Goal: Complete application form: Complete application form

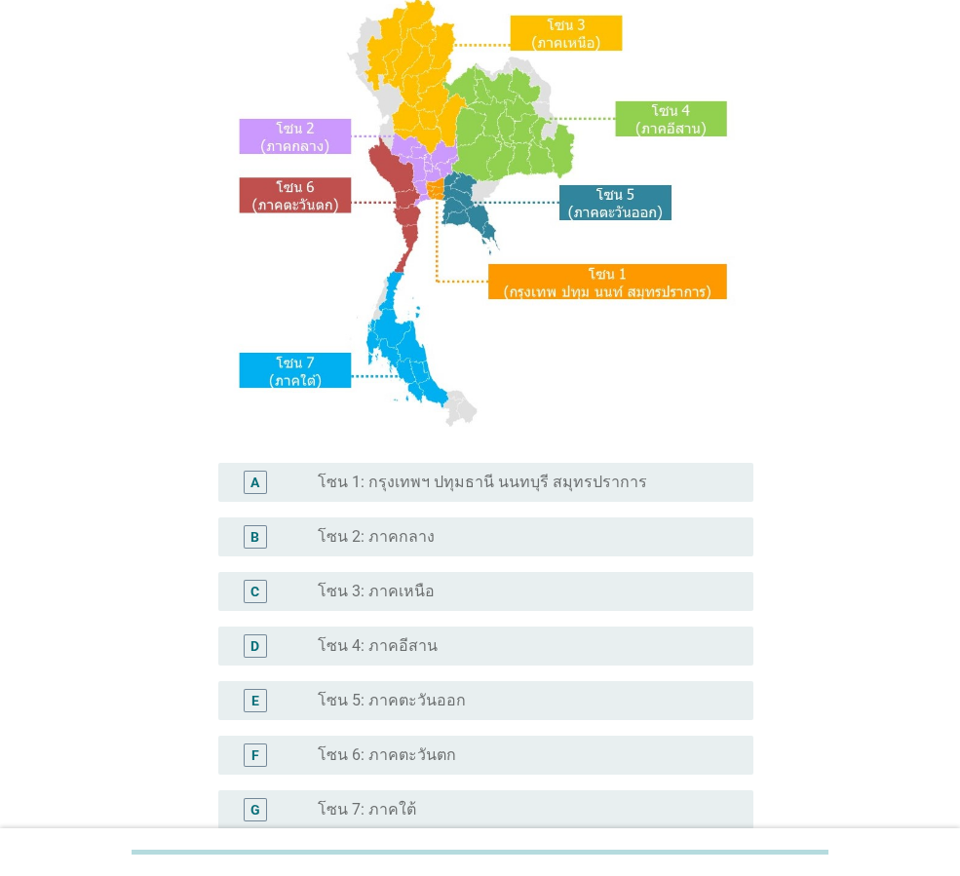
scroll to position [195, 0]
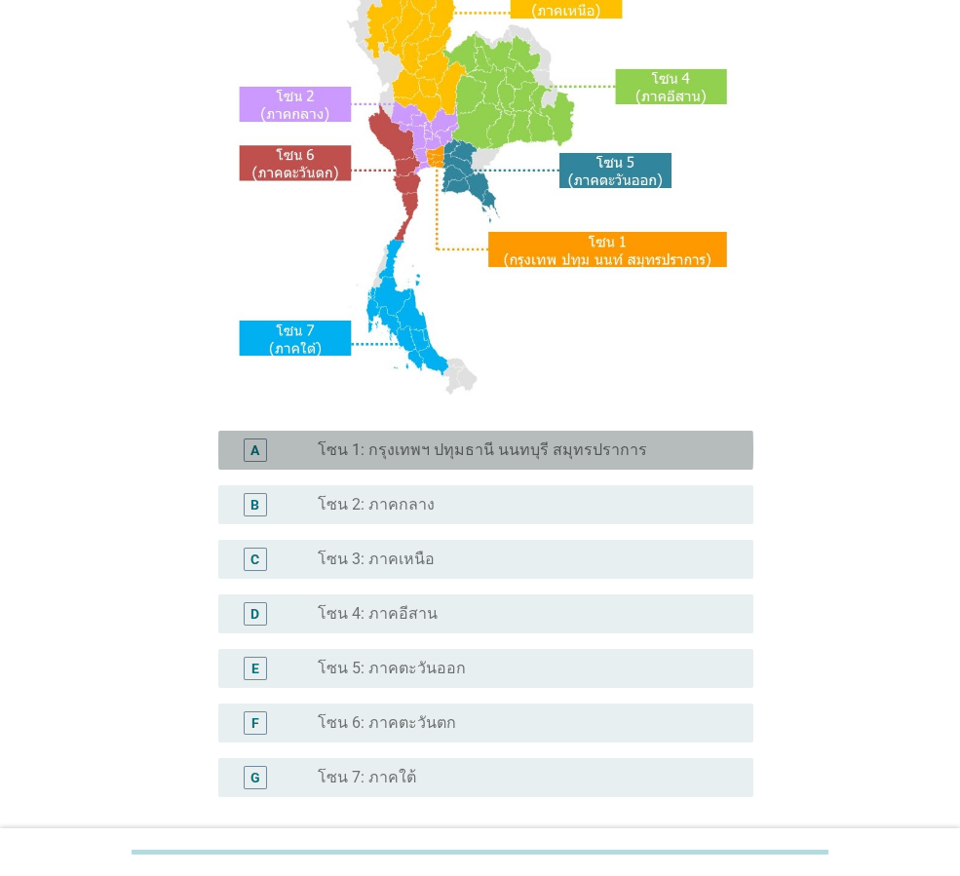
click at [253, 452] on div "A" at bounding box center [254, 449] width 9 height 20
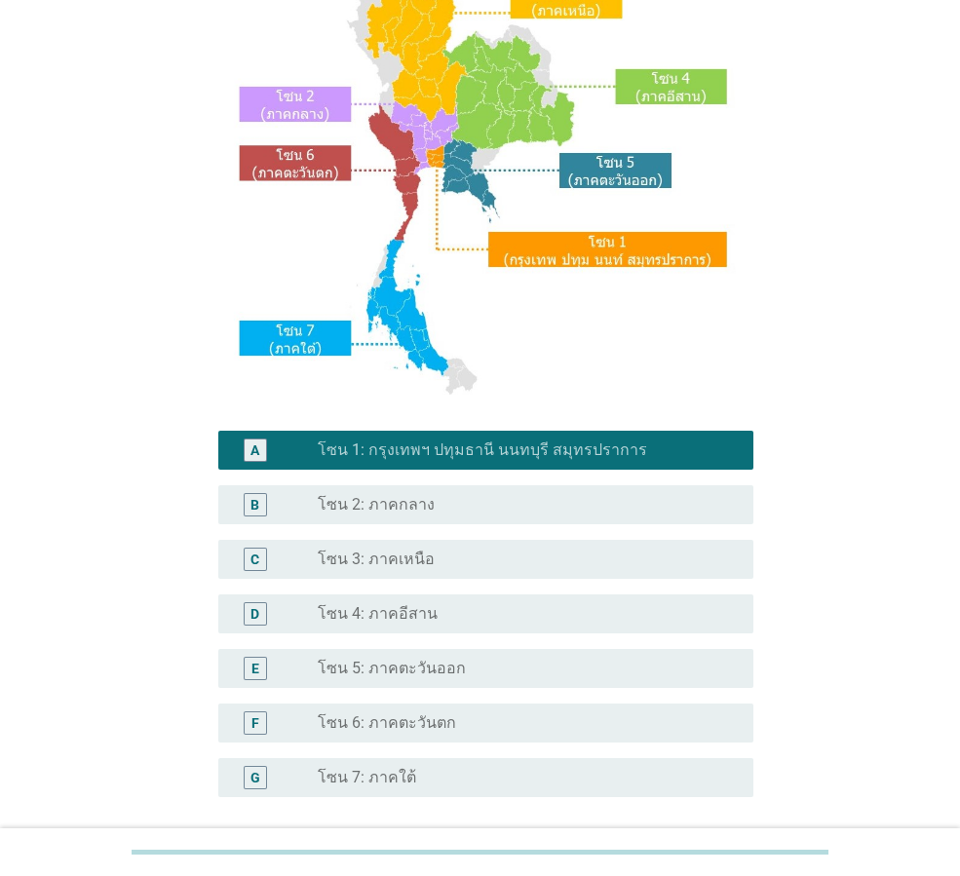
click at [253, 452] on div "A" at bounding box center [254, 449] width 9 height 20
click at [254, 507] on div "B" at bounding box center [254, 504] width 9 height 20
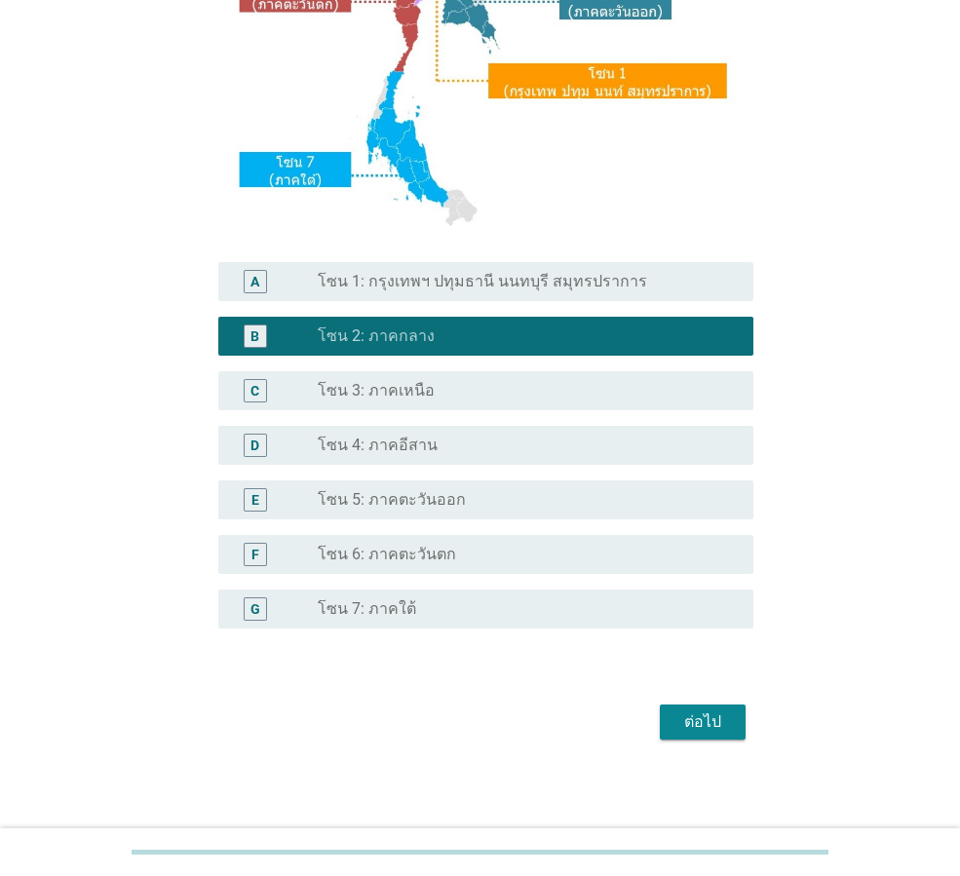
scroll to position [366, 0]
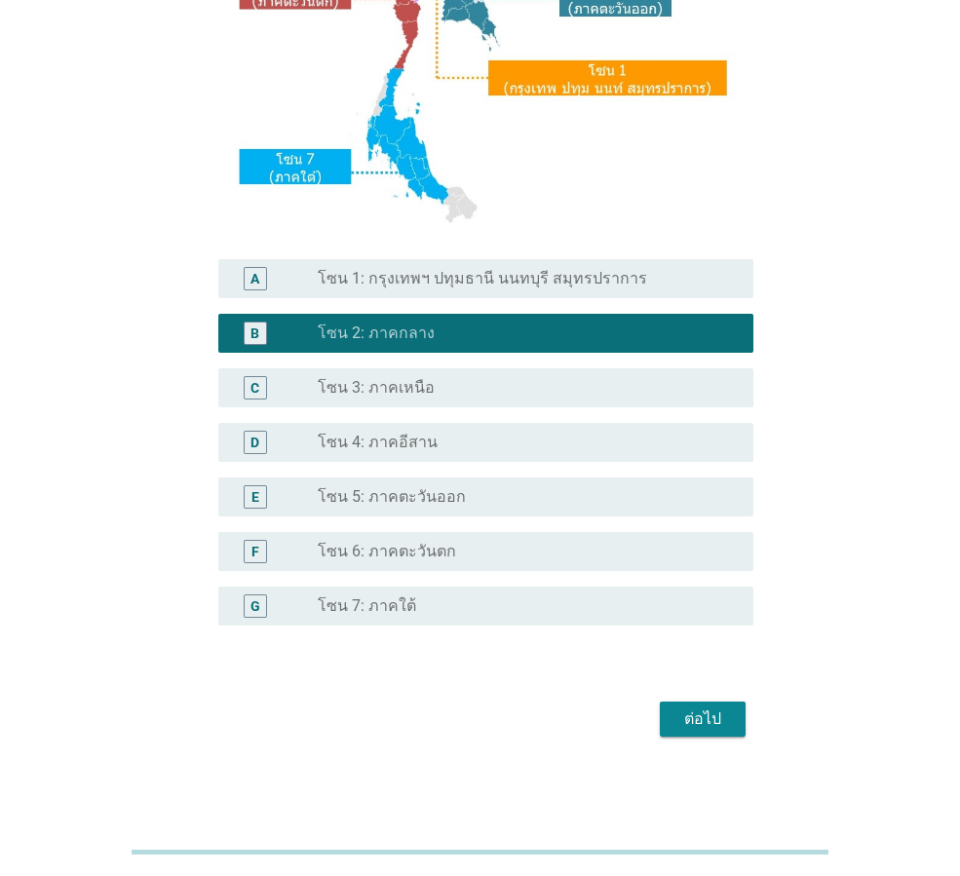
click at [707, 712] on div "ต่อไป" at bounding box center [702, 718] width 55 height 23
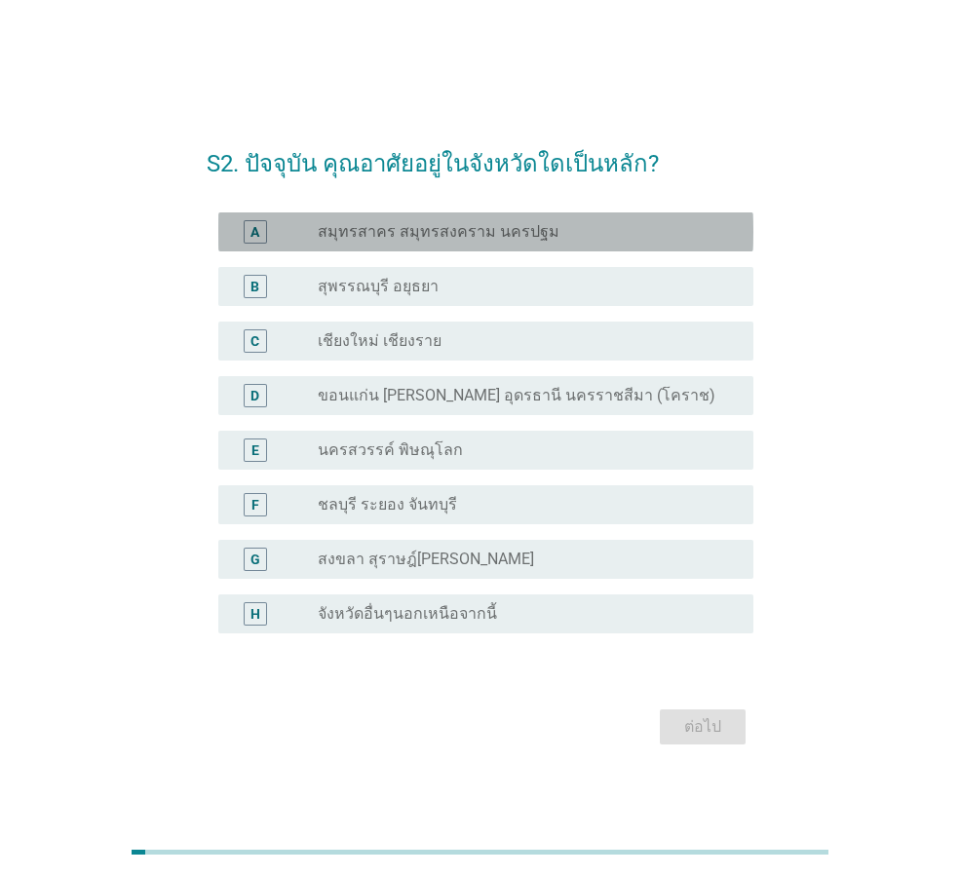
drag, startPoint x: 353, startPoint y: 229, endPoint x: 366, endPoint y: 239, distance: 16.8
click at [354, 229] on label "สมุทรสาคร สมุทรสงคราม นครปฐม" at bounding box center [439, 231] width 242 height 19
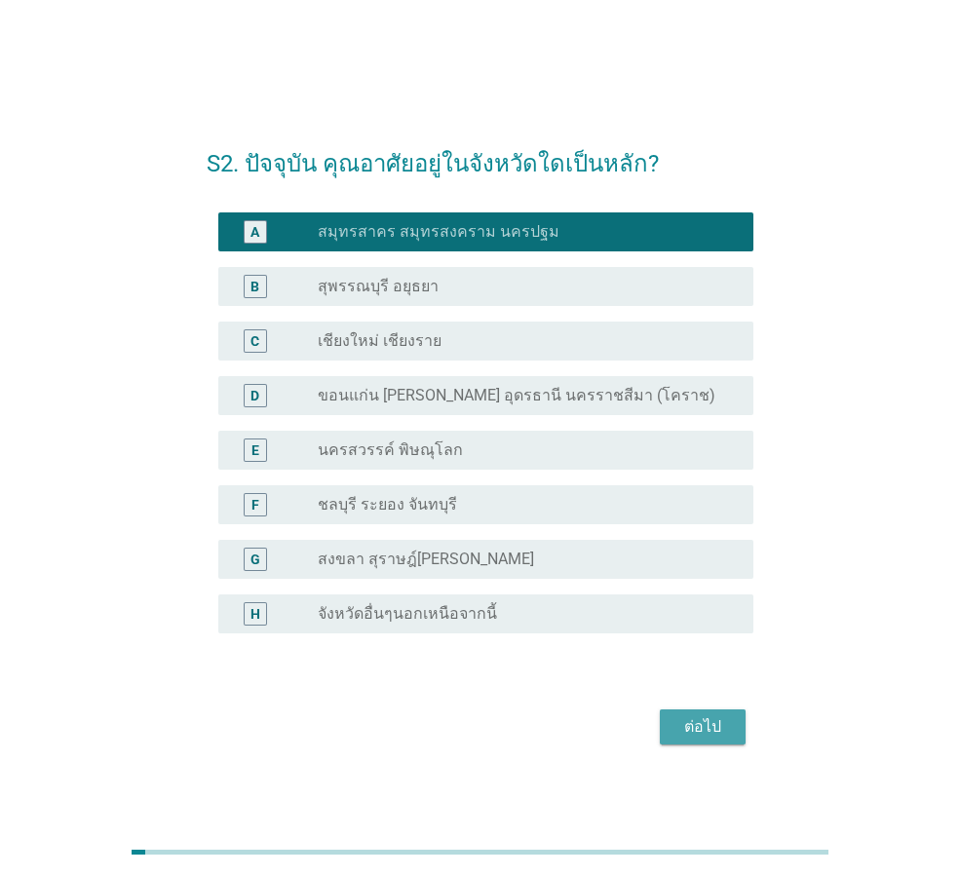
click at [683, 731] on div "ต่อไป" at bounding box center [702, 726] width 55 height 23
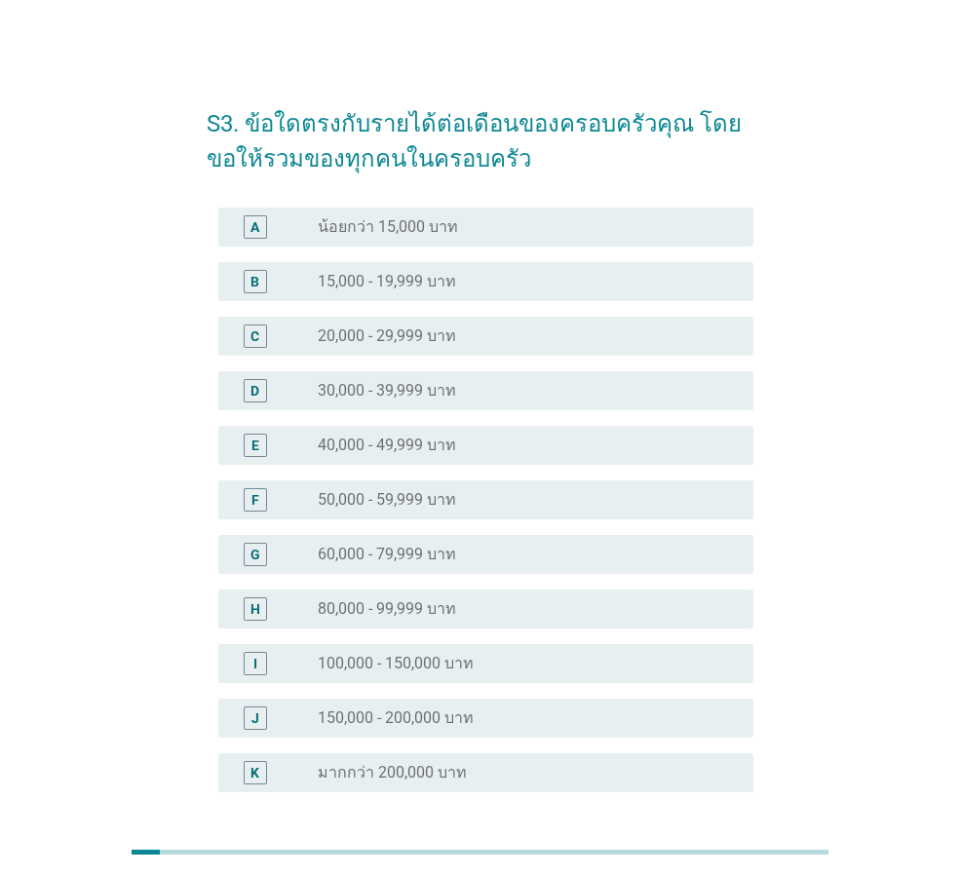
click at [299, 445] on div "E" at bounding box center [276, 444] width 84 height 23
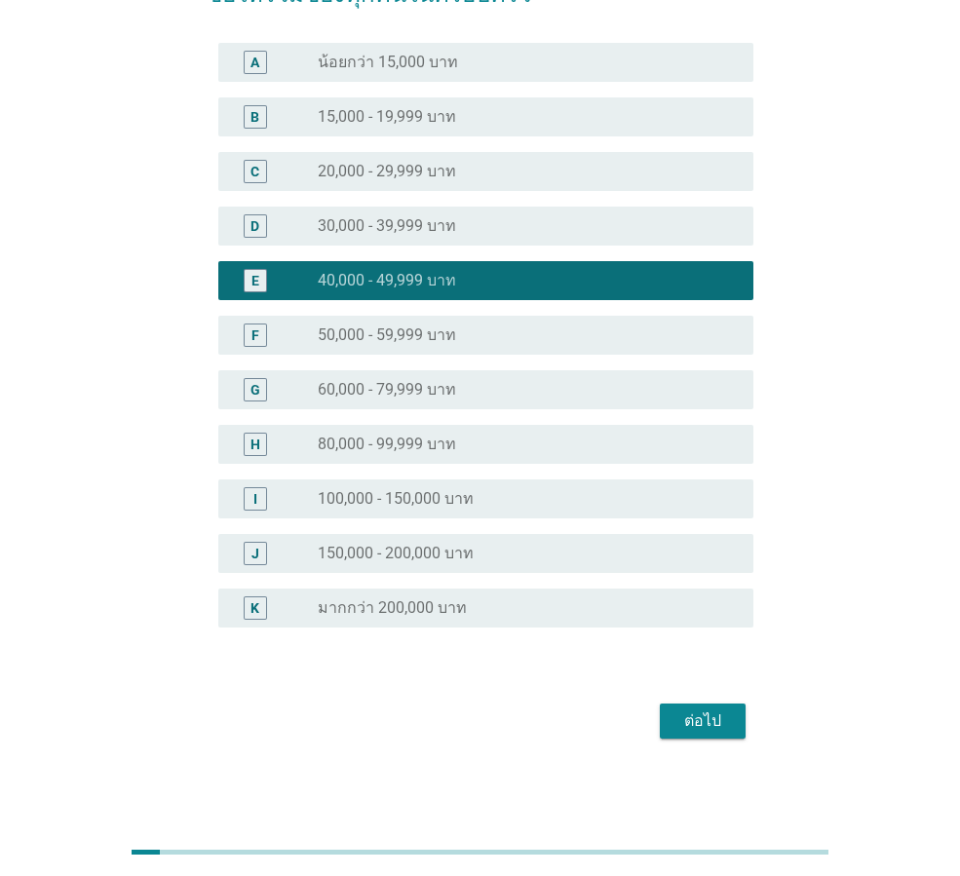
scroll to position [167, 0]
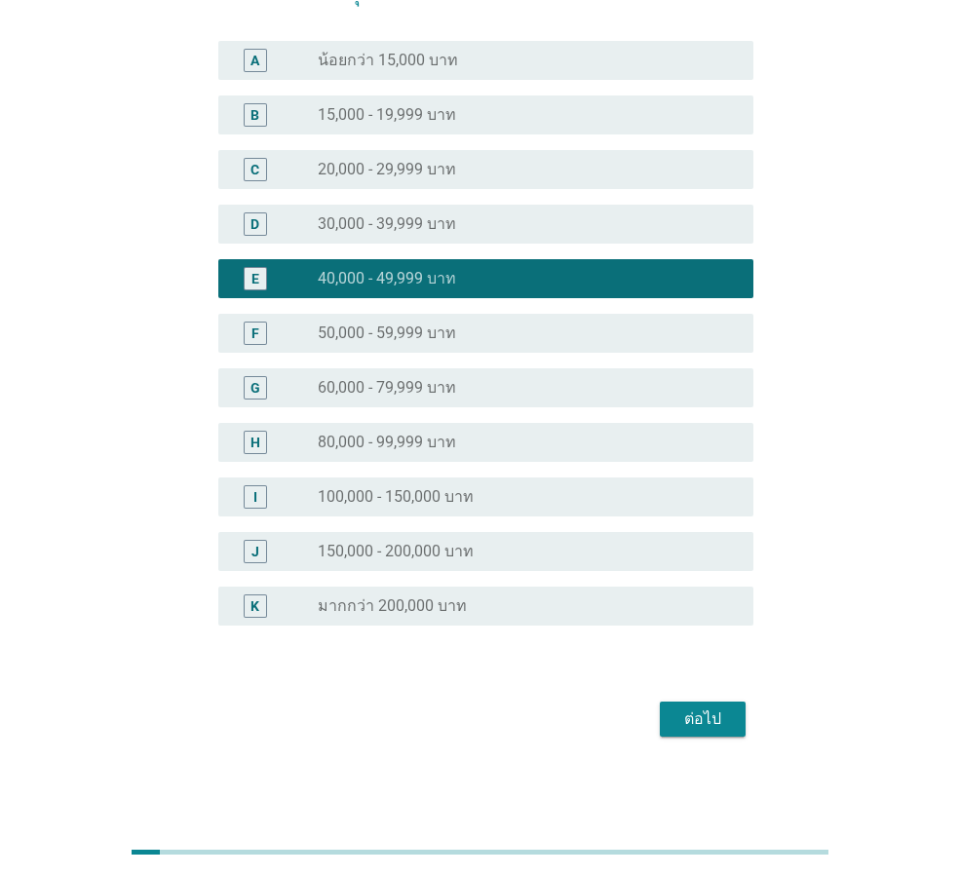
click at [687, 726] on div "ต่อไป" at bounding box center [702, 718] width 55 height 23
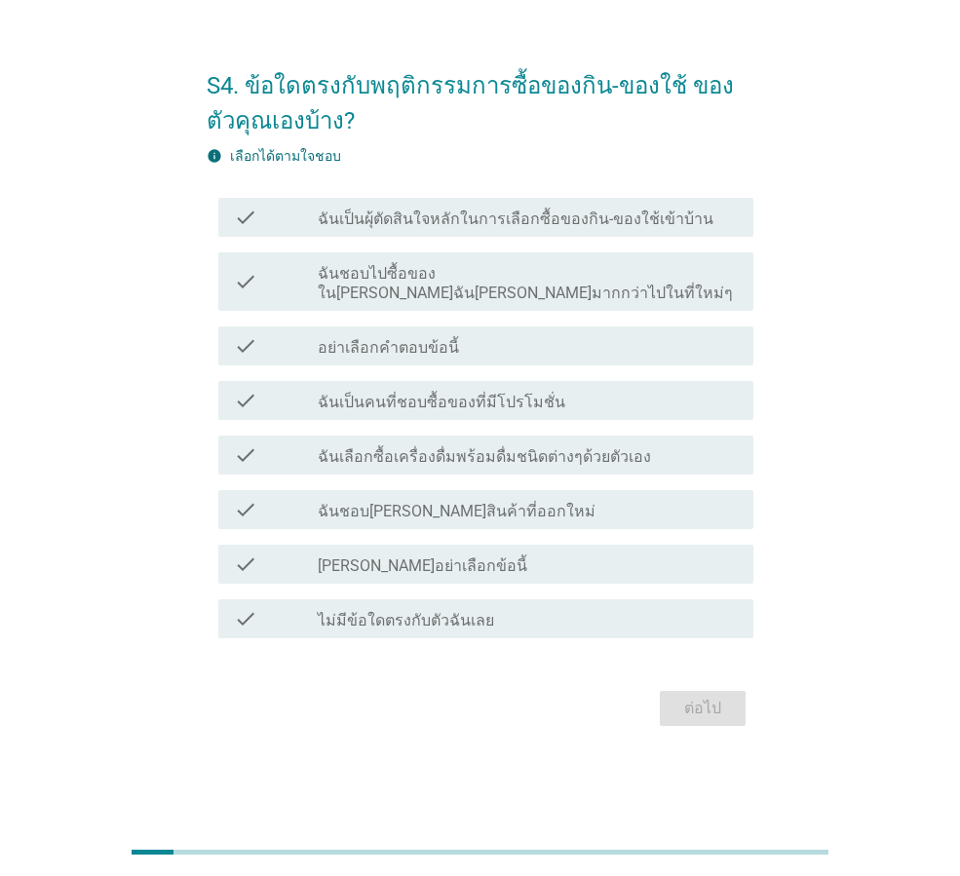
scroll to position [0, 0]
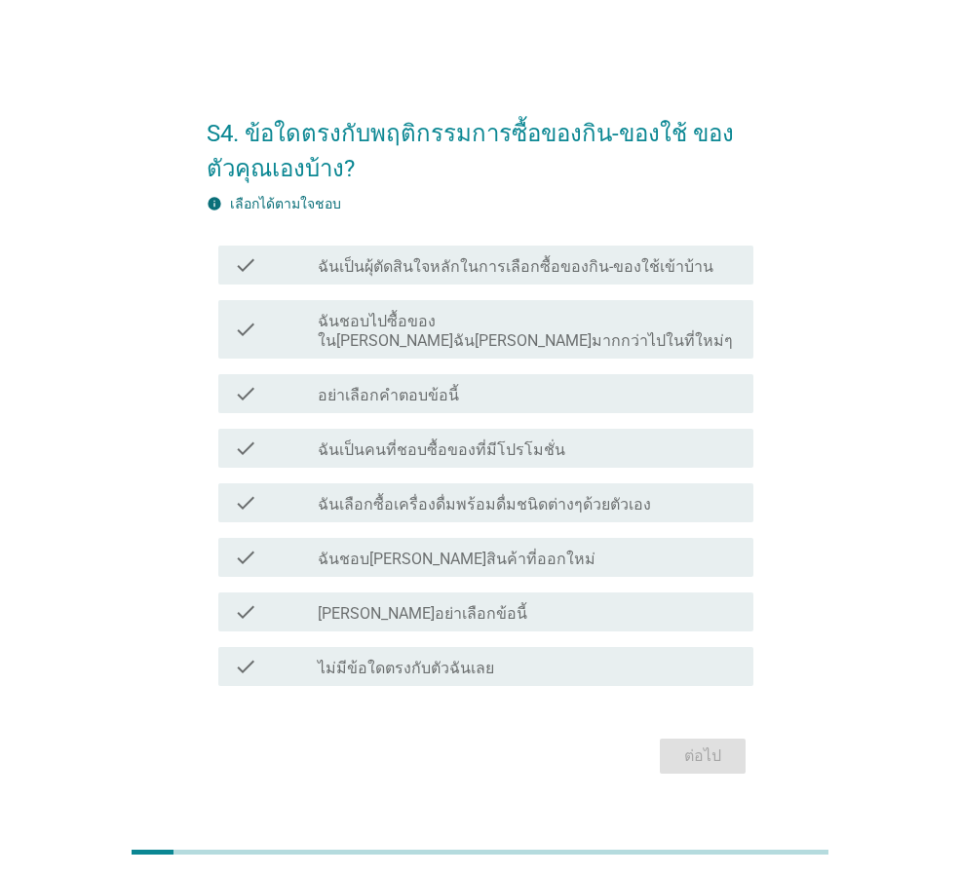
click at [322, 277] on label "ฉันเป็นผุ้ตัดสินใจหลักในการเลือกซื้อของกิน-ของใช้เข้าบ้าน" at bounding box center [516, 266] width 396 height 19
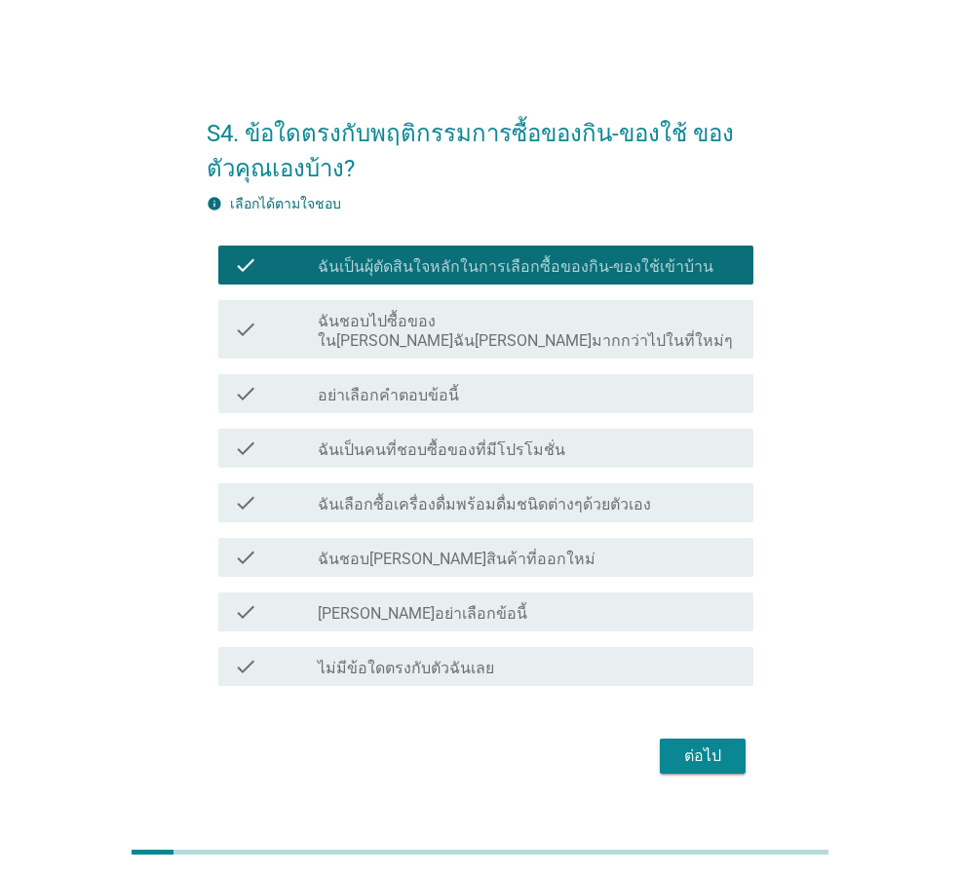
click at [475, 443] on label "ฉันเป็นคนที่ชอบซื้อของที่มีโปรโมชั่น" at bounding box center [441, 449] width 247 height 19
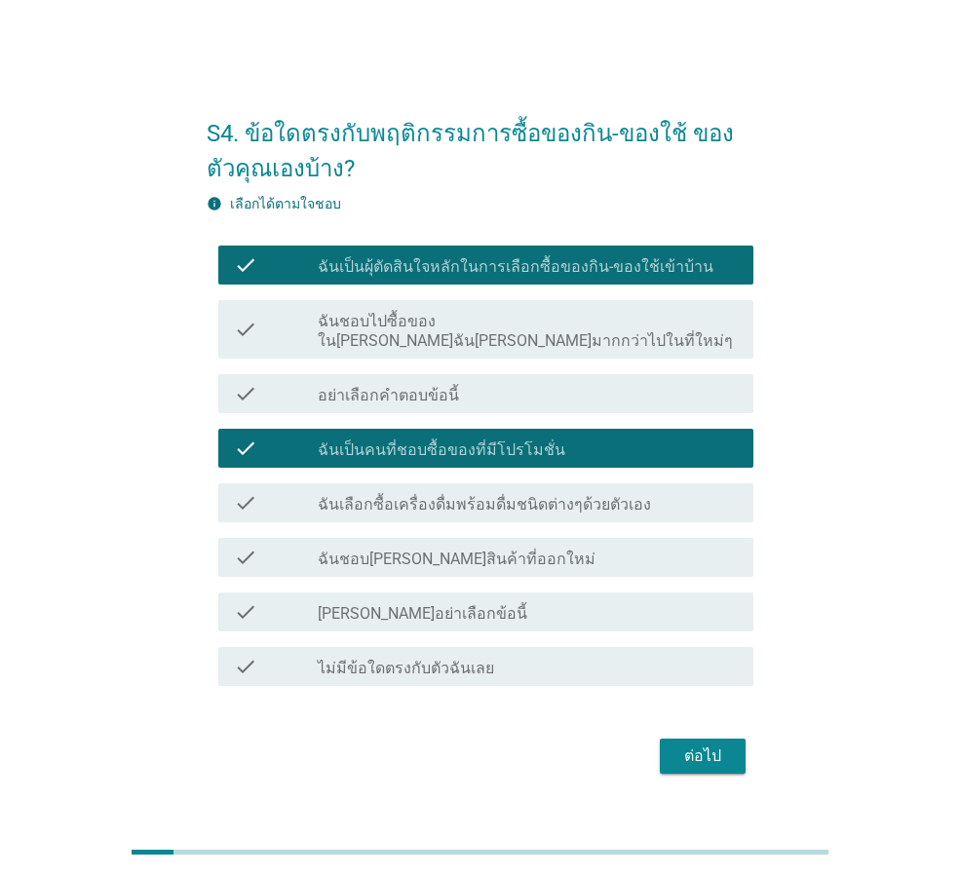
click at [486, 498] on label "ฉันเลือกซื้อเครื่องดื่มพร้อมดื่มชนิดต่างๆด้วยตัวเอง" at bounding box center [484, 504] width 333 height 19
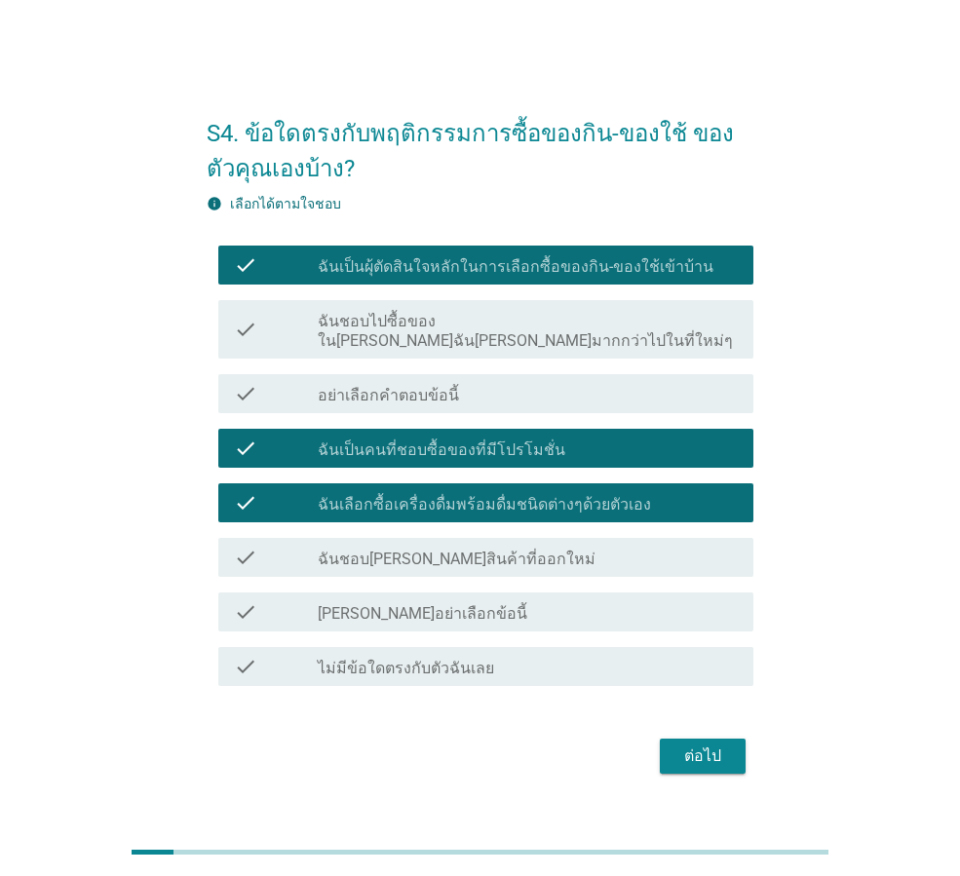
click at [513, 549] on div "check_box_outline_blank ฉันชอบ[PERSON_NAME]สินค้าที่ออกใหม่" at bounding box center [528, 557] width 420 height 23
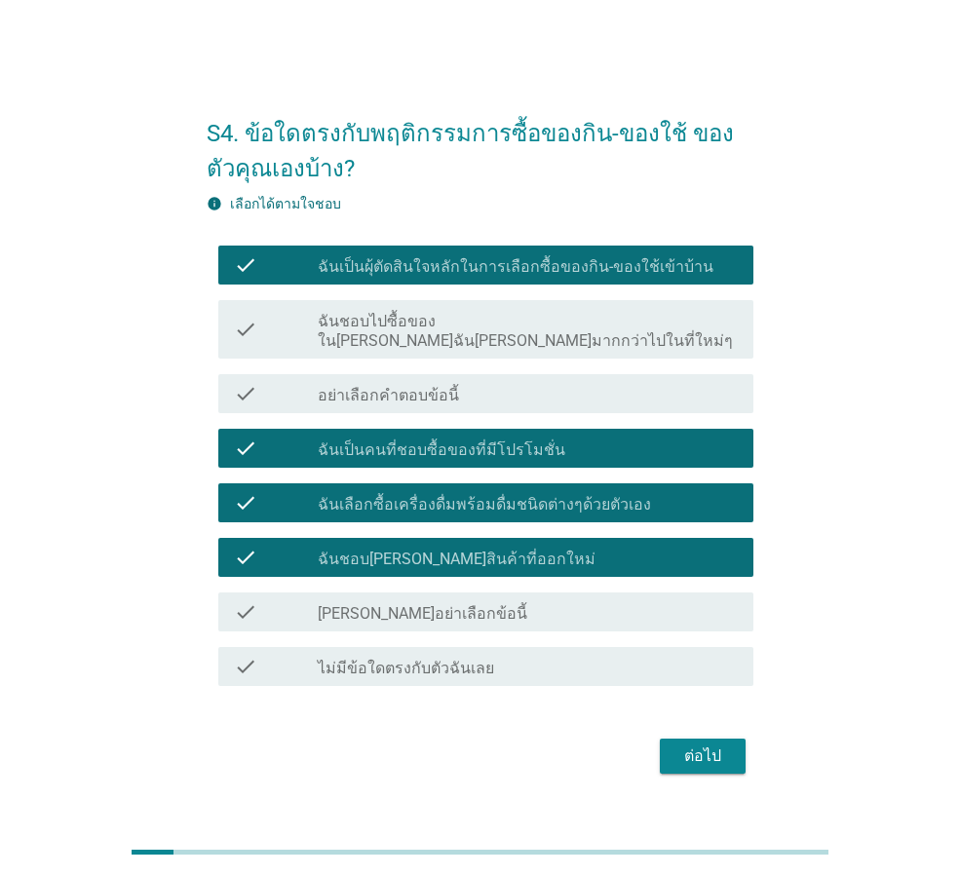
click at [688, 754] on div "ต่อไป" at bounding box center [702, 755] width 55 height 23
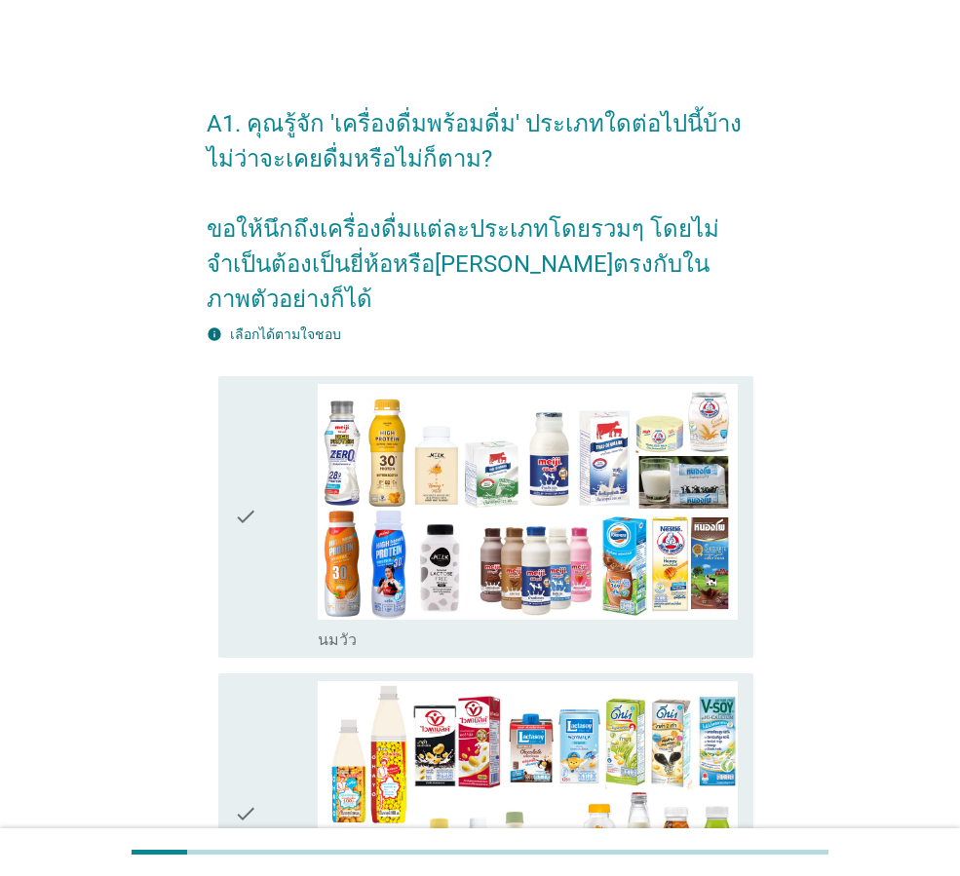
click at [305, 552] on div "check" at bounding box center [276, 517] width 84 height 266
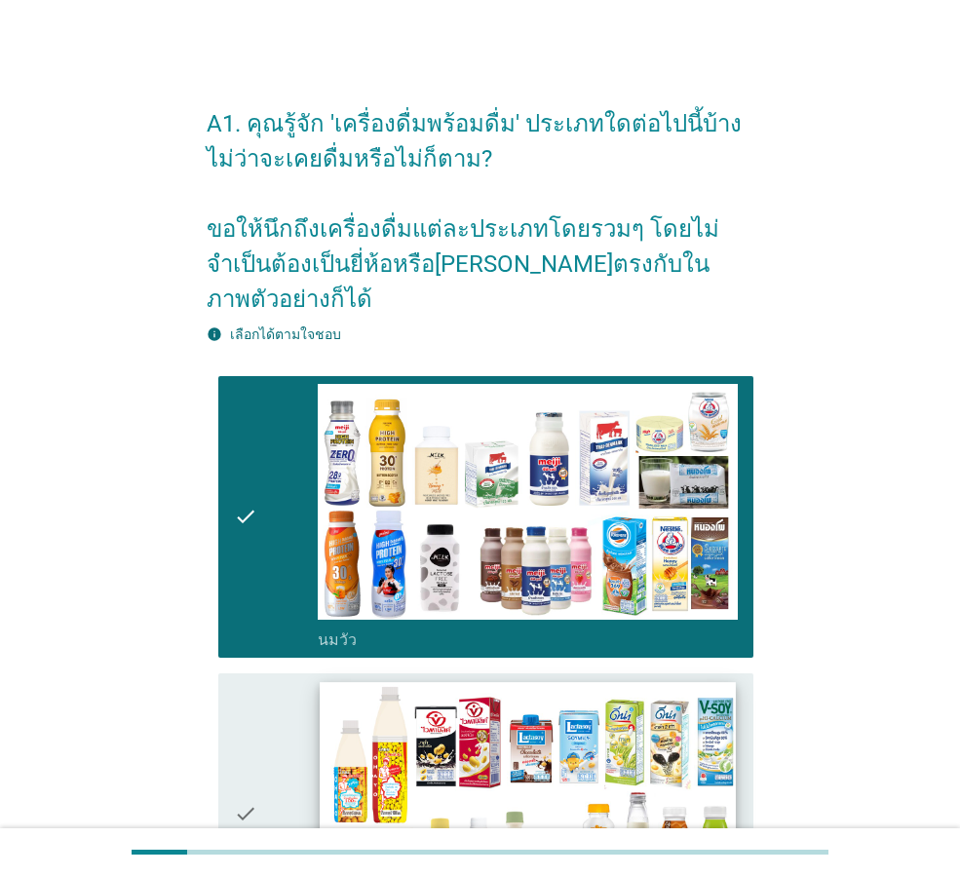
click at [322, 721] on img at bounding box center [527, 799] width 415 height 234
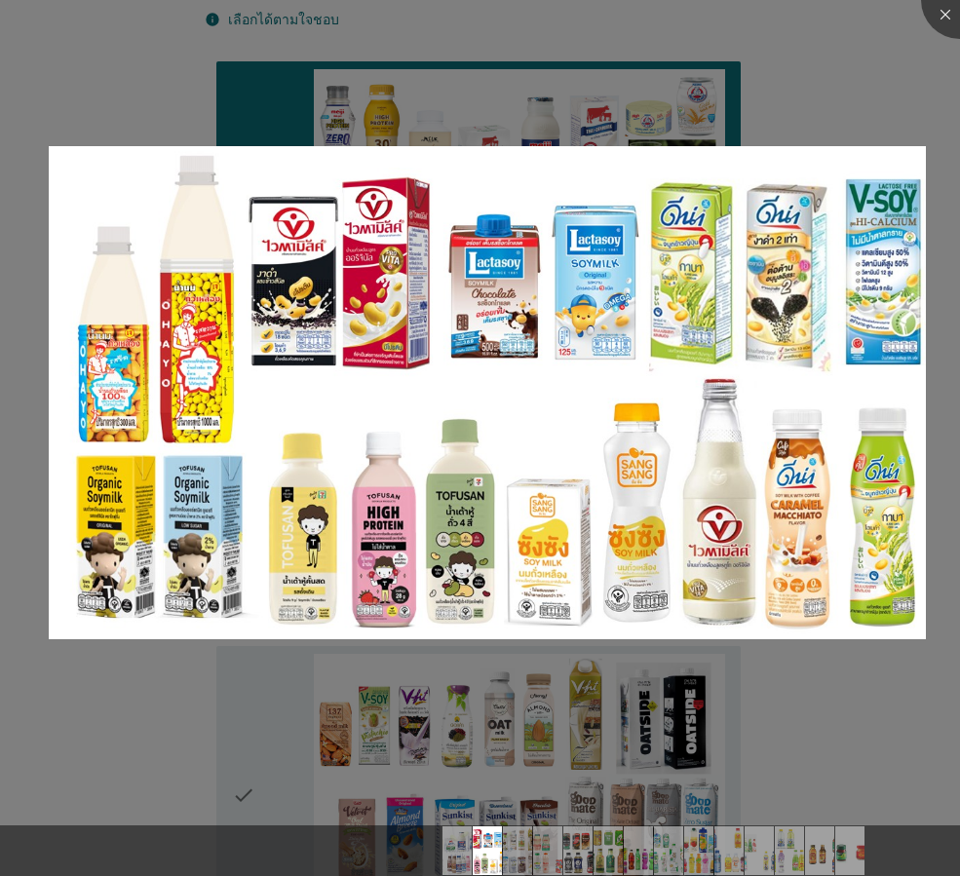
scroll to position [390, 0]
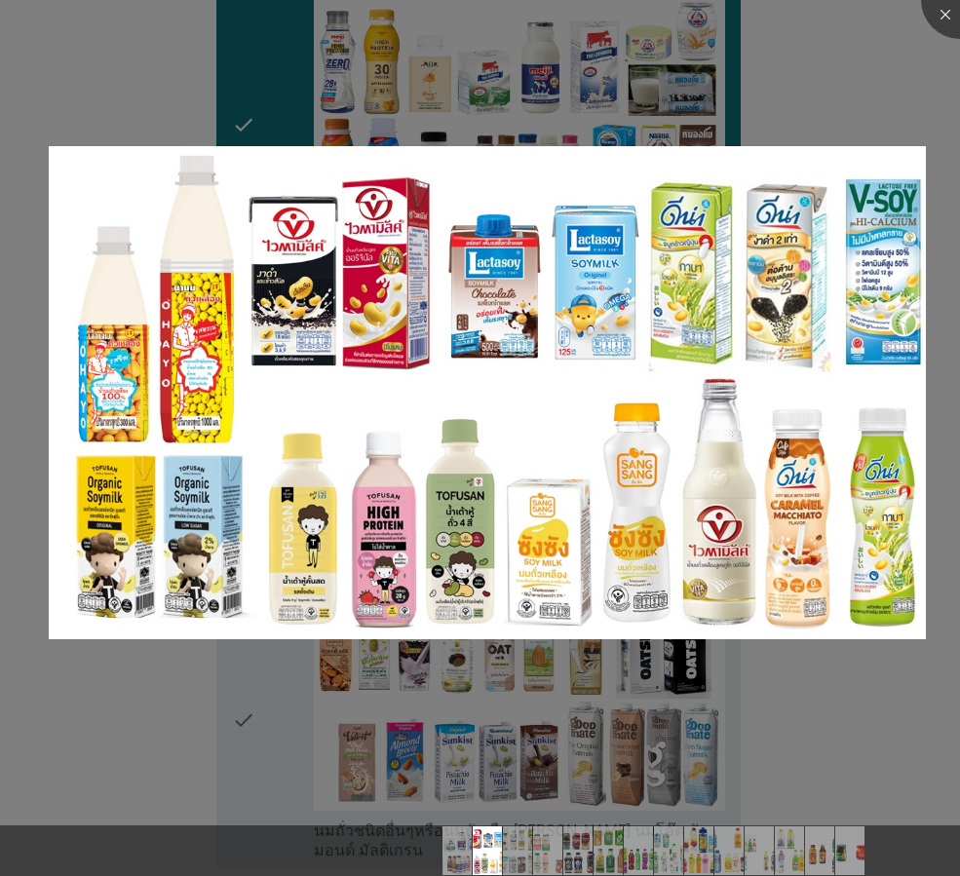
click at [158, 710] on div at bounding box center [480, 438] width 960 height 876
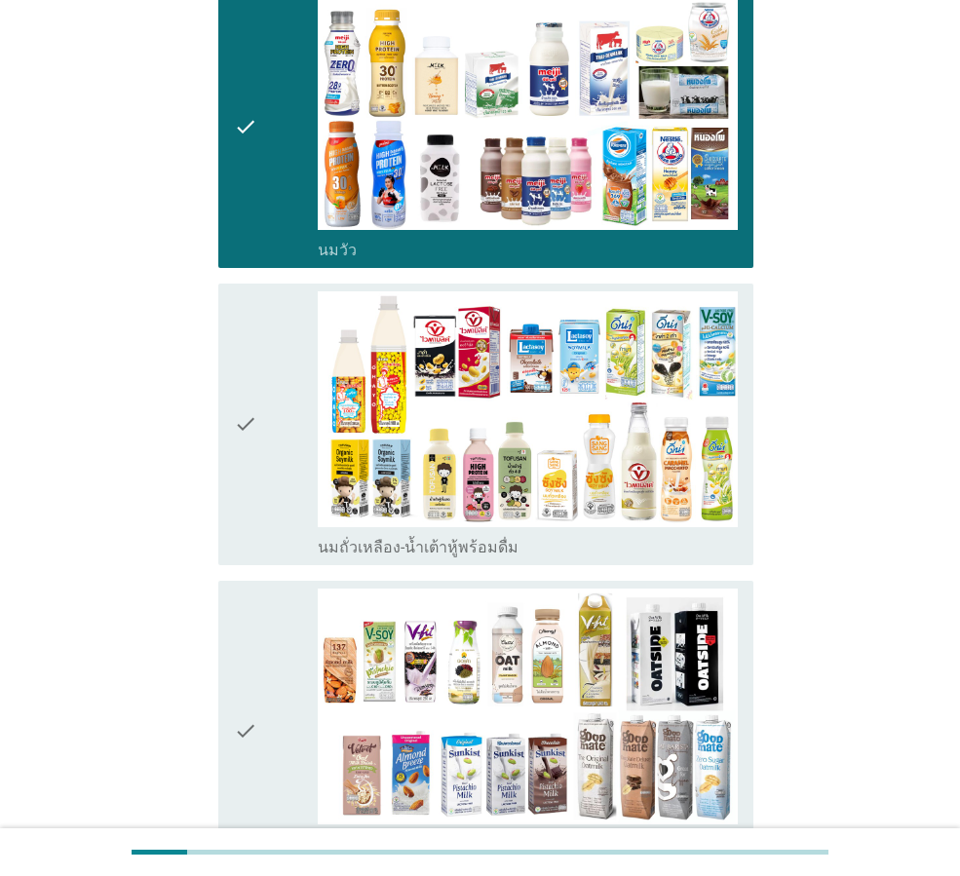
scroll to position [487, 0]
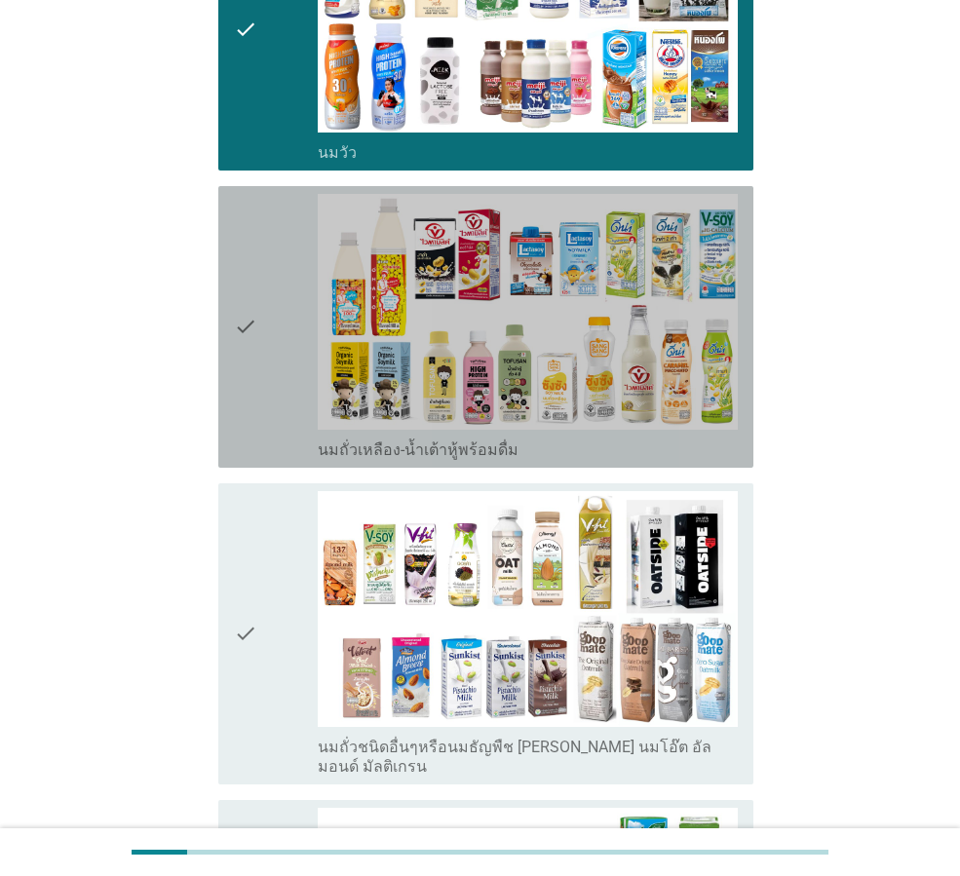
click at [240, 400] on icon "check" at bounding box center [245, 327] width 23 height 266
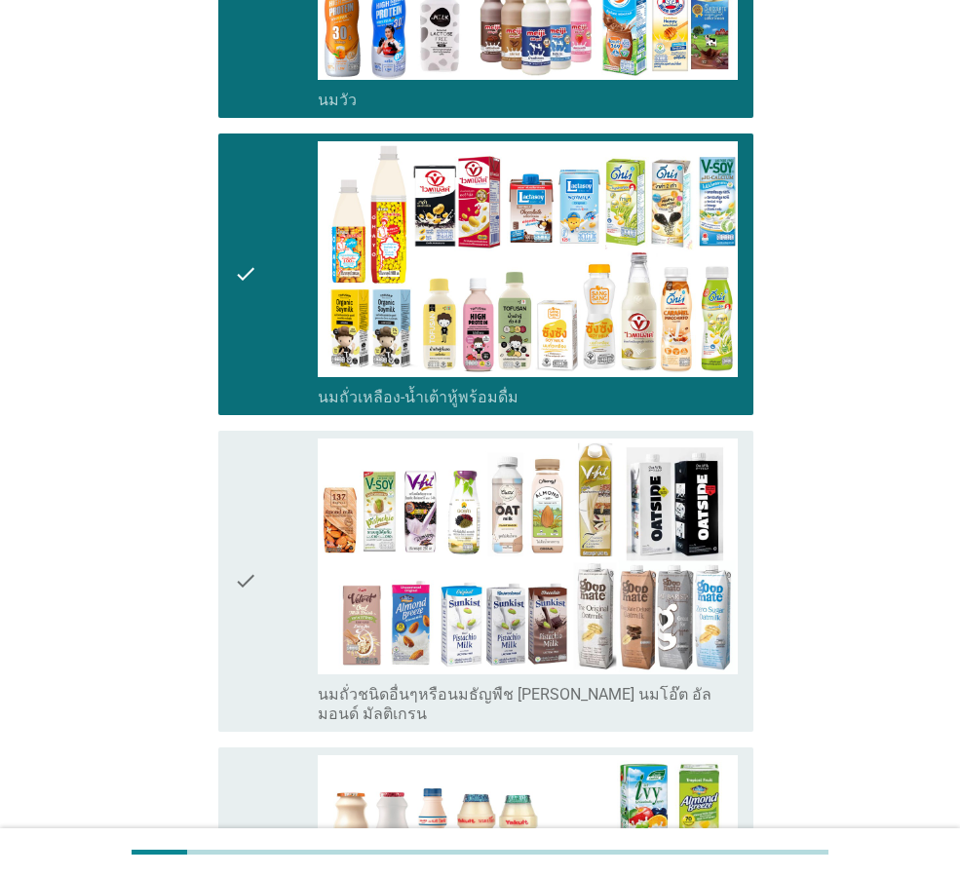
scroll to position [584, 0]
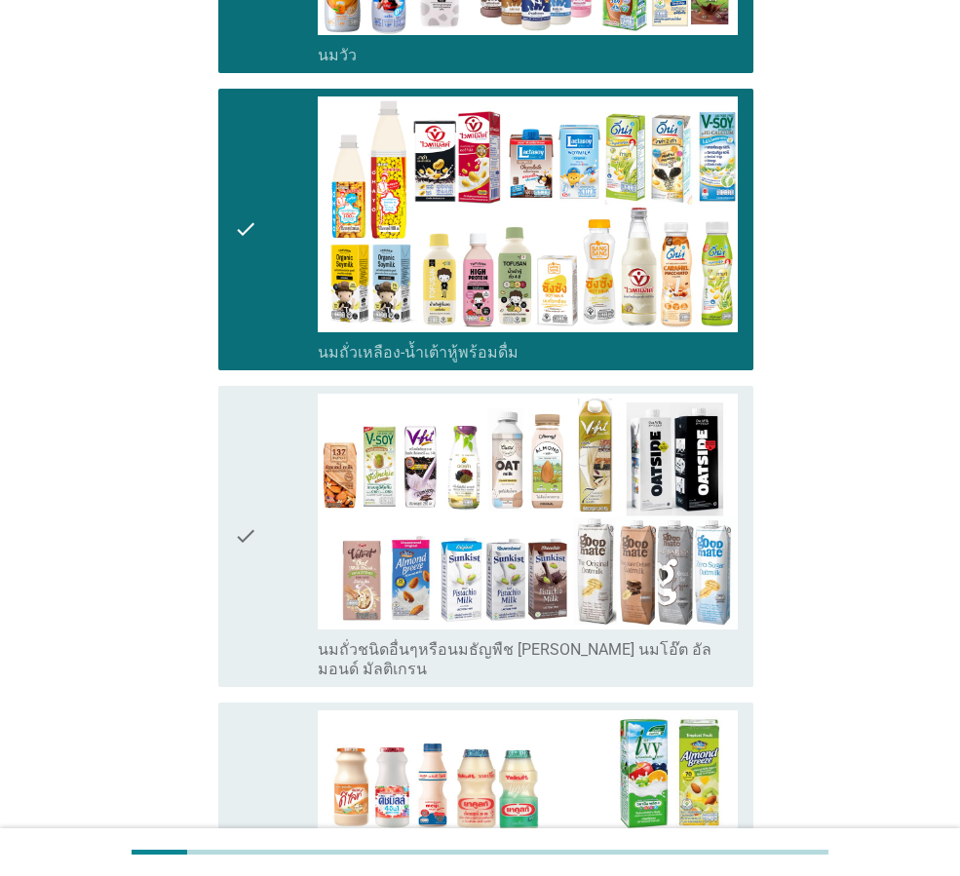
click at [249, 606] on icon "check" at bounding box center [245, 536] width 23 height 285
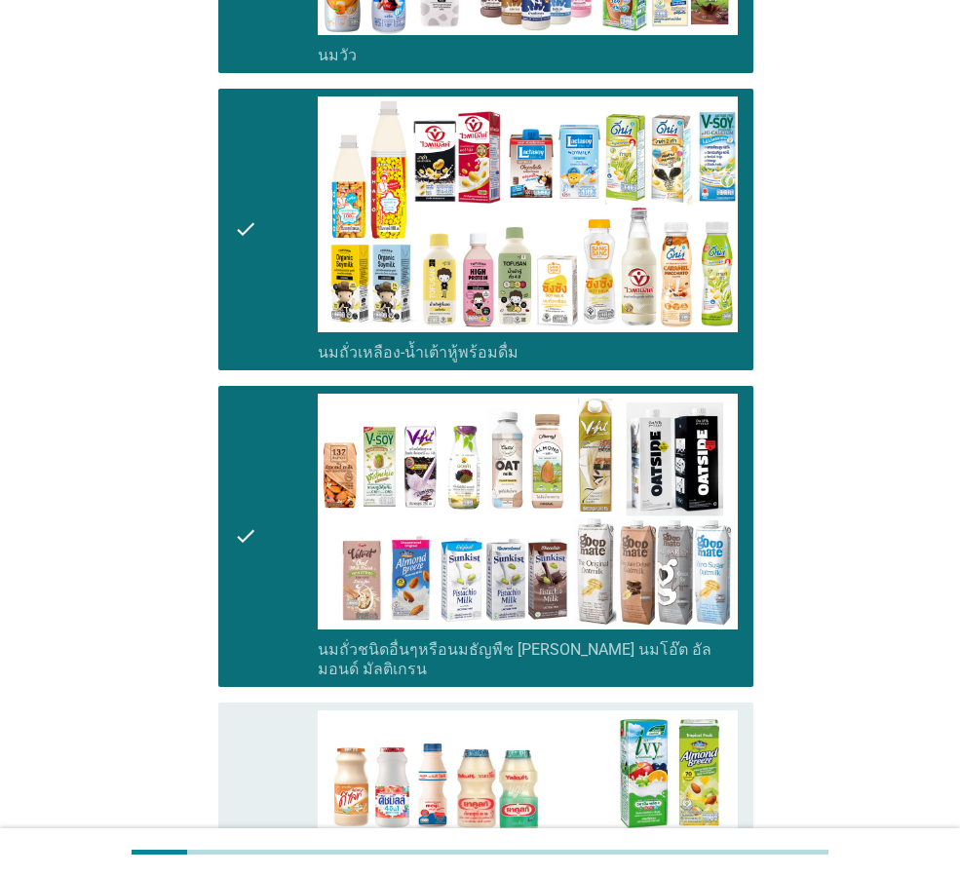
click at [258, 723] on div "check" at bounding box center [276, 843] width 84 height 266
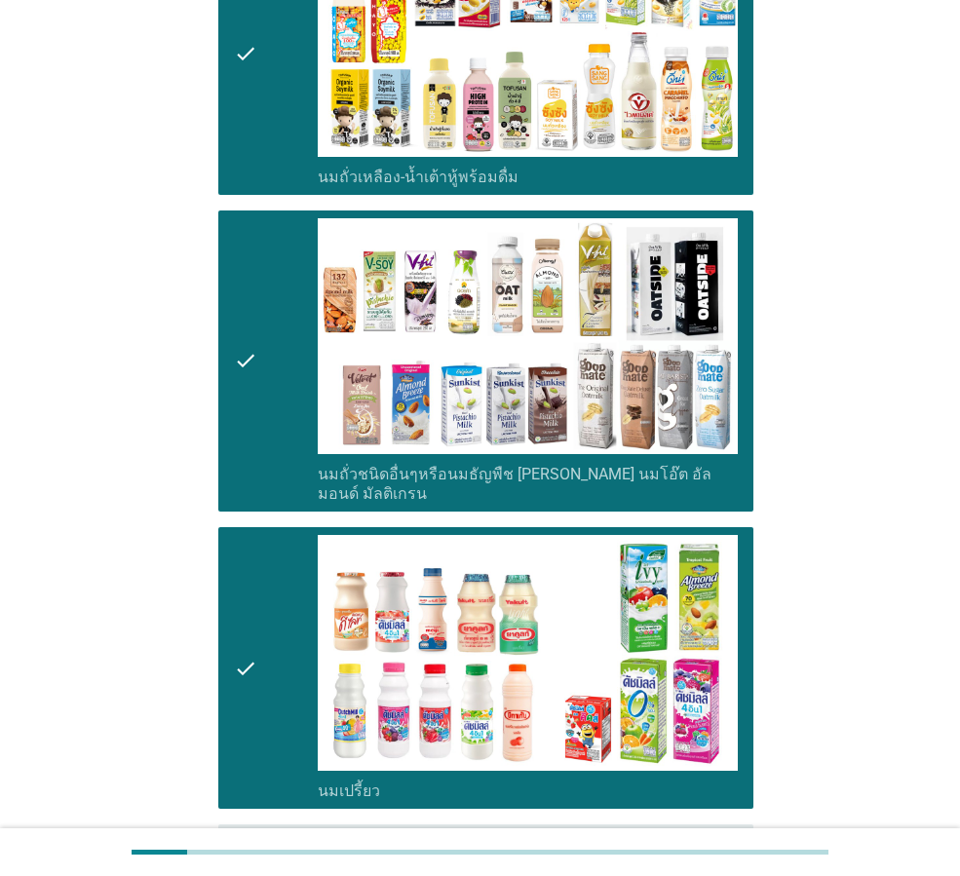
scroll to position [1072, 0]
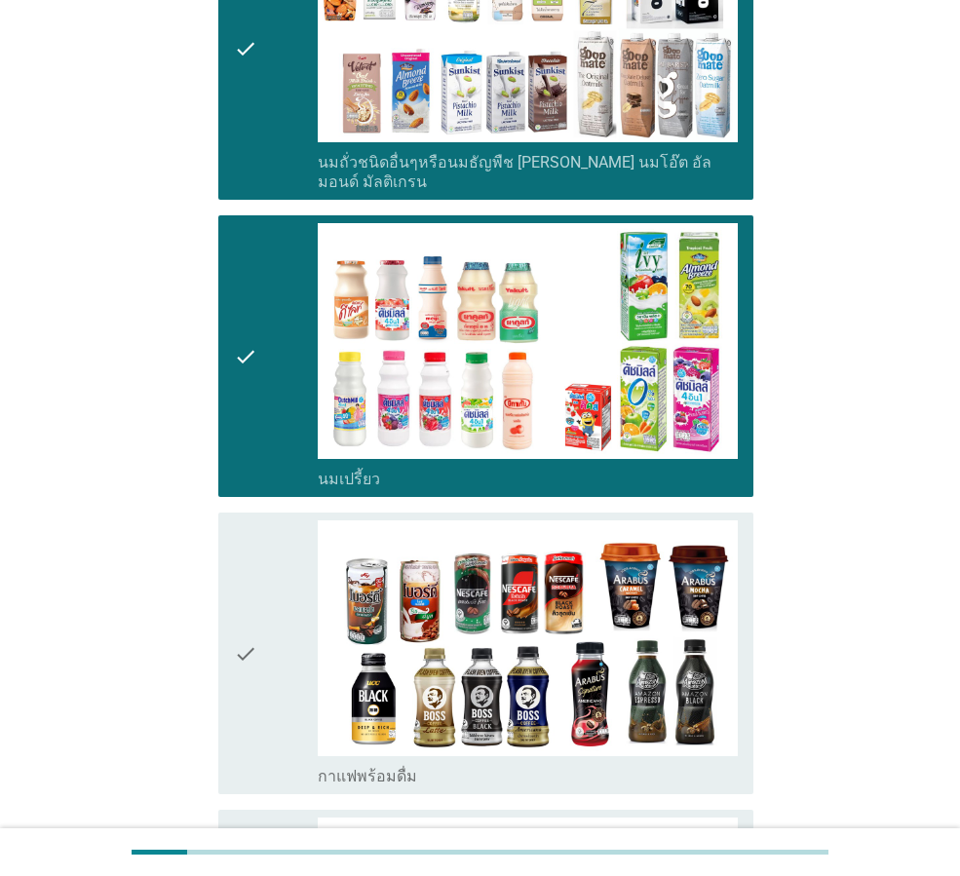
click at [238, 664] on icon "check" at bounding box center [245, 653] width 23 height 266
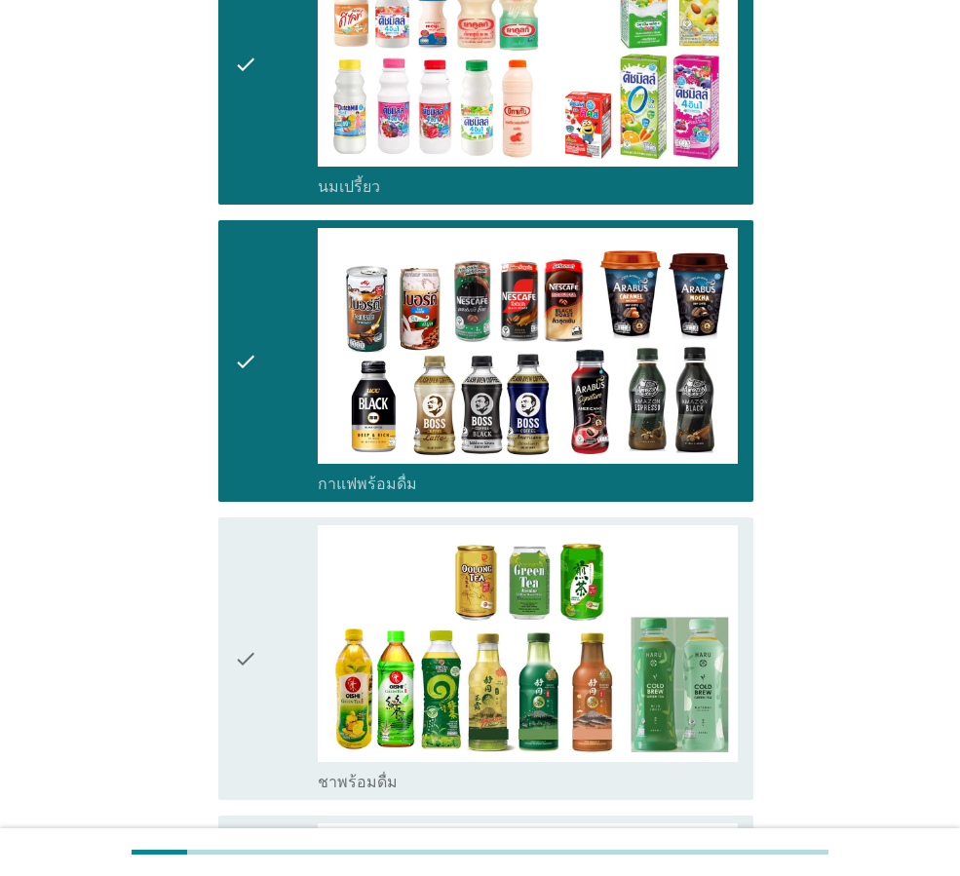
click at [252, 616] on icon "check" at bounding box center [245, 658] width 23 height 266
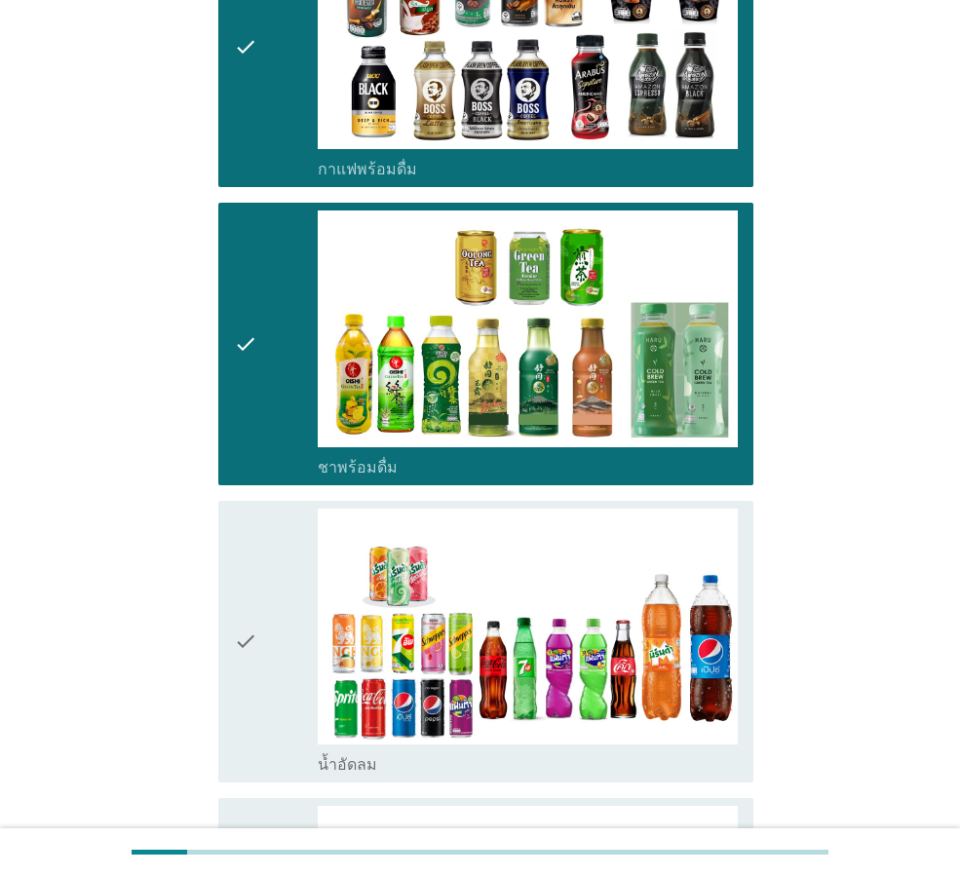
scroll to position [1753, 0]
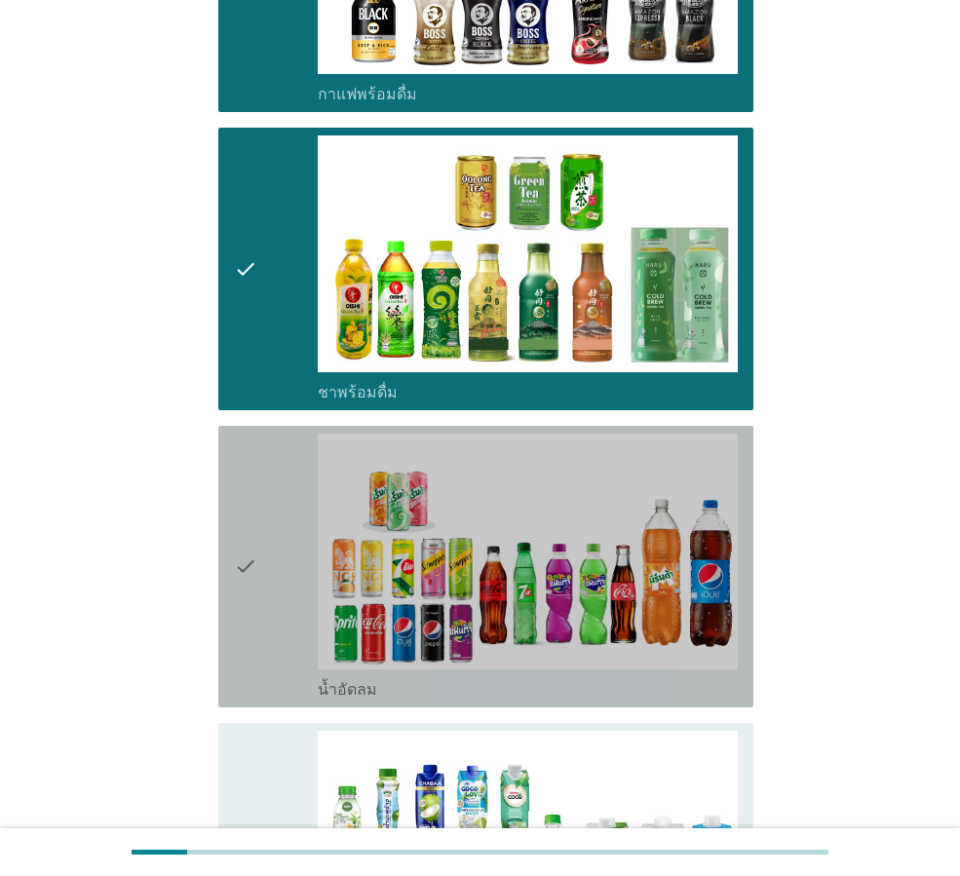
click at [266, 572] on div "check" at bounding box center [276, 566] width 84 height 266
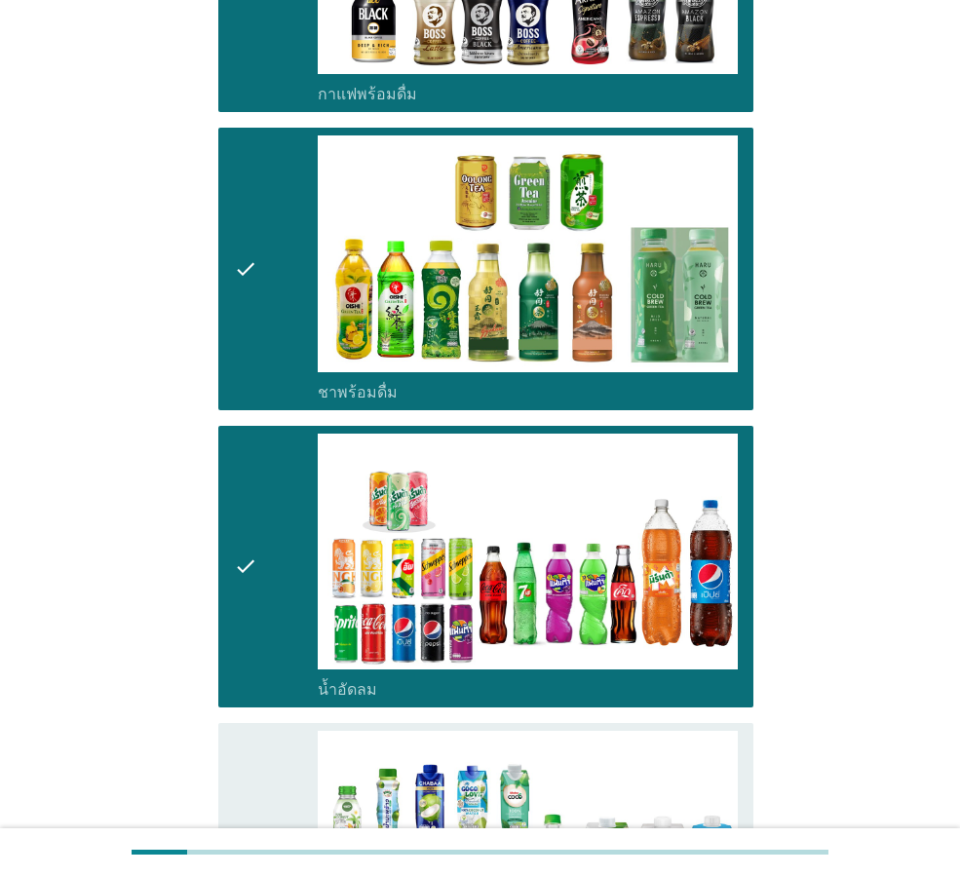
click at [225, 735] on div "check check_box_outline_blank น้ำมะพร้าวพร้อมดื่ม" at bounding box center [485, 864] width 535 height 282
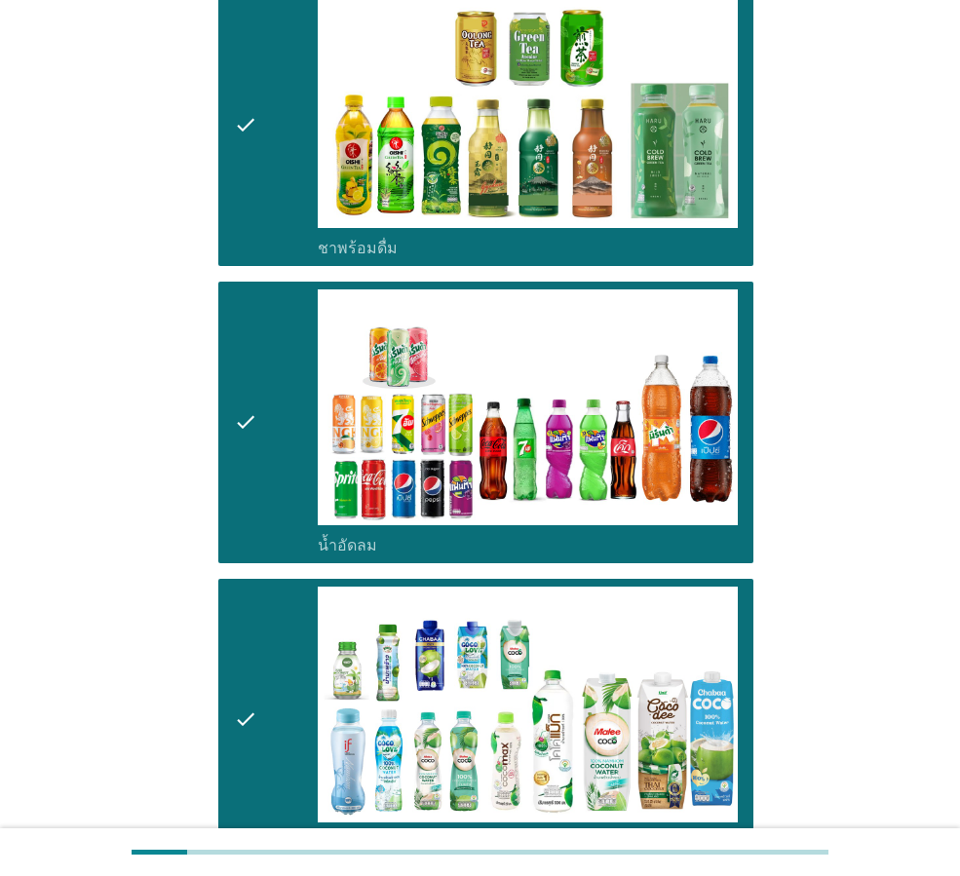
scroll to position [2241, 0]
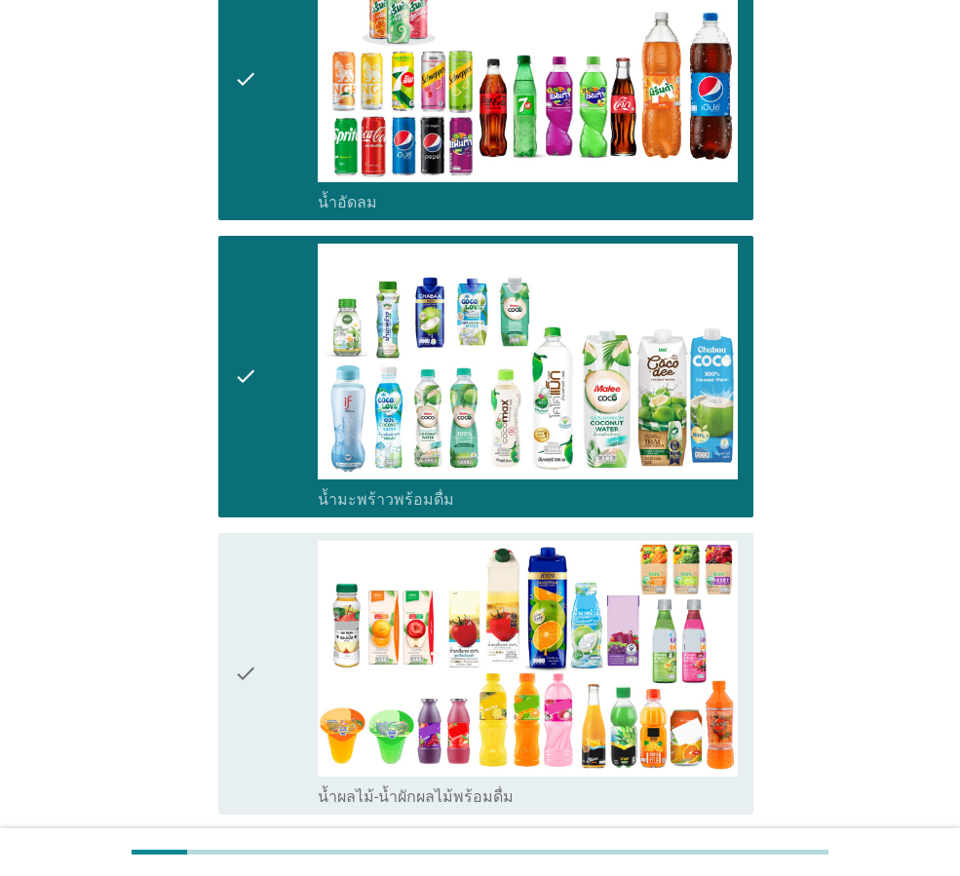
click at [243, 625] on icon "check" at bounding box center [245, 674] width 23 height 266
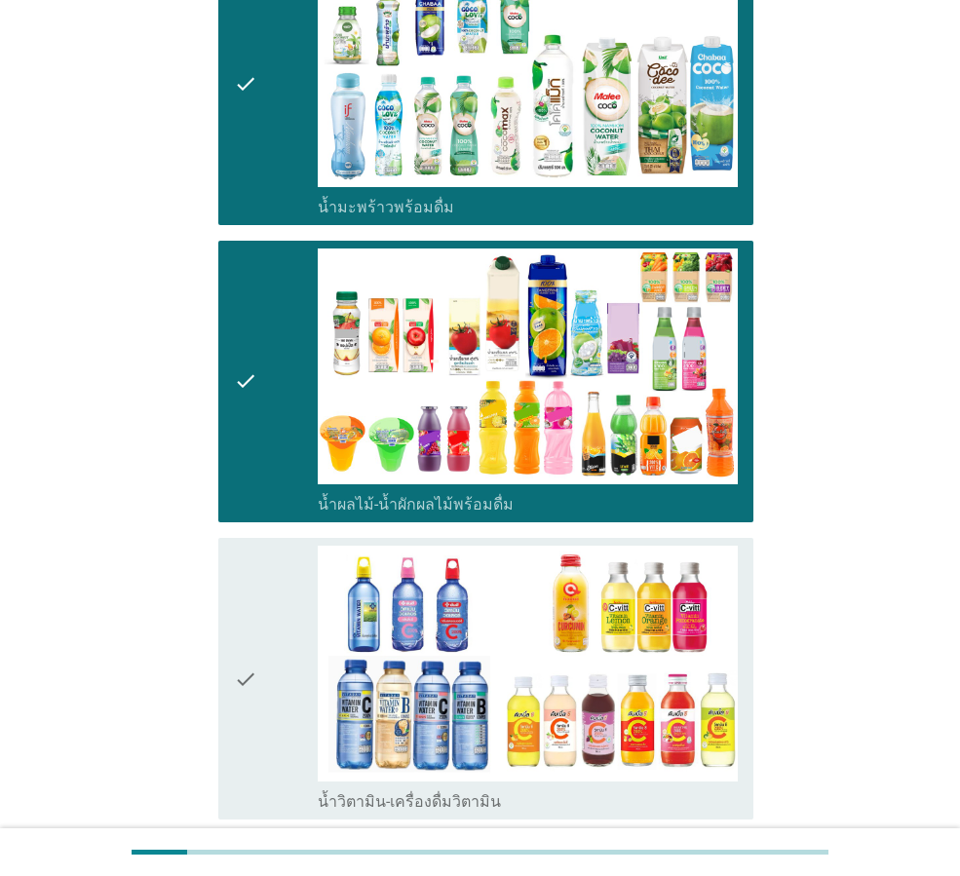
click at [247, 633] on icon "check" at bounding box center [245, 679] width 23 height 266
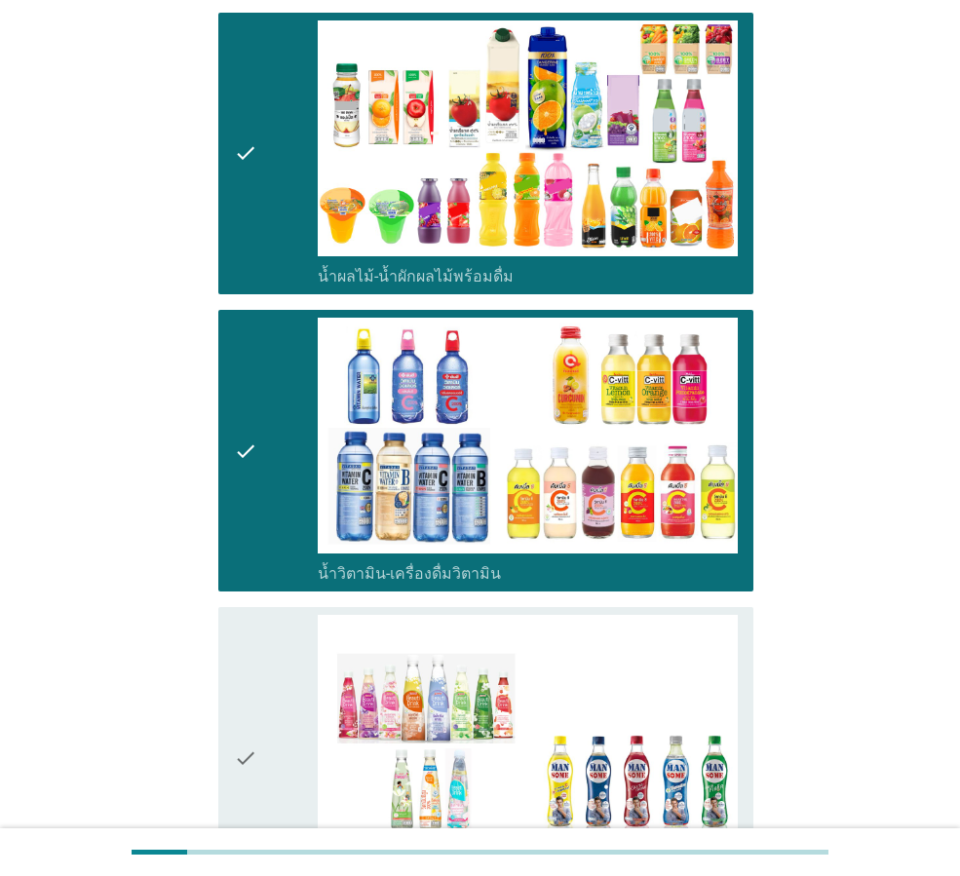
scroll to position [3020, 0]
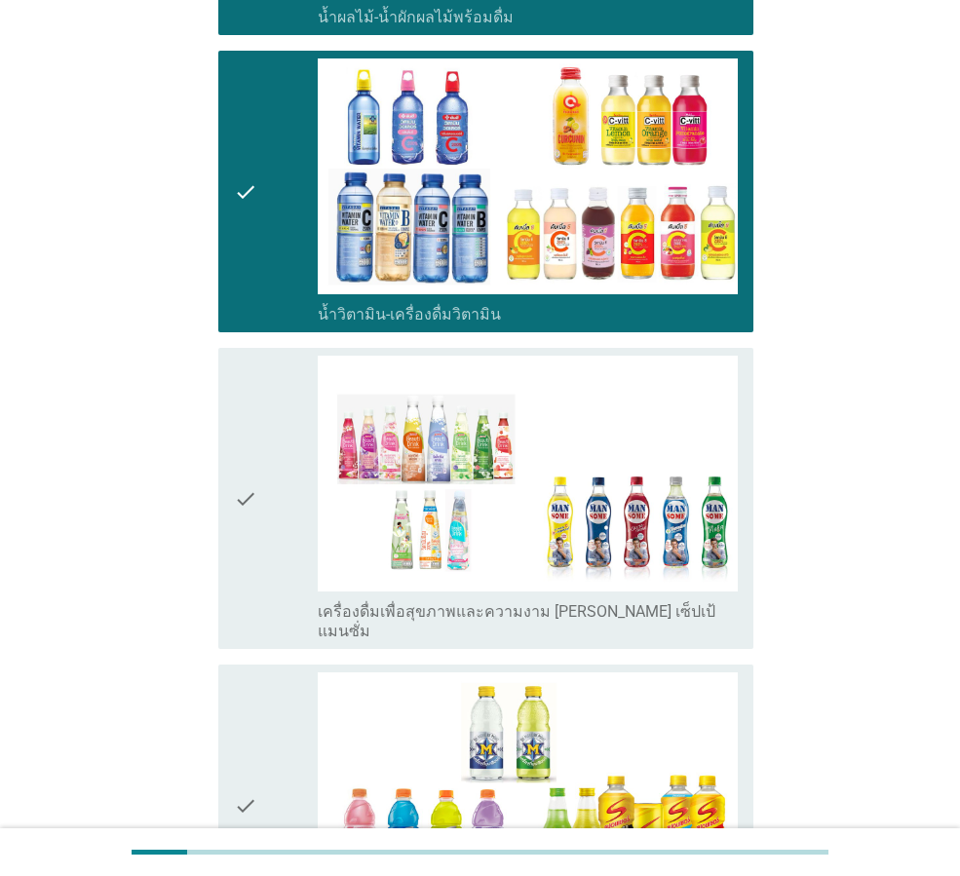
click at [250, 525] on icon "check" at bounding box center [245, 498] width 23 height 285
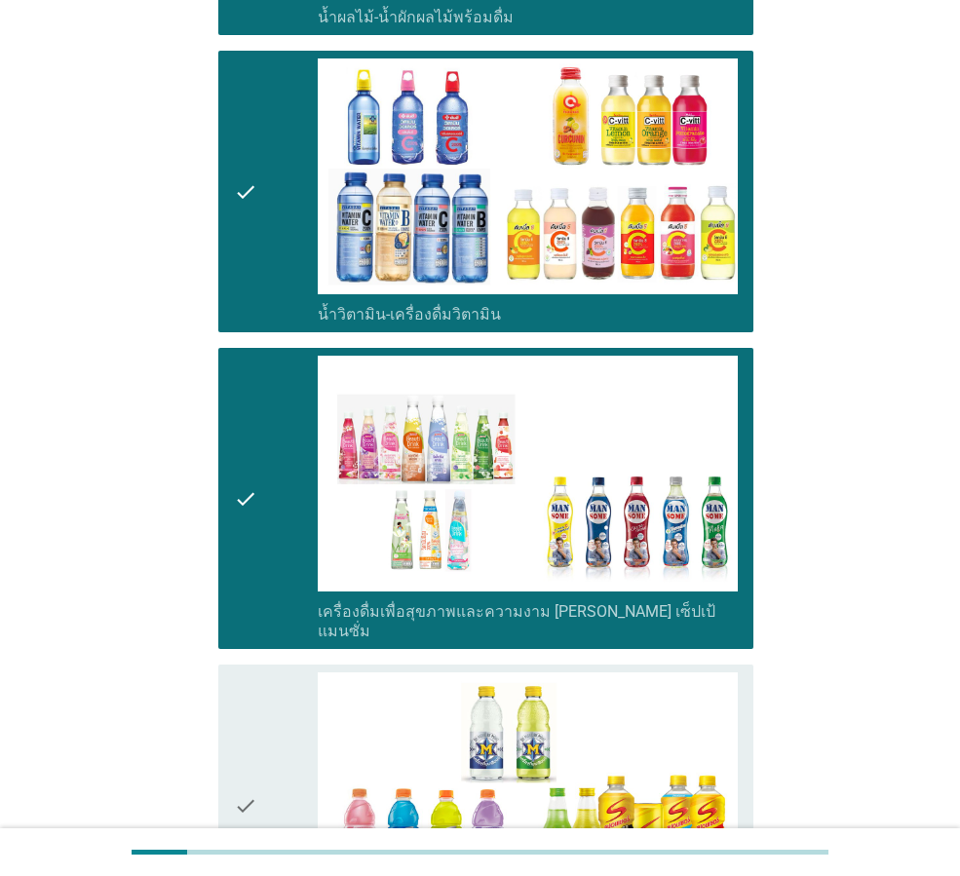
click at [250, 672] on icon "check" at bounding box center [245, 805] width 23 height 266
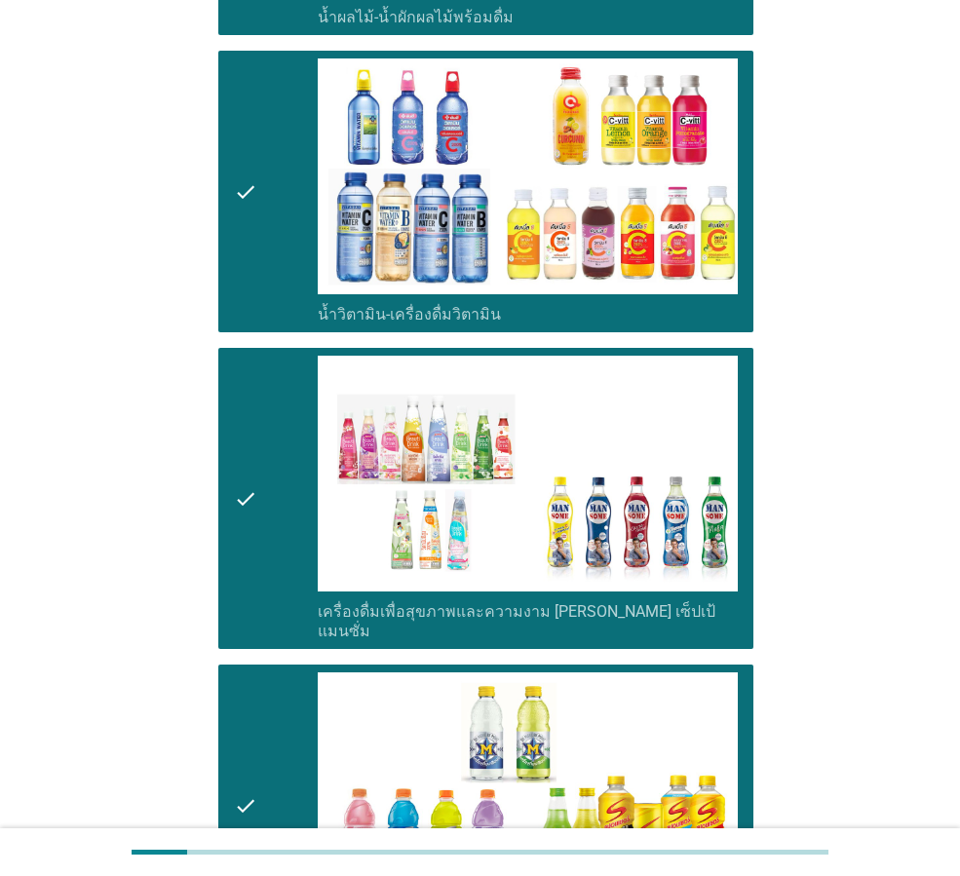
scroll to position [3507, 0]
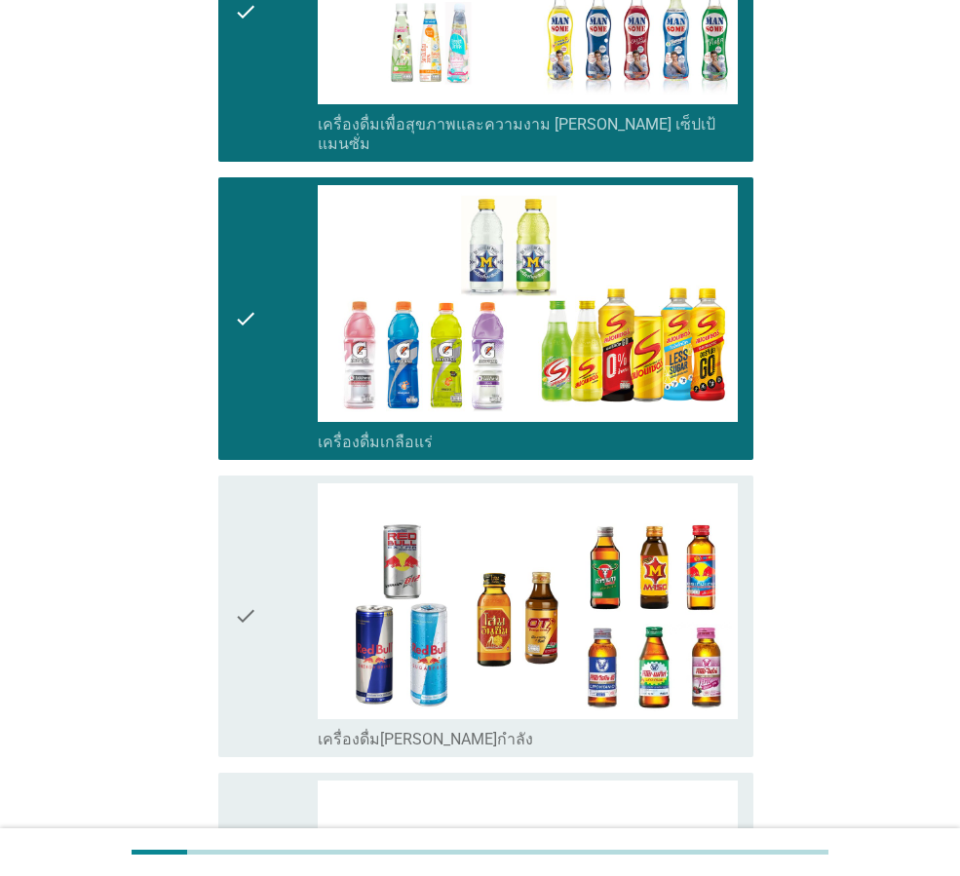
click at [258, 594] on div "check" at bounding box center [276, 616] width 84 height 266
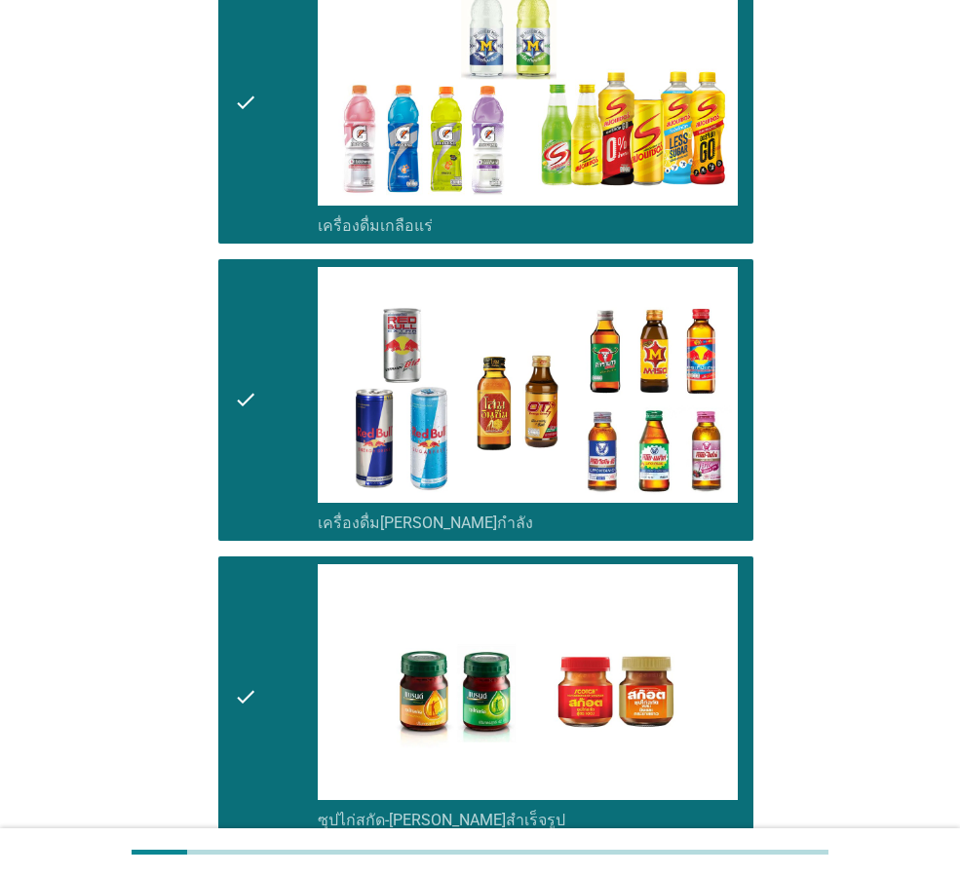
scroll to position [3893, 0]
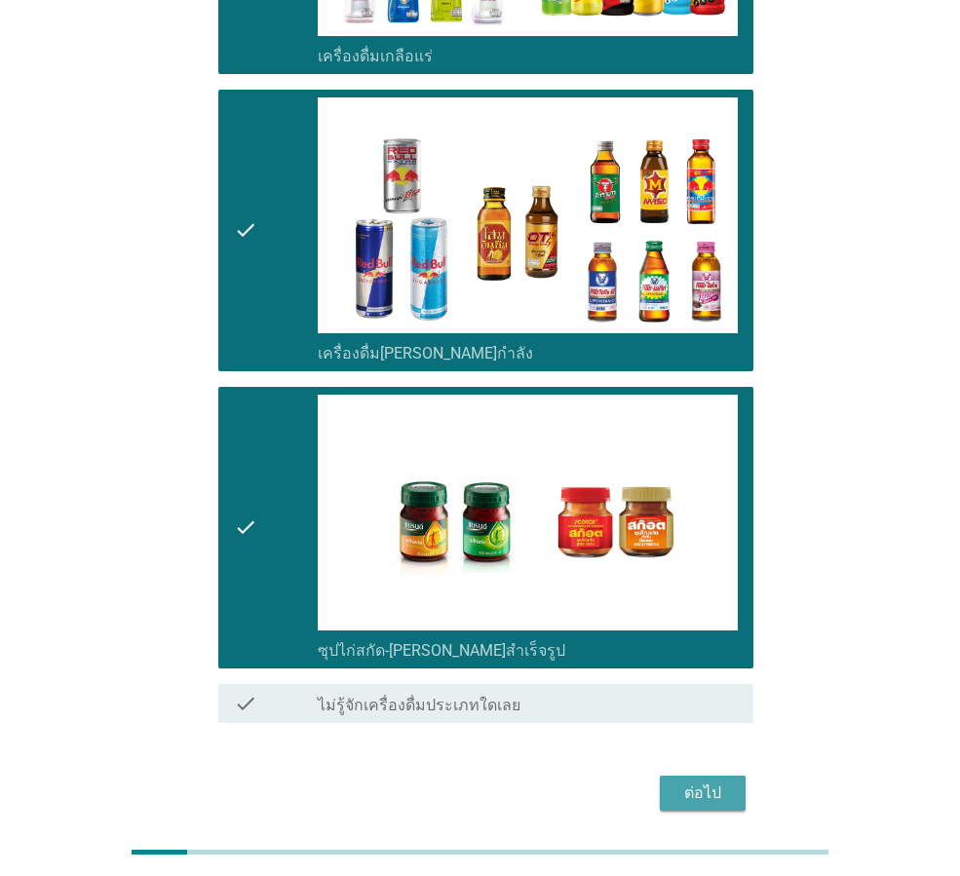
click at [697, 781] on div "ต่อไป" at bounding box center [702, 792] width 55 height 23
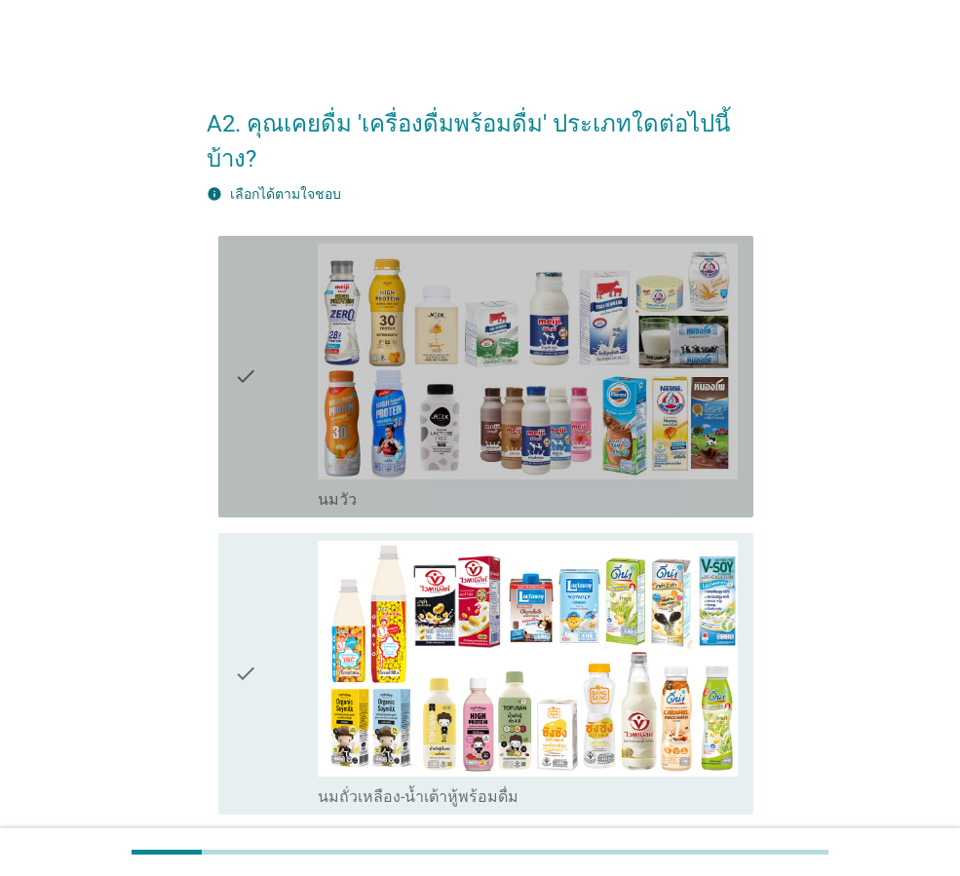
click at [229, 449] on div "check check_box_outline_blank [PERSON_NAME]" at bounding box center [485, 377] width 535 height 282
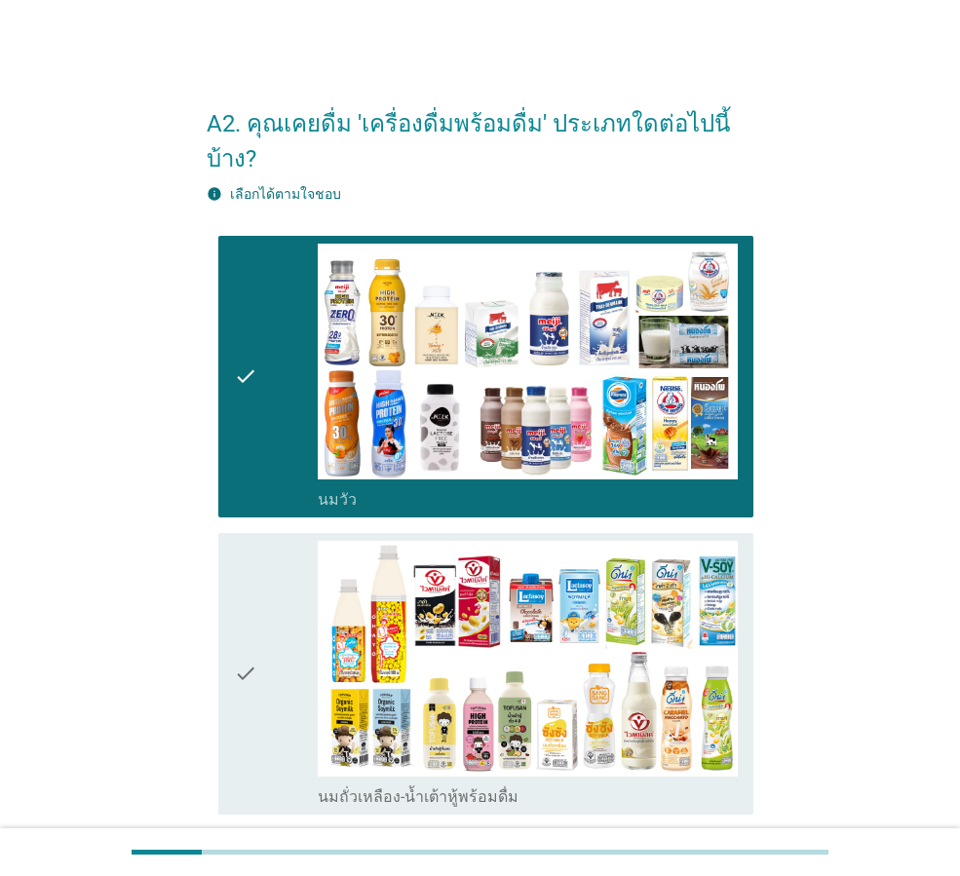
click at [244, 631] on icon "check" at bounding box center [245, 674] width 23 height 266
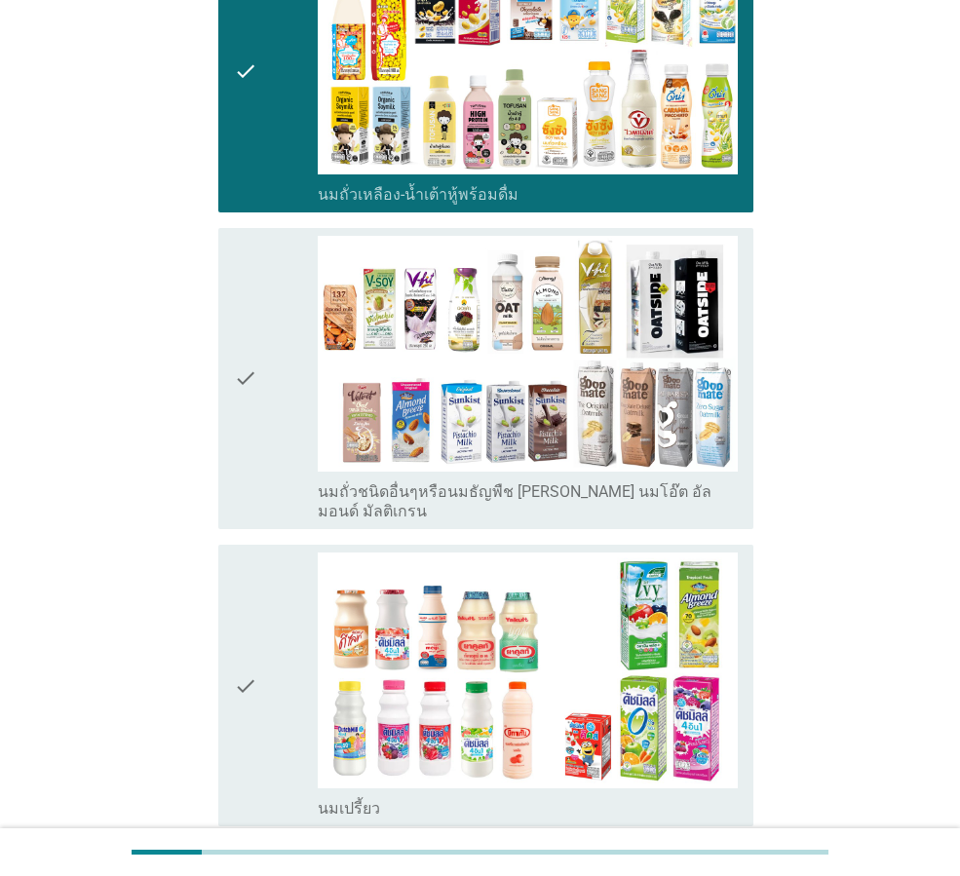
scroll to position [682, 0]
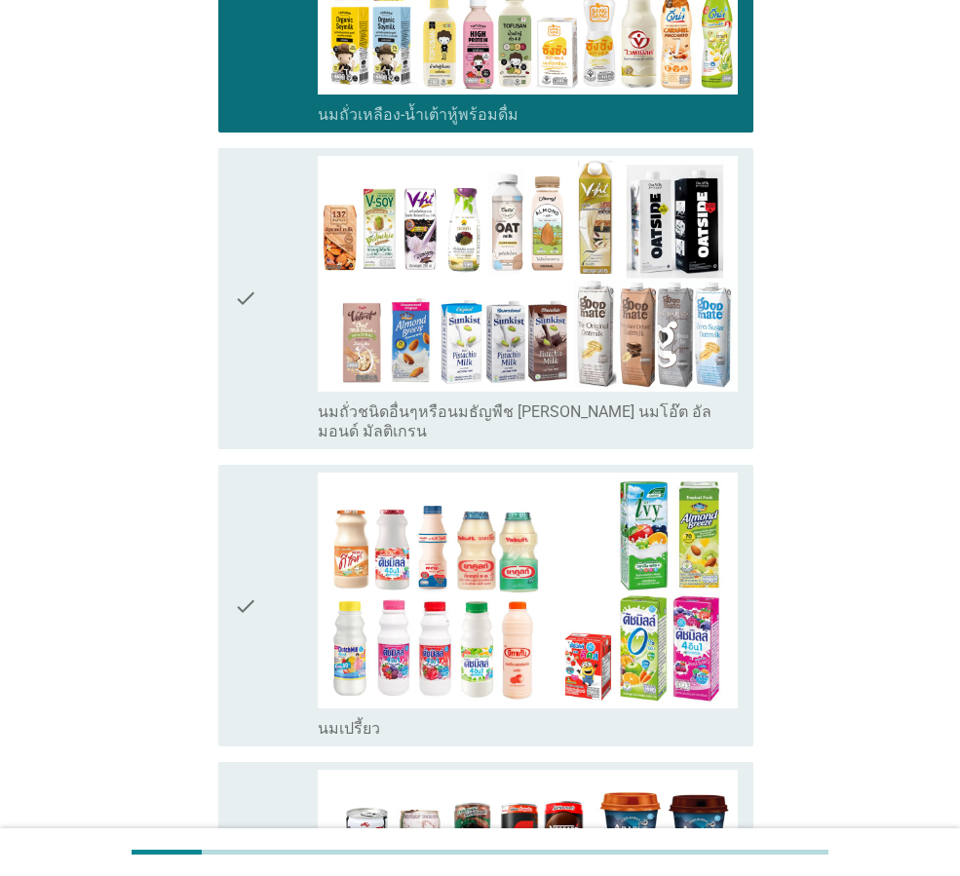
click at [265, 635] on div "check" at bounding box center [276, 605] width 84 height 266
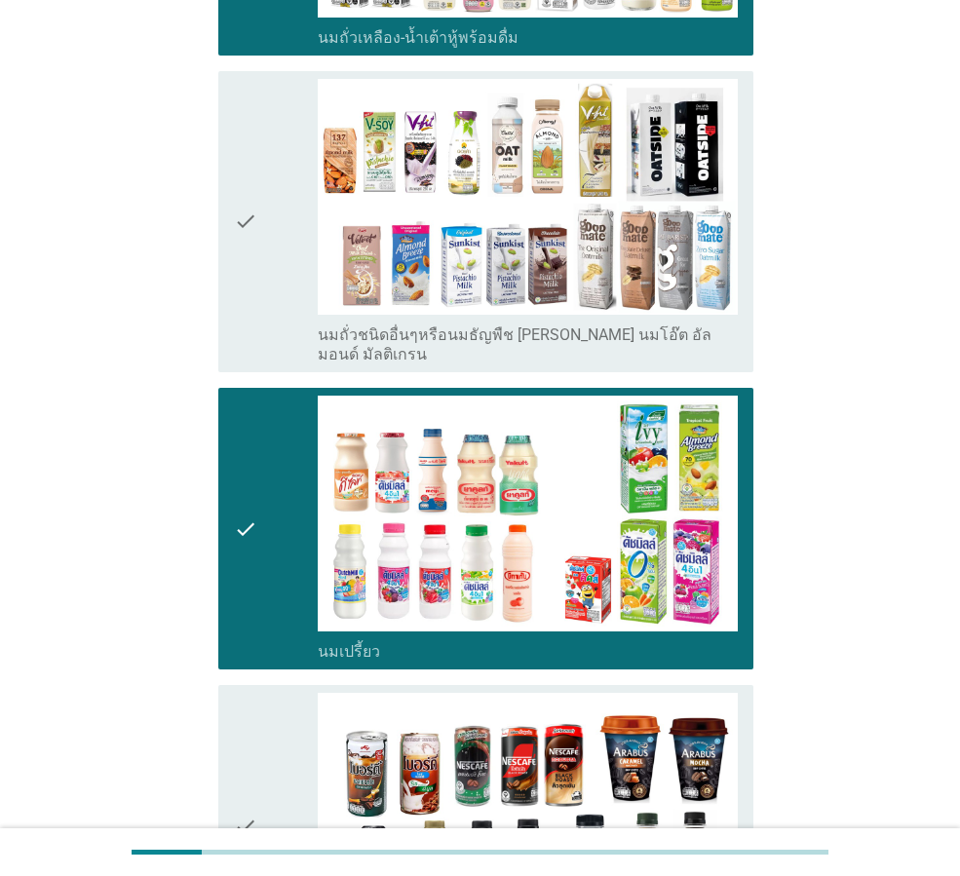
scroll to position [974, 0]
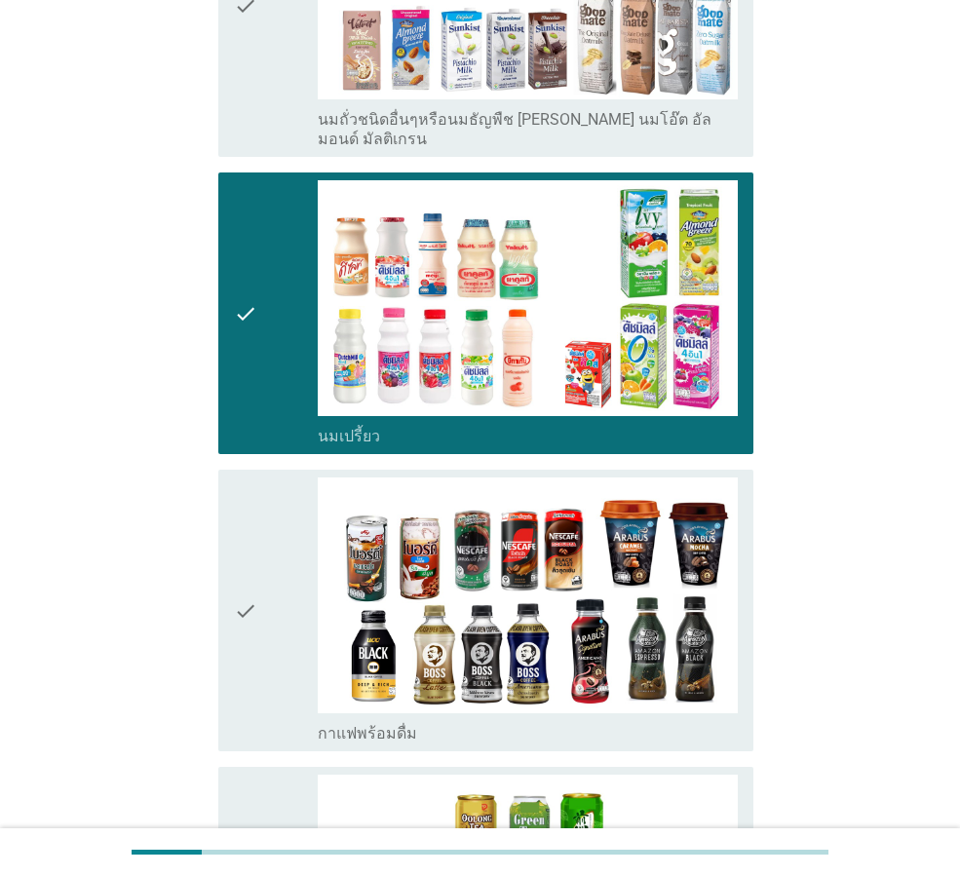
drag, startPoint x: 243, startPoint y: 631, endPoint x: 245, endPoint y: 644, distance: 12.8
click at [244, 632] on icon "check" at bounding box center [245, 610] width 23 height 266
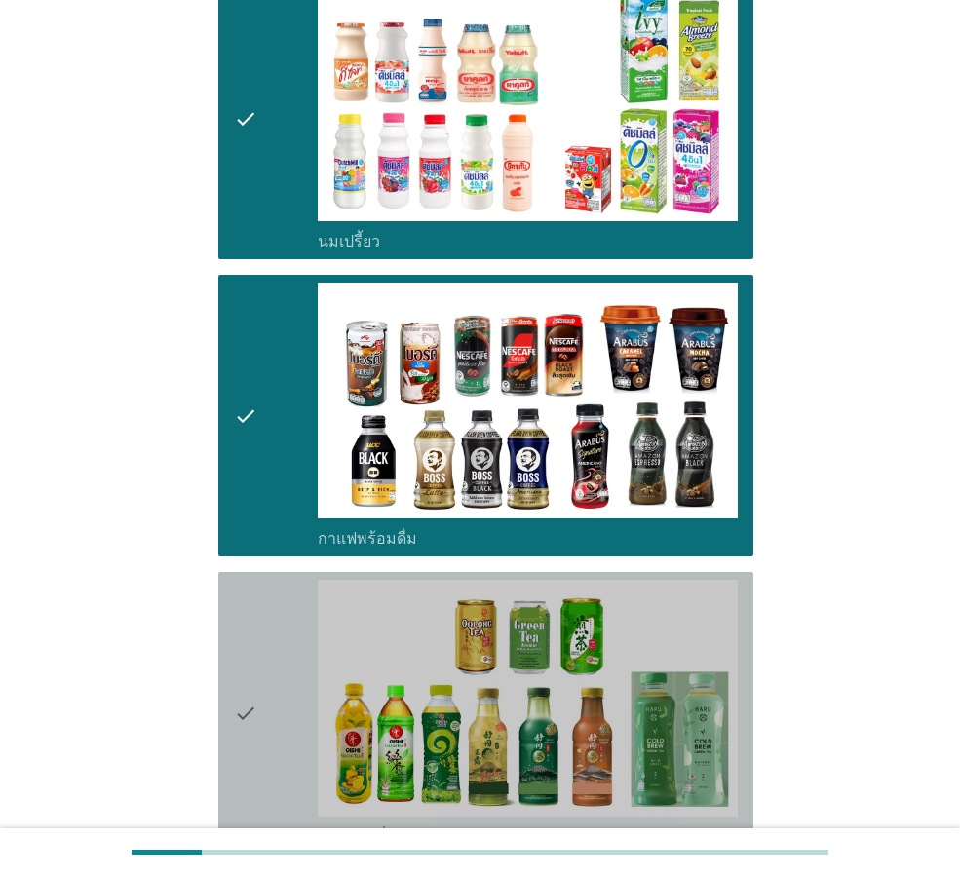
click at [247, 716] on icon "check" at bounding box center [245, 713] width 23 height 266
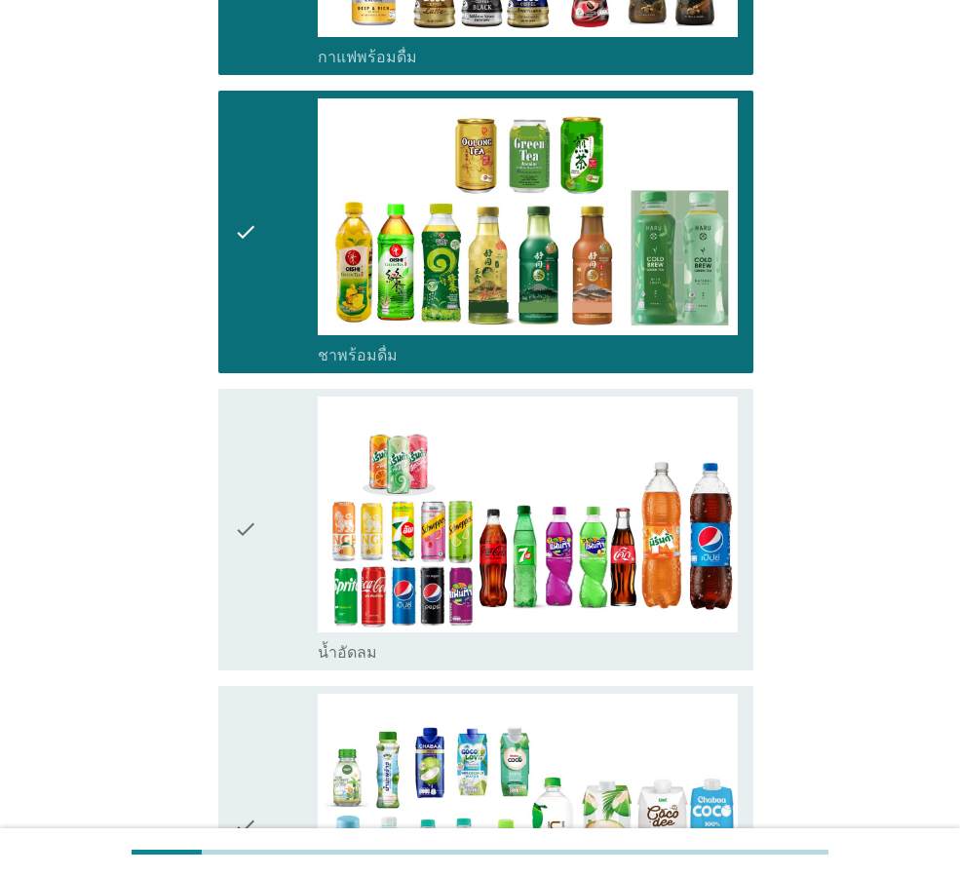
scroll to position [1656, 0]
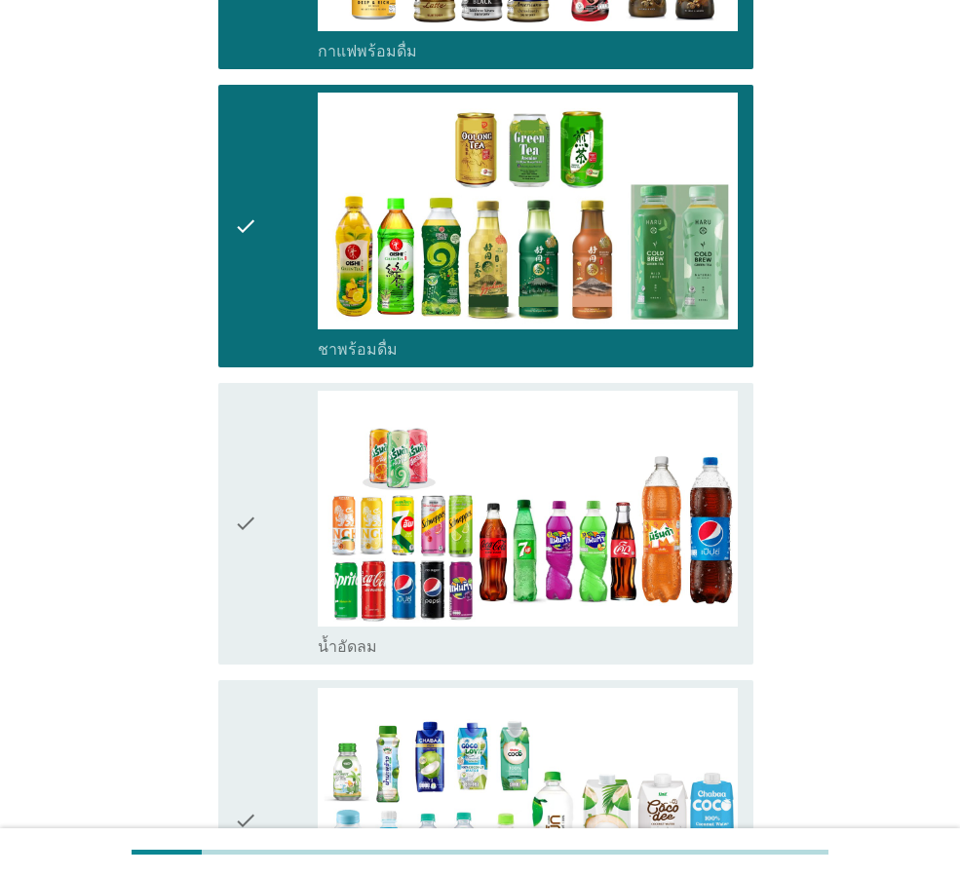
click at [248, 536] on icon "check" at bounding box center [245, 524] width 23 height 266
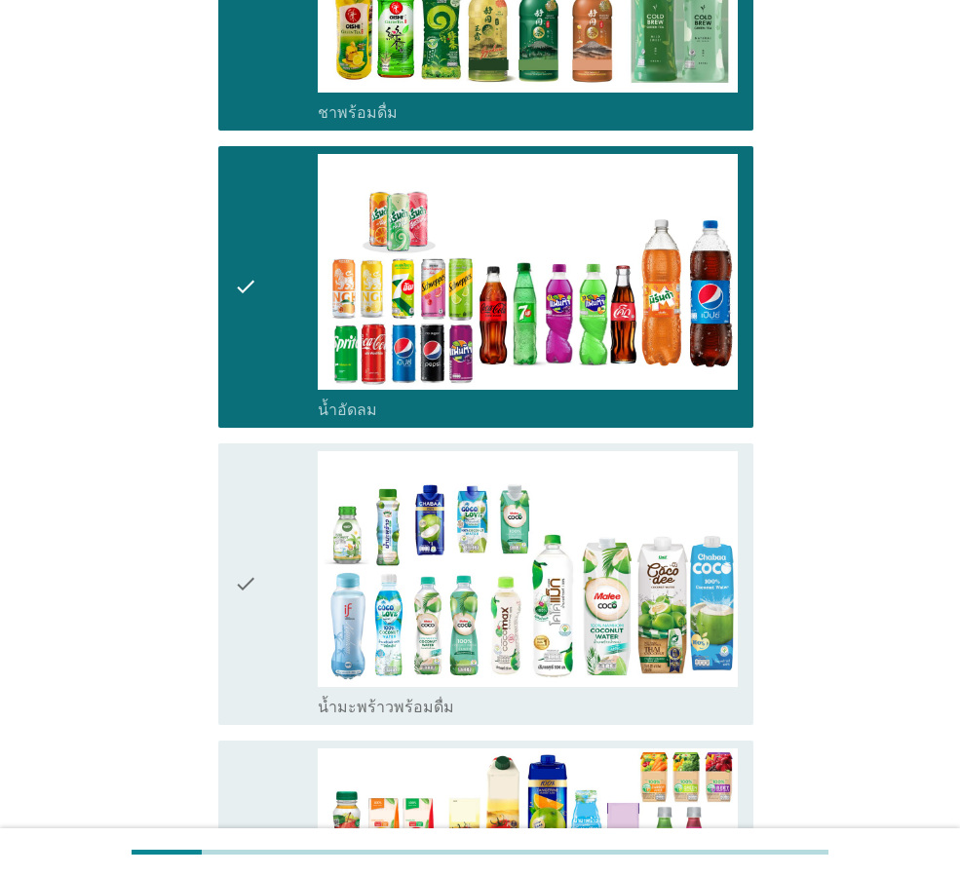
scroll to position [1948, 0]
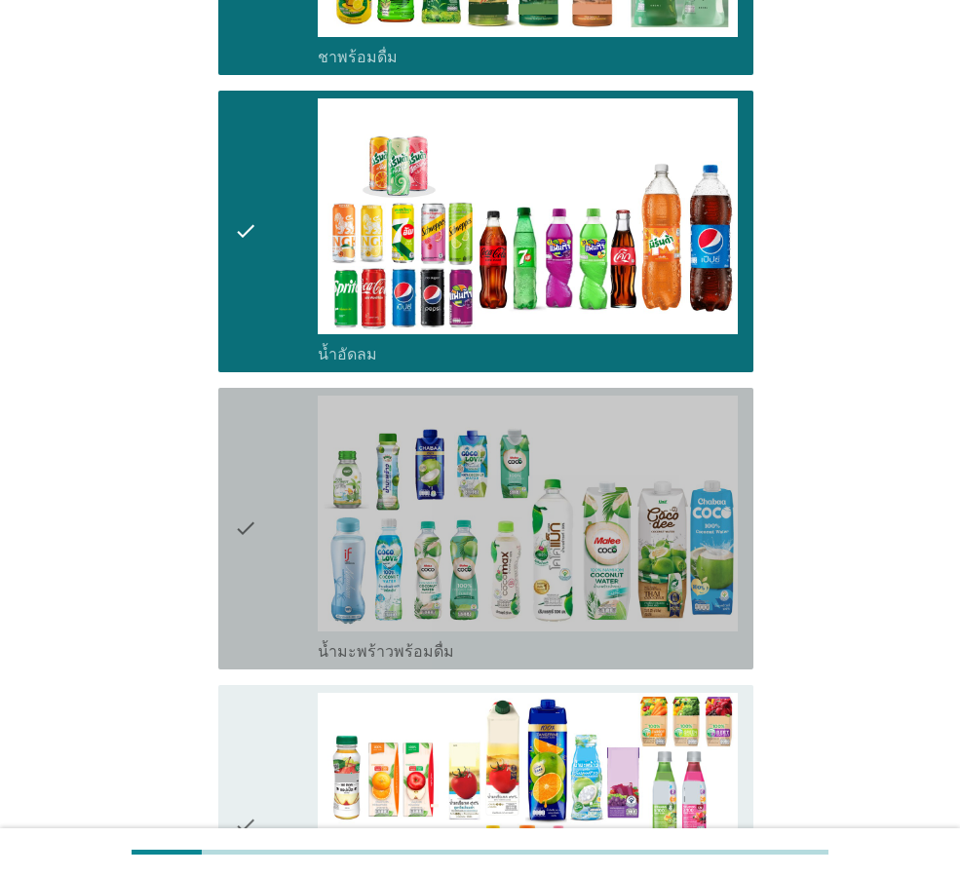
drag, startPoint x: 238, startPoint y: 529, endPoint x: 239, endPoint y: 550, distance: 21.5
click at [239, 529] on icon "check" at bounding box center [245, 529] width 23 height 266
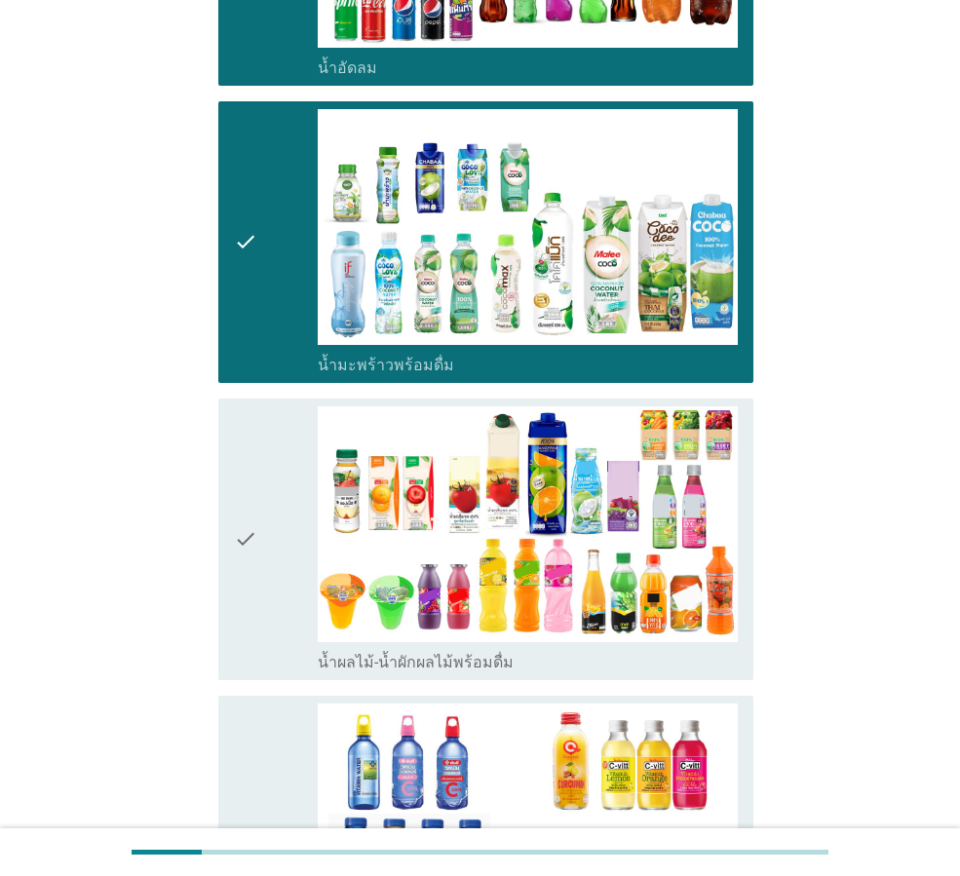
scroll to position [2241, 0]
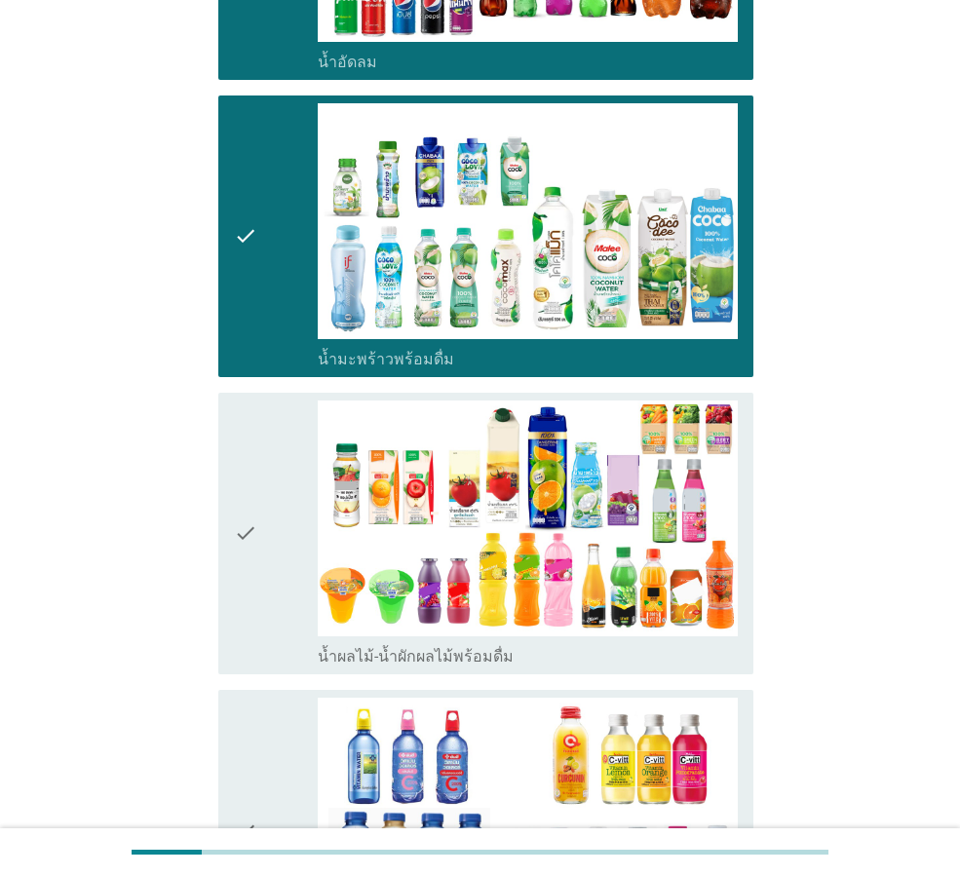
click at [254, 558] on icon "check" at bounding box center [245, 533] width 23 height 266
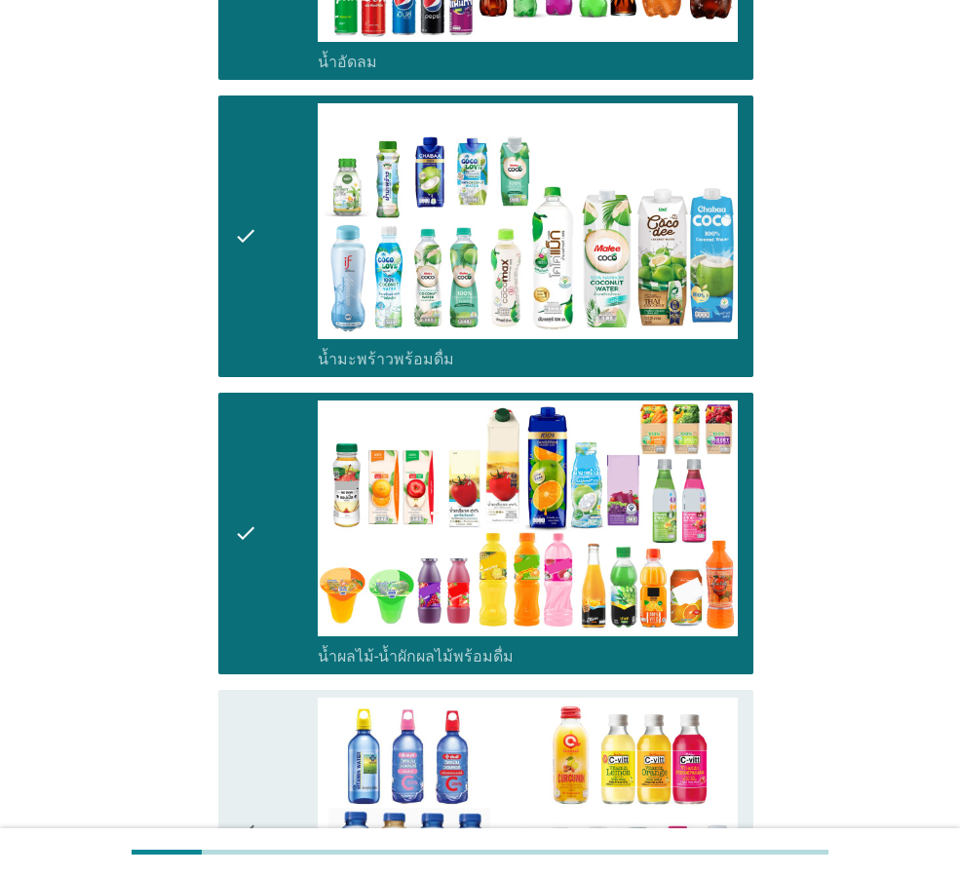
click at [241, 726] on icon "check" at bounding box center [245, 830] width 23 height 266
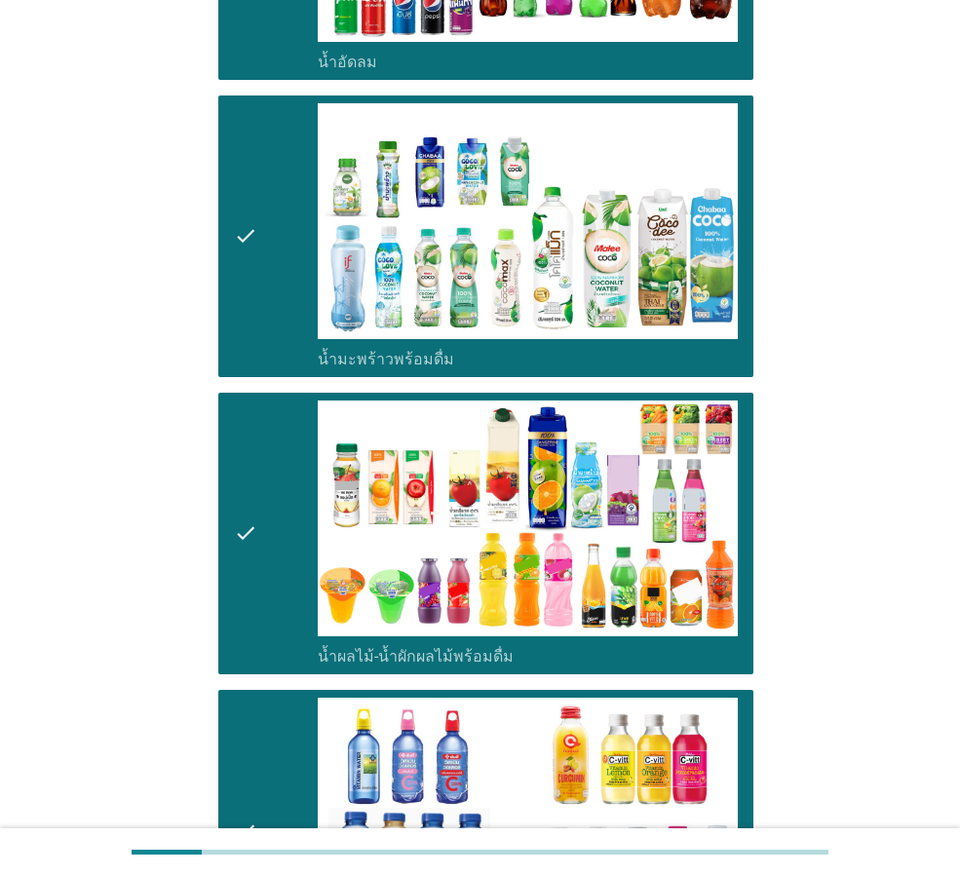
scroll to position [2728, 0]
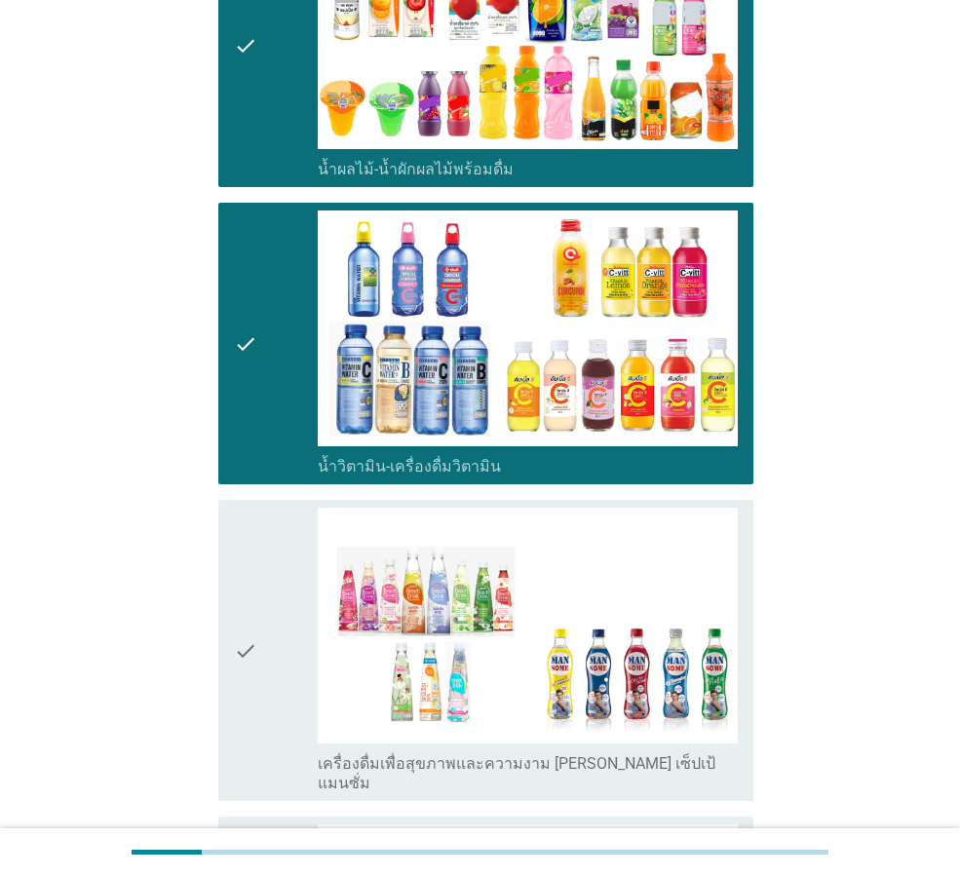
click at [245, 641] on icon "check" at bounding box center [245, 650] width 23 height 285
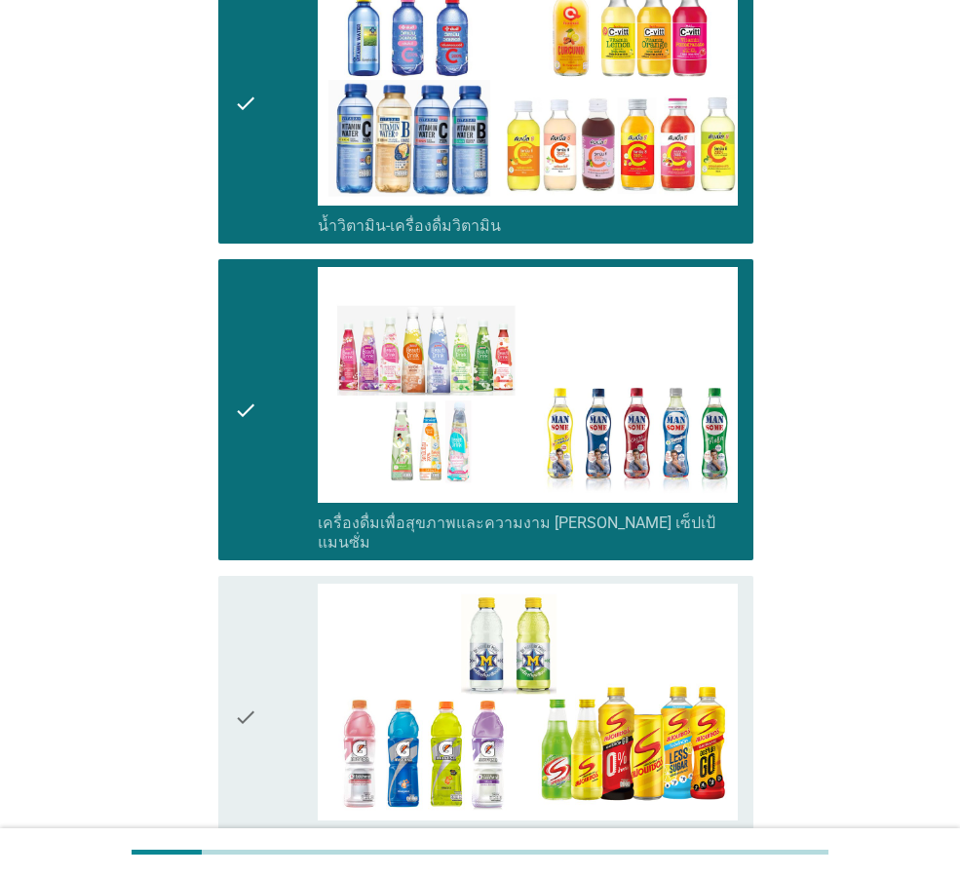
scroll to position [3020, 0]
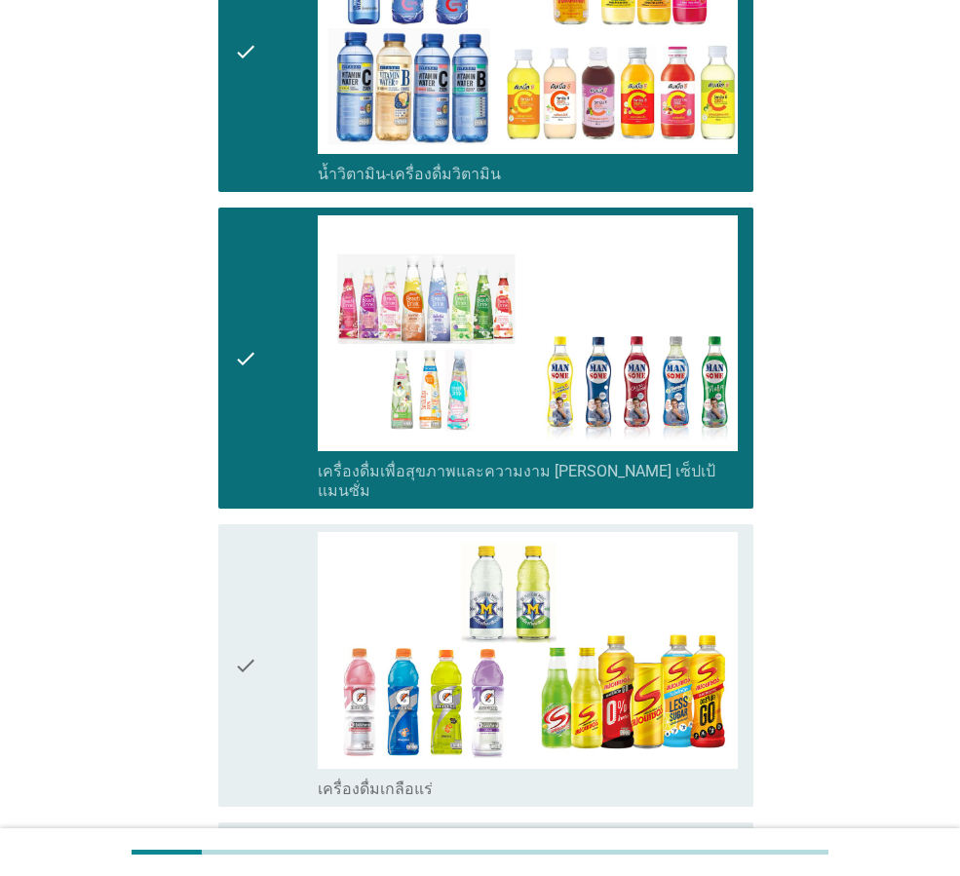
drag, startPoint x: 249, startPoint y: 640, endPoint x: 261, endPoint y: 674, distance: 36.0
click at [253, 647] on icon "check" at bounding box center [245, 665] width 23 height 266
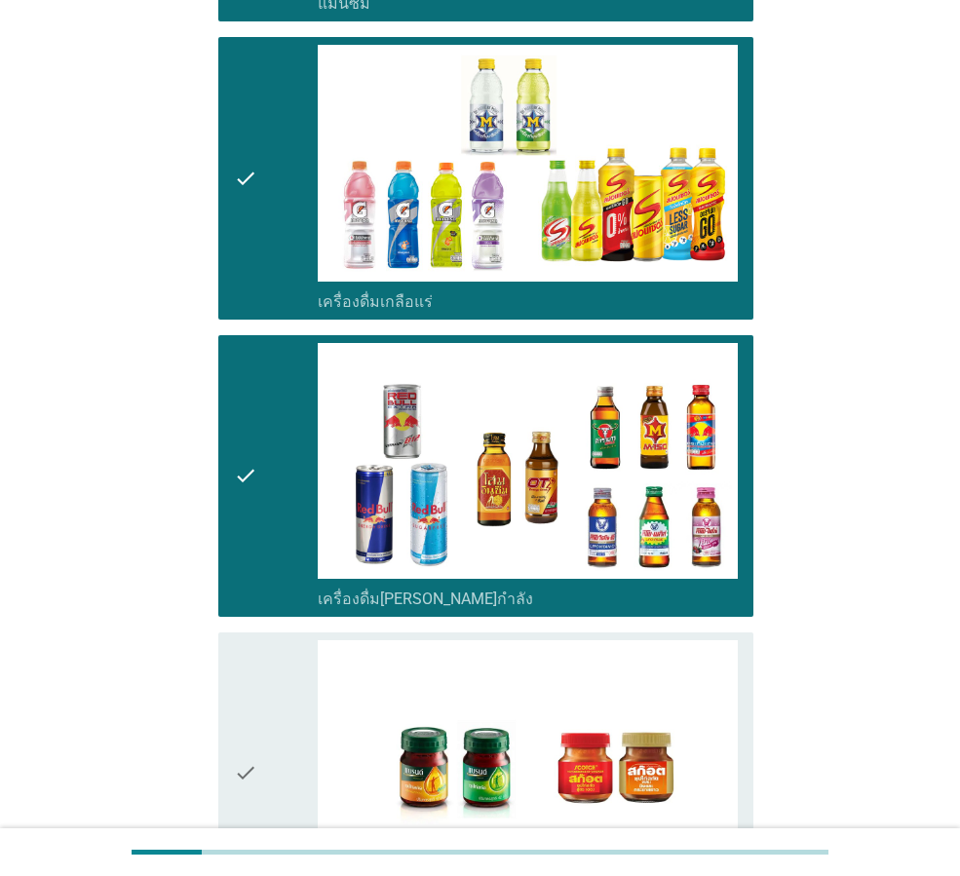
click at [260, 691] on div "check" at bounding box center [276, 773] width 84 height 266
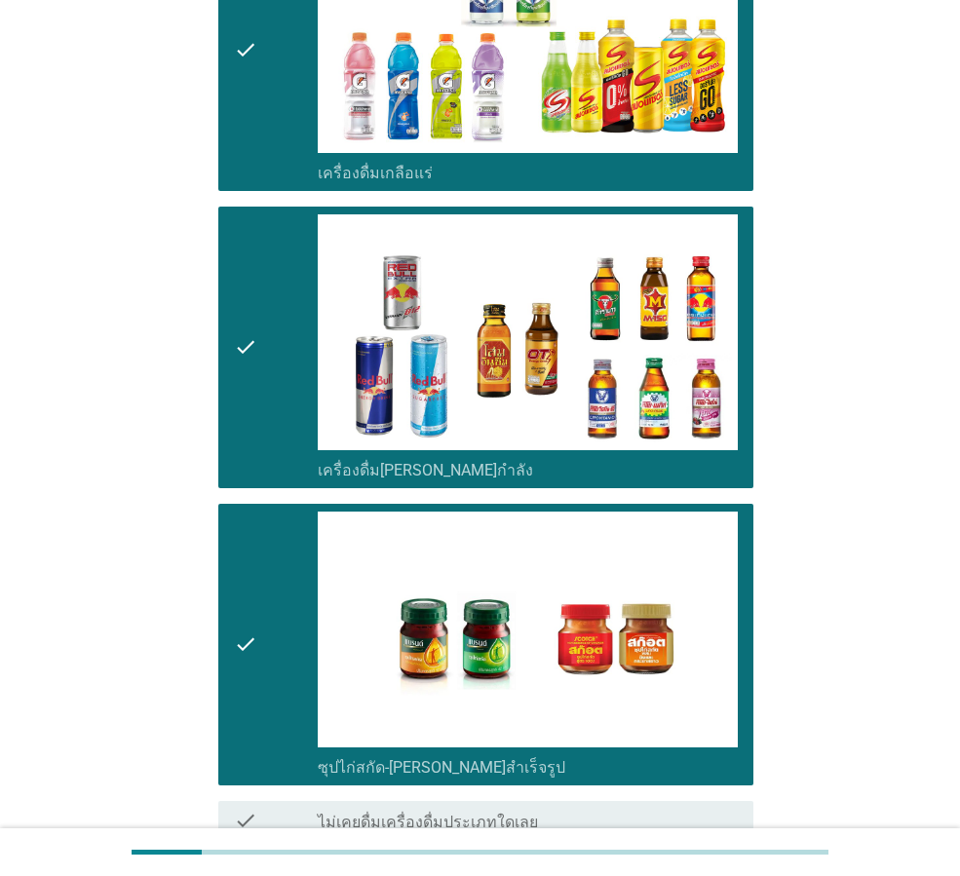
scroll to position [3752, 0]
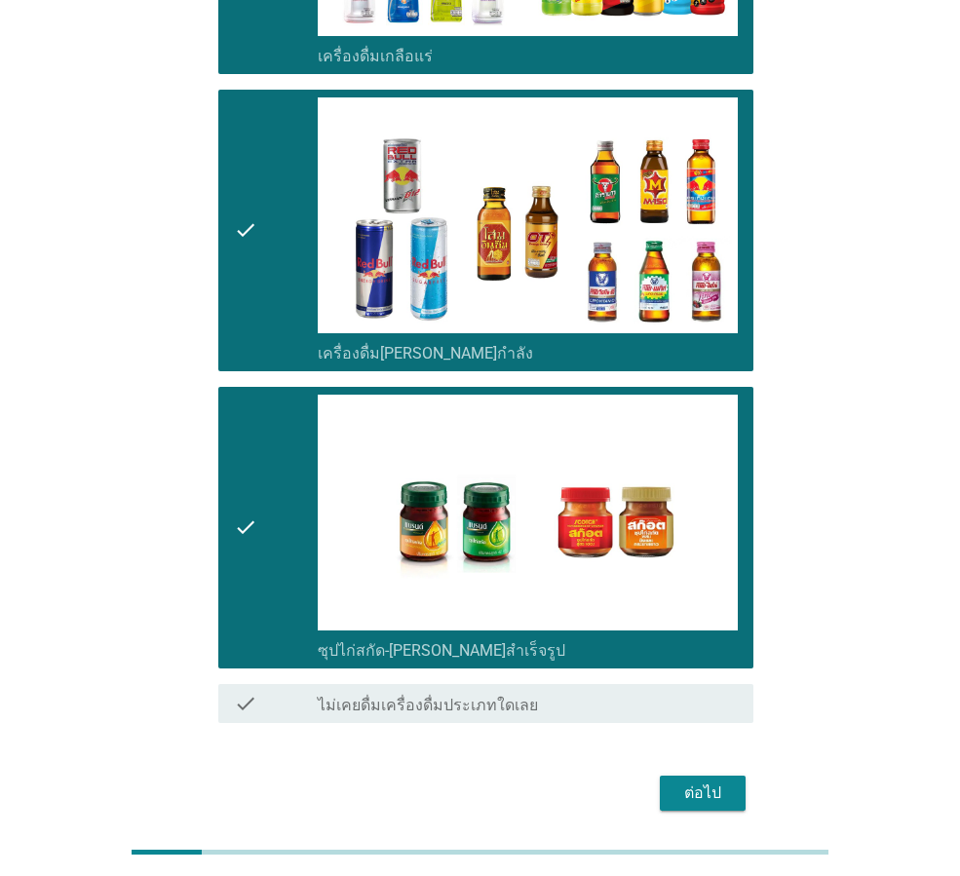
click at [670, 775] on button "ต่อไป" at bounding box center [703, 792] width 86 height 35
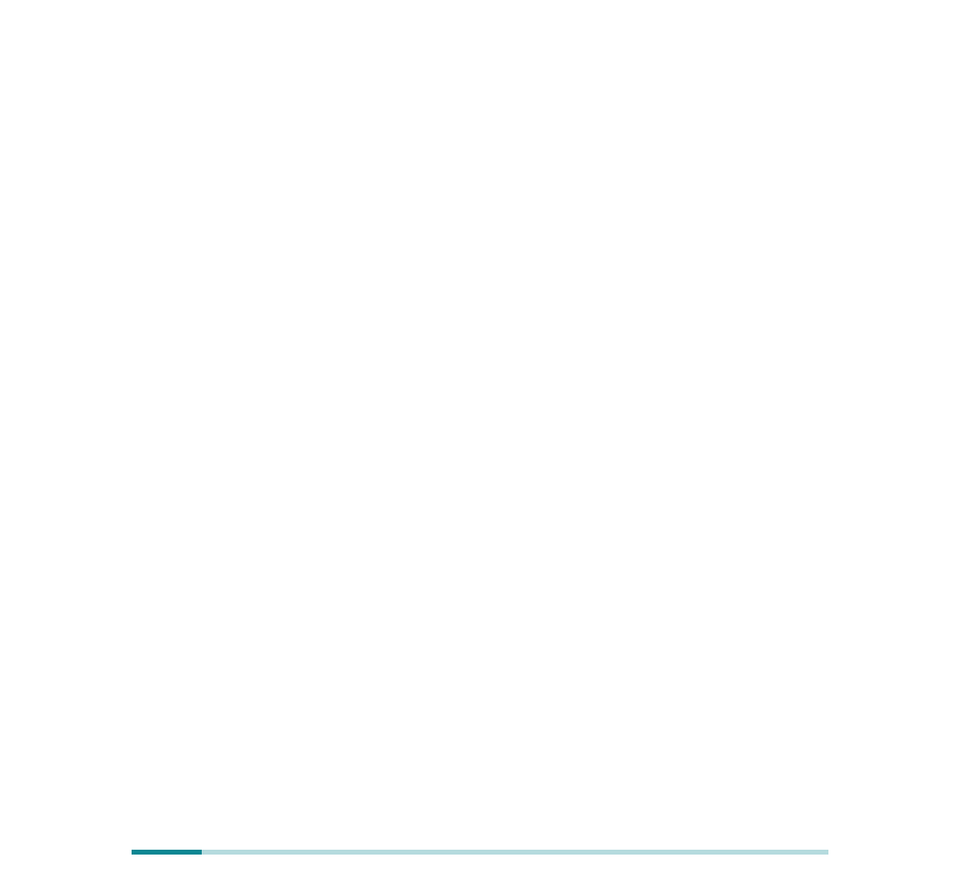
scroll to position [0, 0]
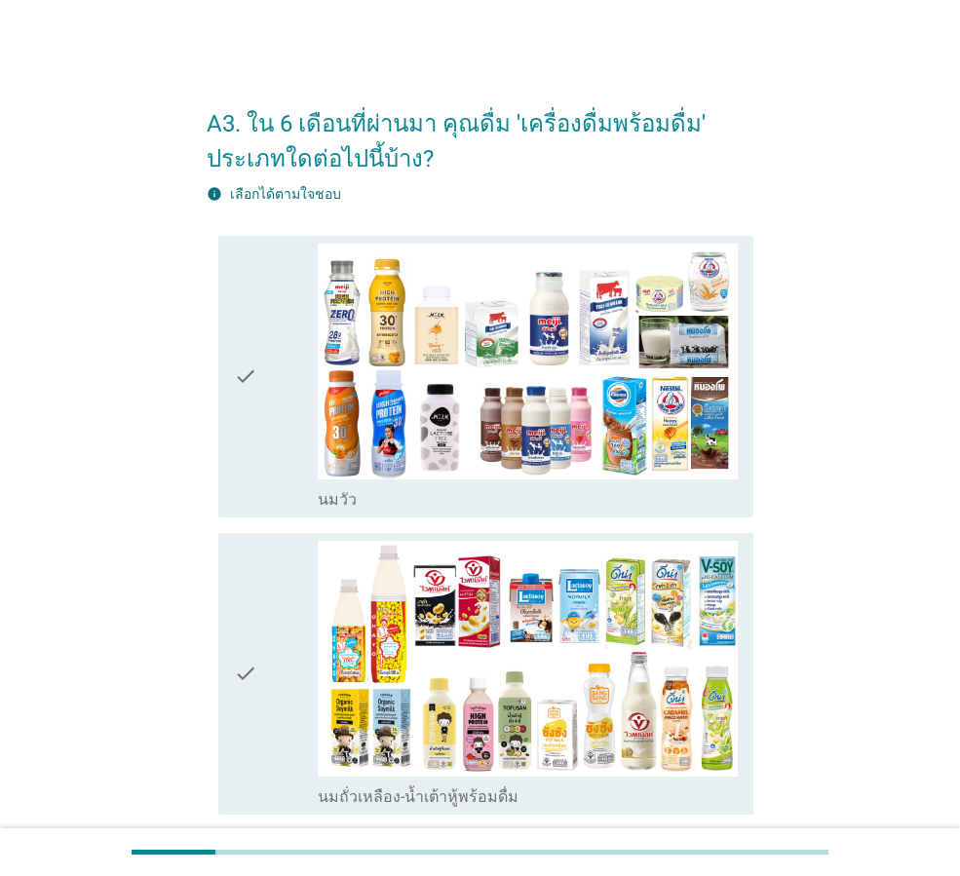
click at [273, 487] on div "check" at bounding box center [276, 377] width 84 height 266
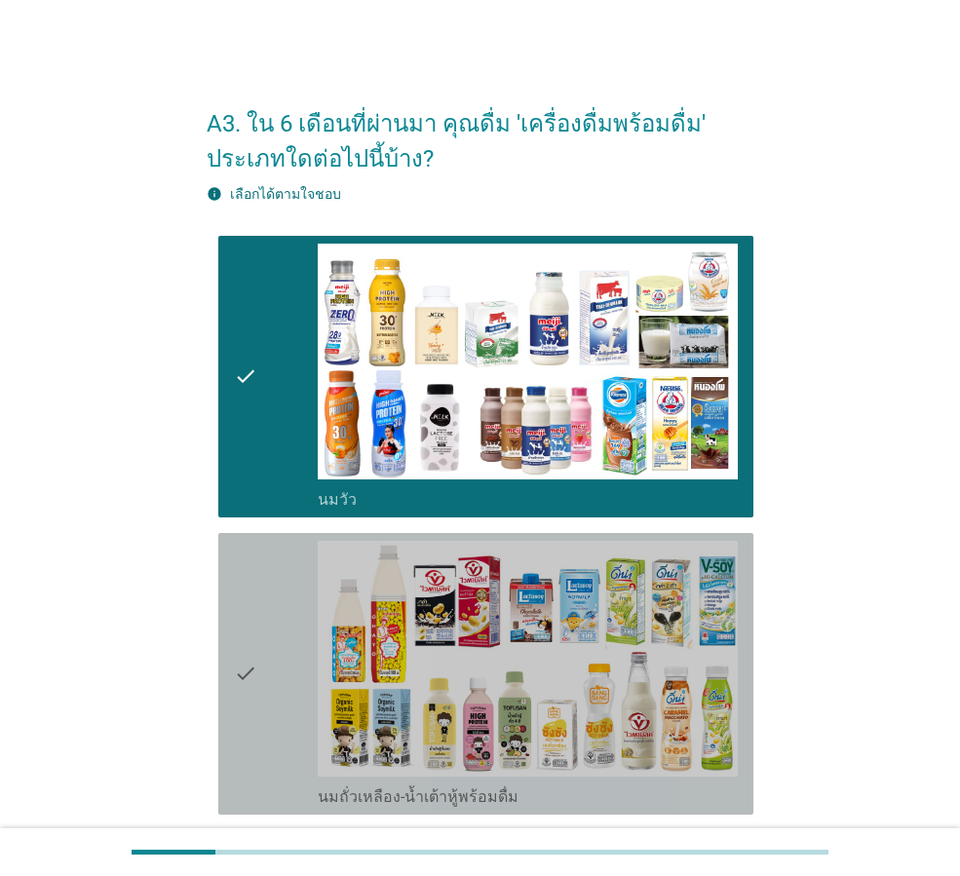
click at [300, 676] on div "check" at bounding box center [276, 674] width 84 height 266
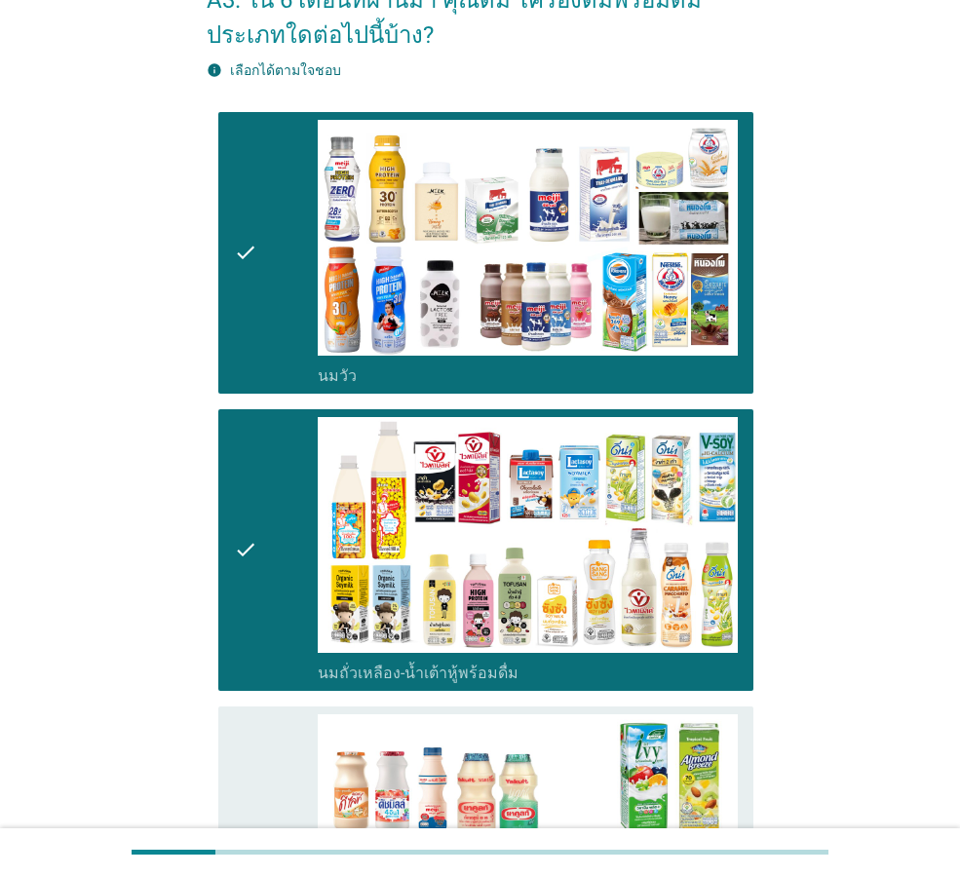
scroll to position [390, 0]
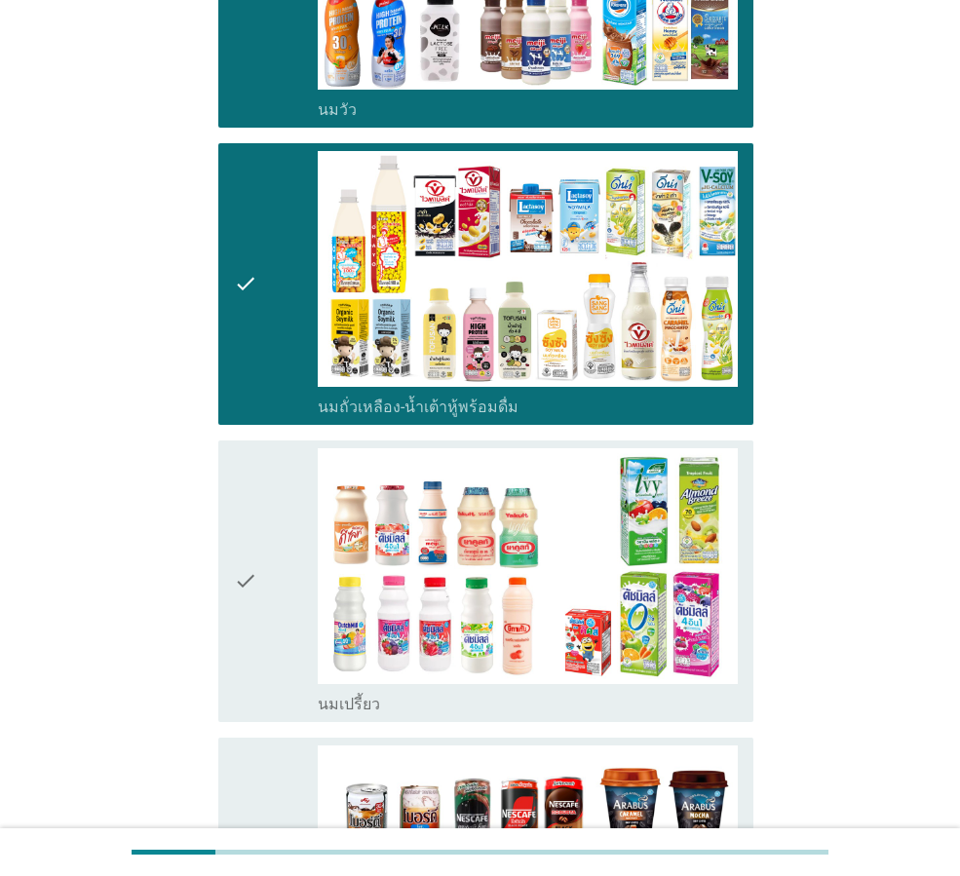
drag, startPoint x: 255, startPoint y: 642, endPoint x: 265, endPoint y: 679, distance: 38.3
click at [257, 642] on icon "check" at bounding box center [245, 581] width 23 height 266
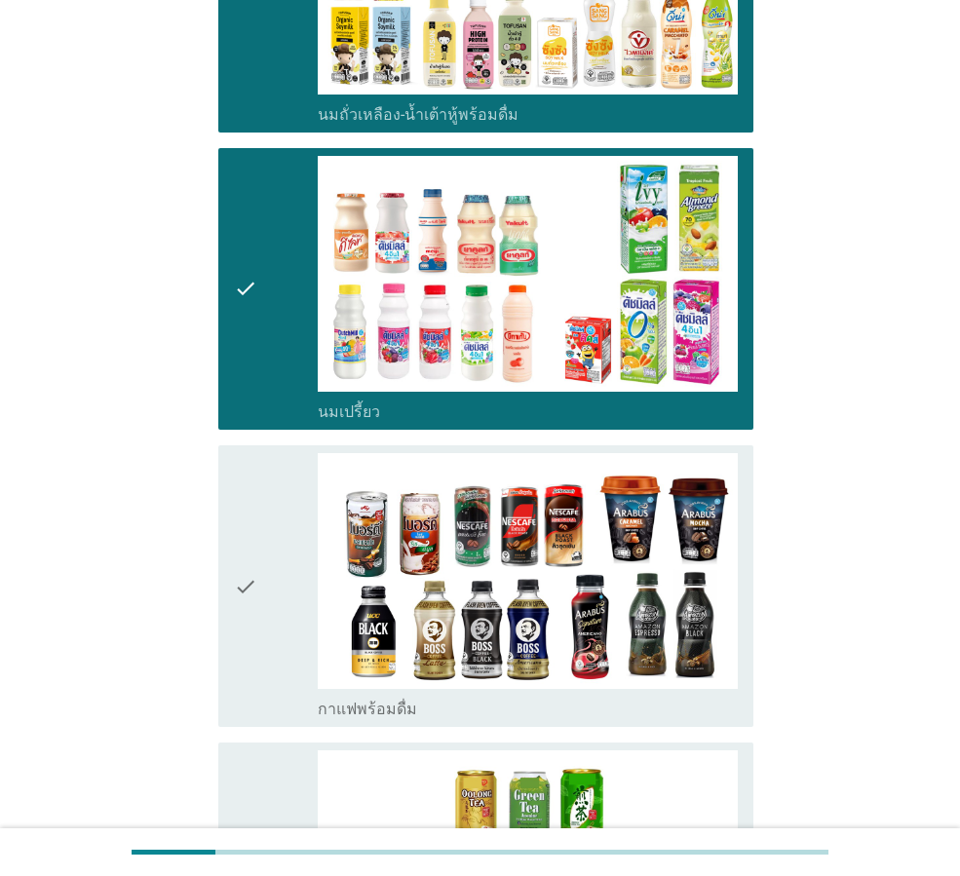
drag, startPoint x: 271, startPoint y: 620, endPoint x: 278, endPoint y: 698, distance: 79.2
click at [274, 620] on div "check" at bounding box center [276, 586] width 84 height 266
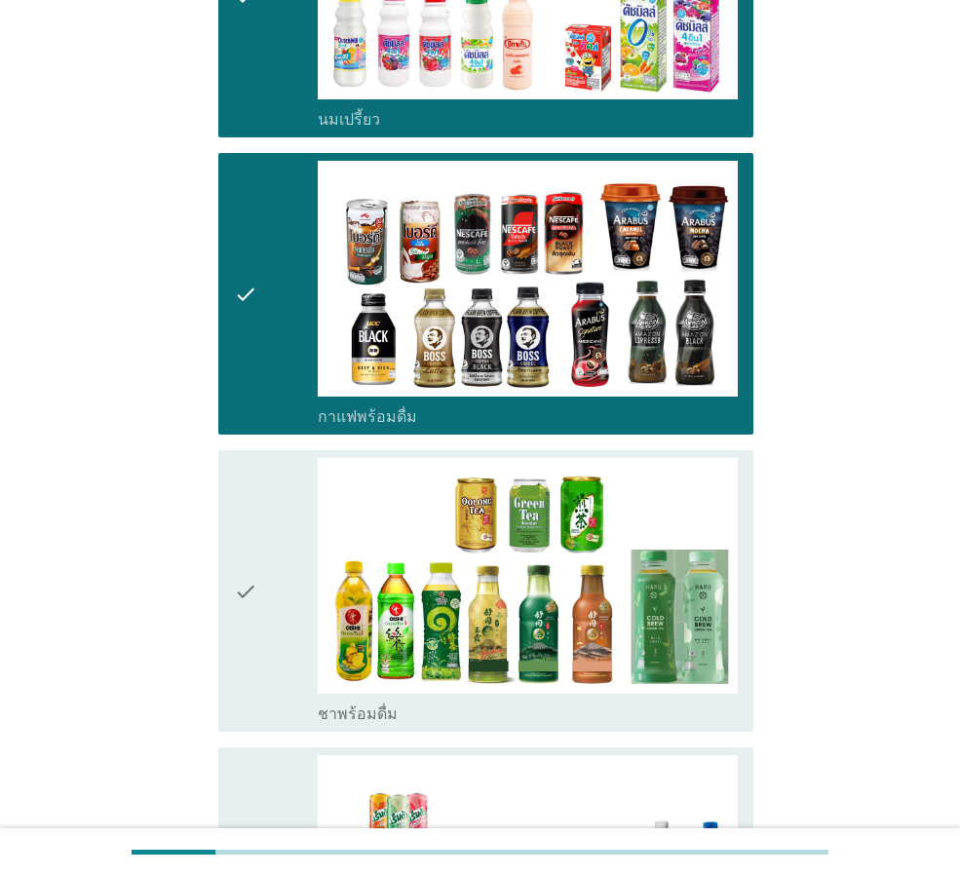
drag, startPoint x: 272, startPoint y: 650, endPoint x: 279, endPoint y: 679, distance: 30.0
click at [272, 657] on div "check" at bounding box center [276, 591] width 84 height 266
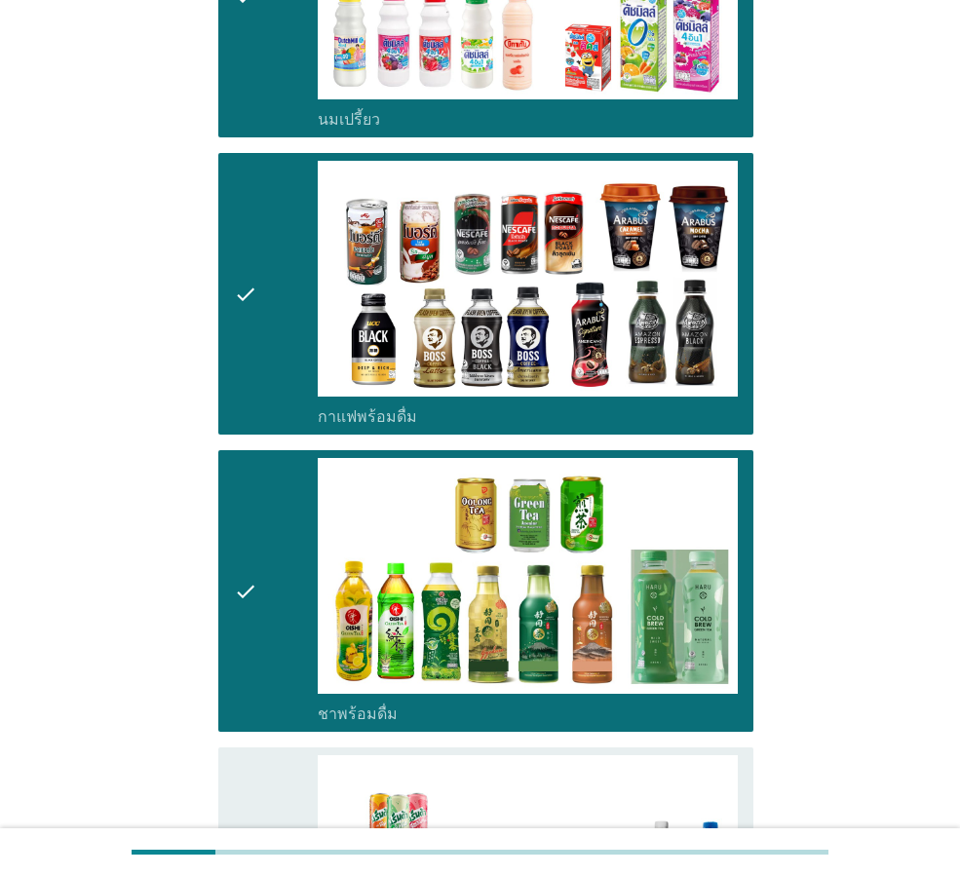
scroll to position [1266, 0]
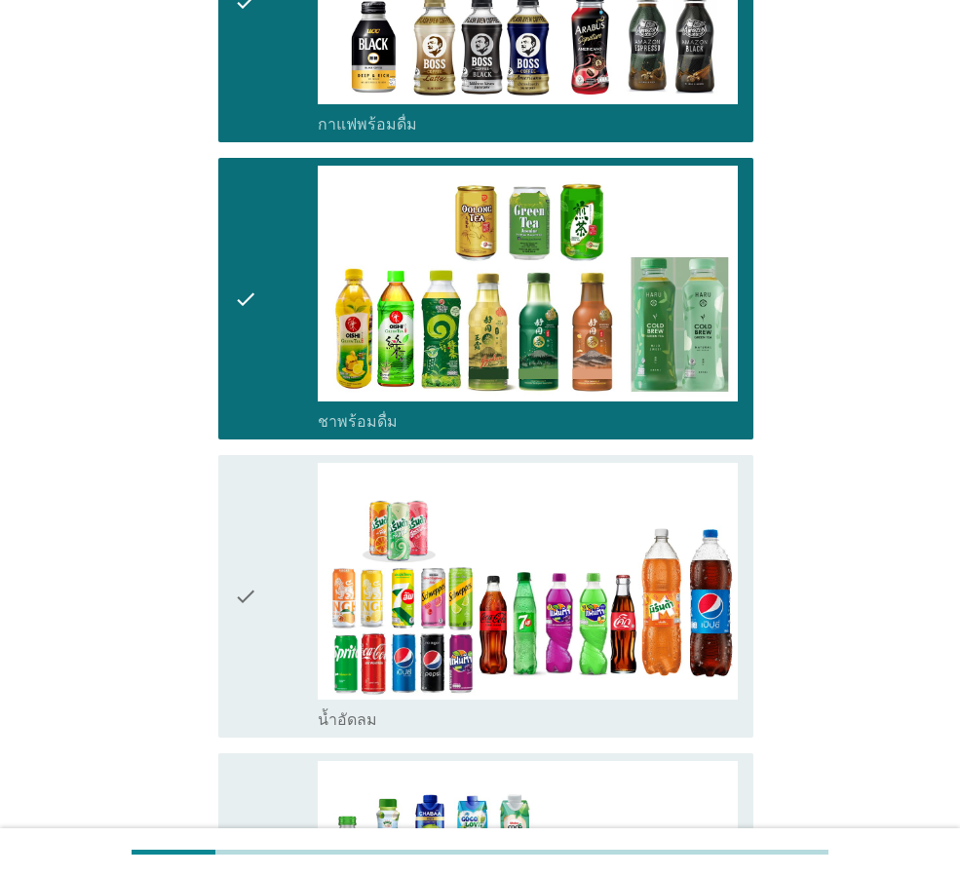
click at [274, 665] on div "check" at bounding box center [276, 596] width 84 height 266
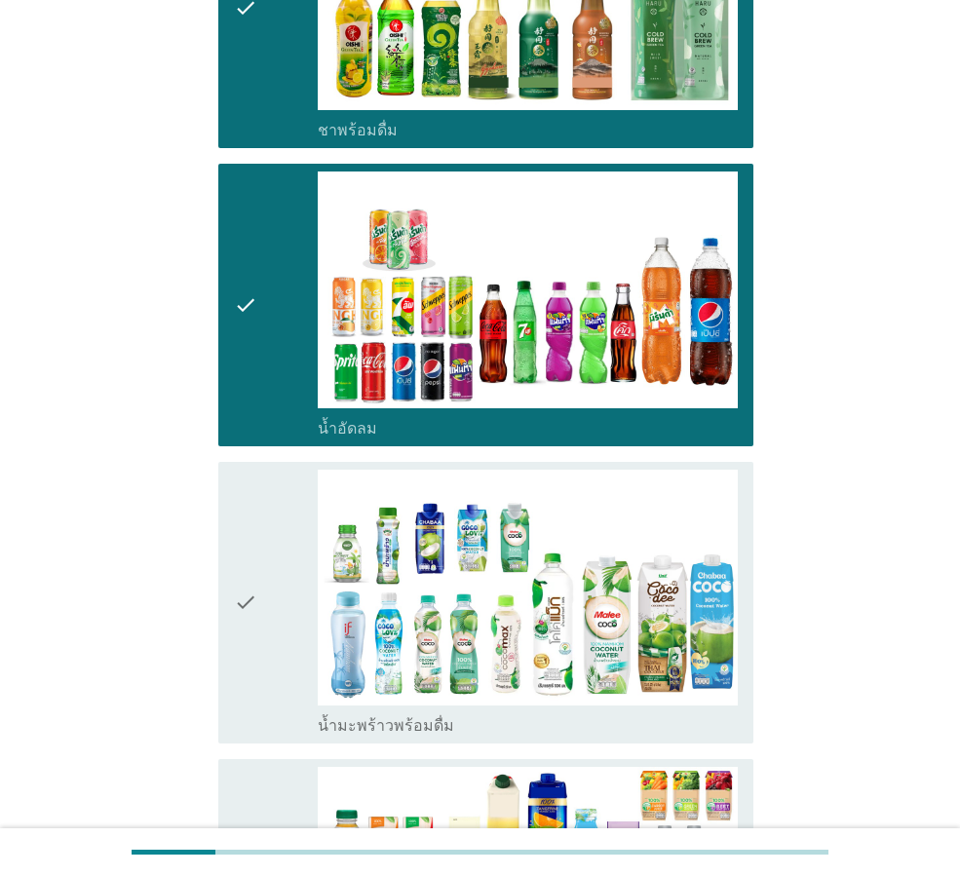
scroll to position [1559, 0]
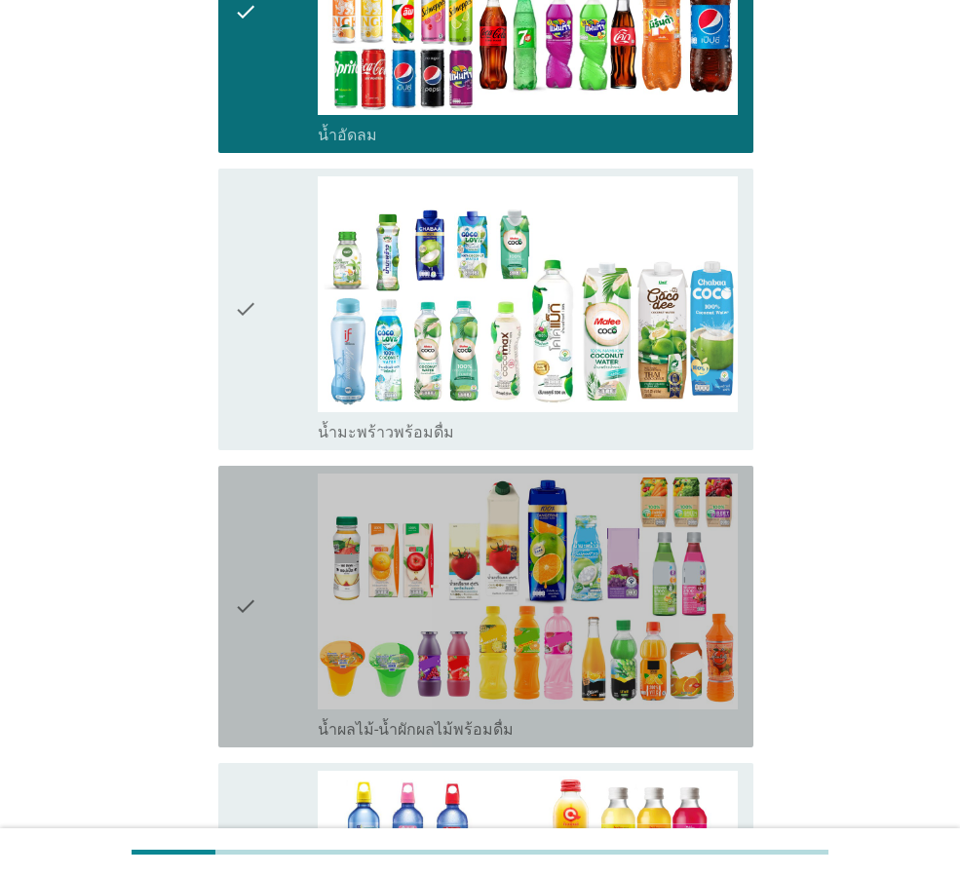
drag, startPoint x: 264, startPoint y: 708, endPoint x: 268, endPoint y: 742, distance: 34.3
click at [265, 708] on div "check" at bounding box center [276, 606] width 84 height 266
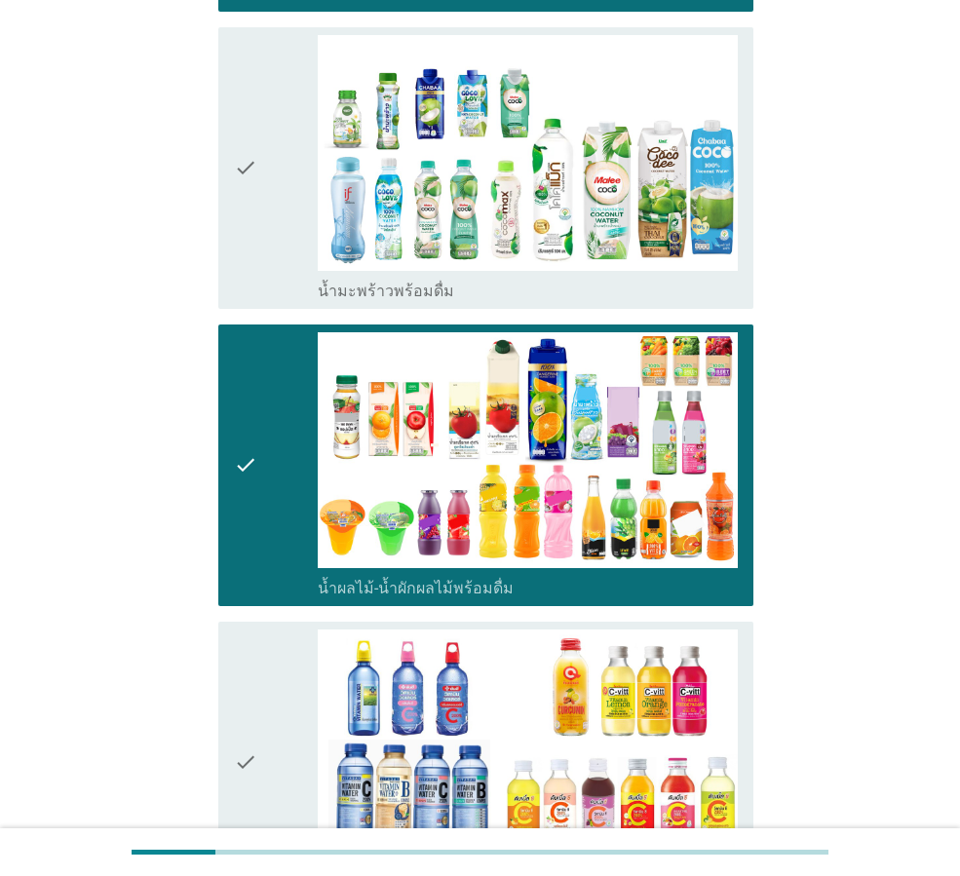
scroll to position [2143, 0]
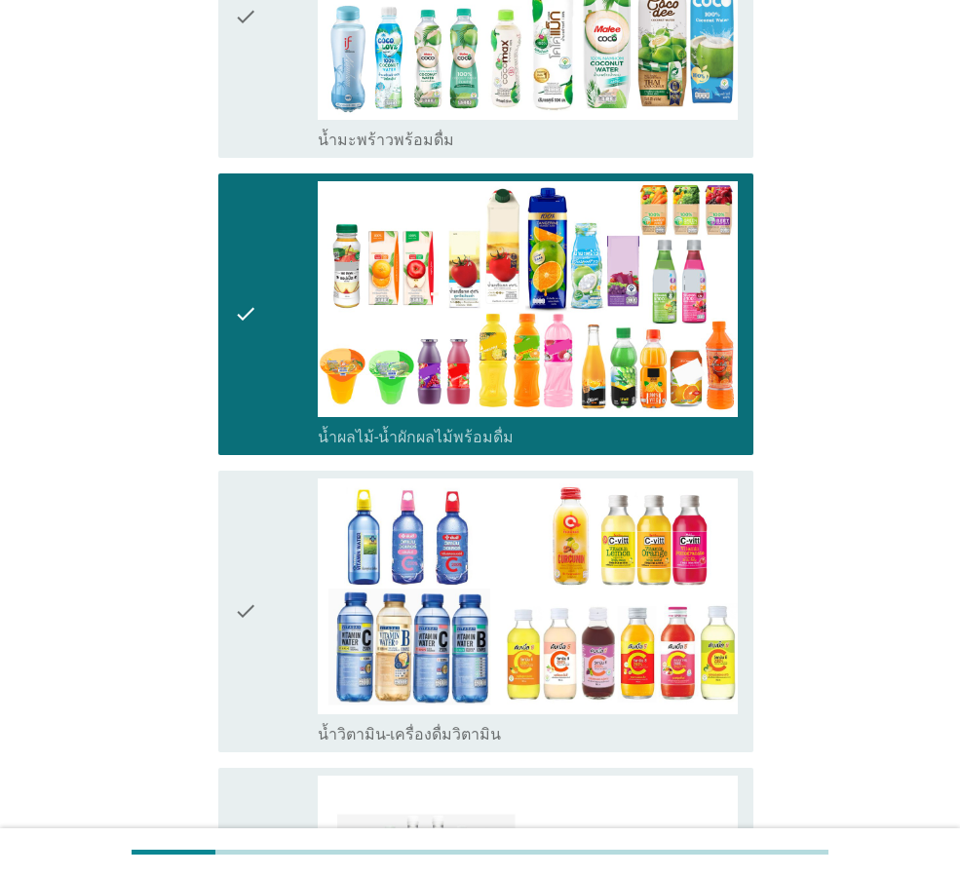
click at [263, 672] on div "check" at bounding box center [276, 611] width 84 height 266
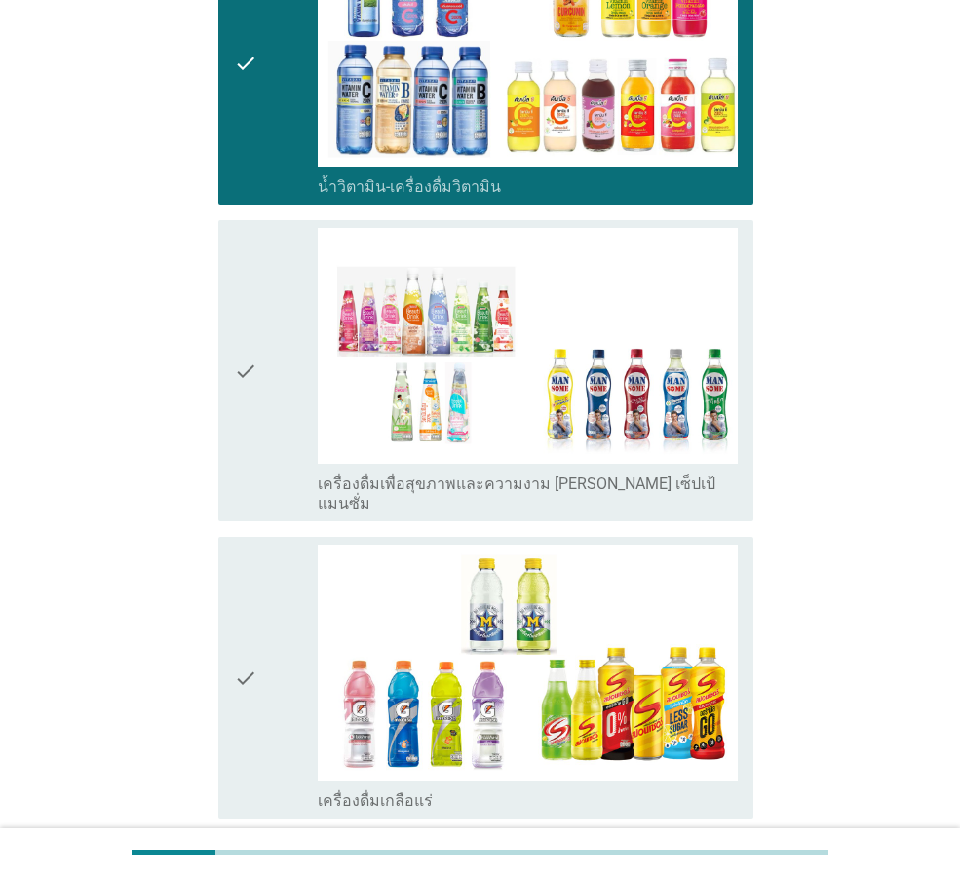
scroll to position [2728, 0]
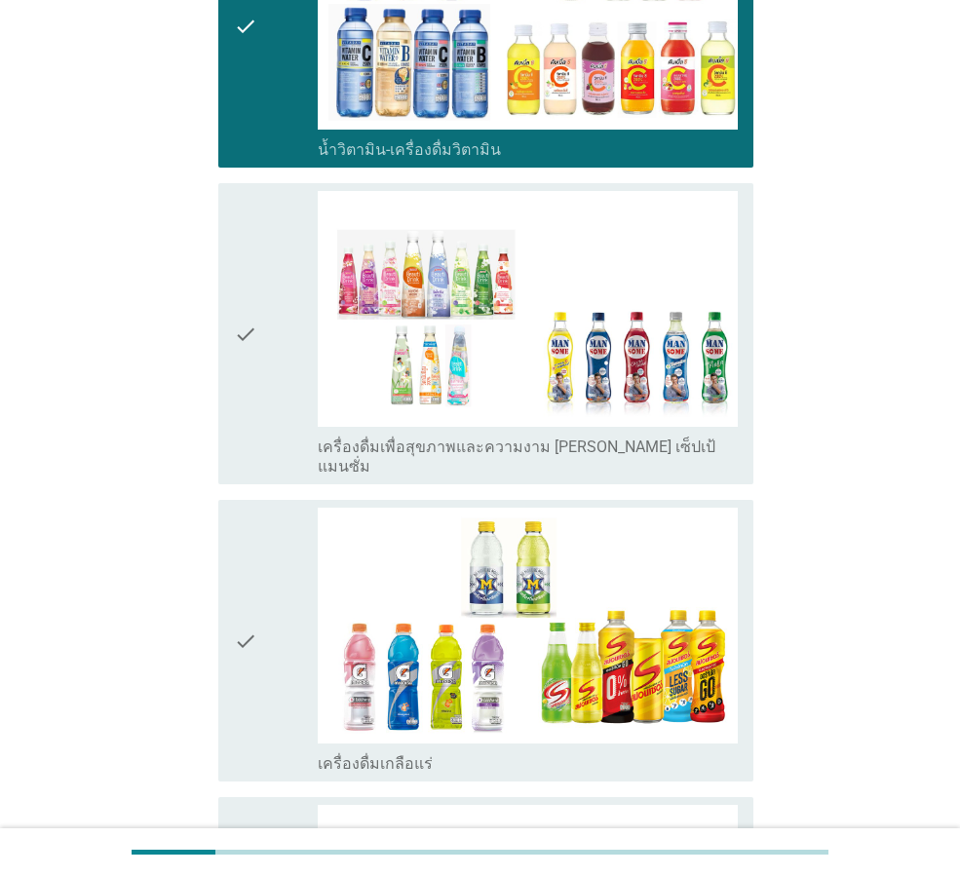
click at [258, 694] on div "check" at bounding box center [276, 641] width 84 height 266
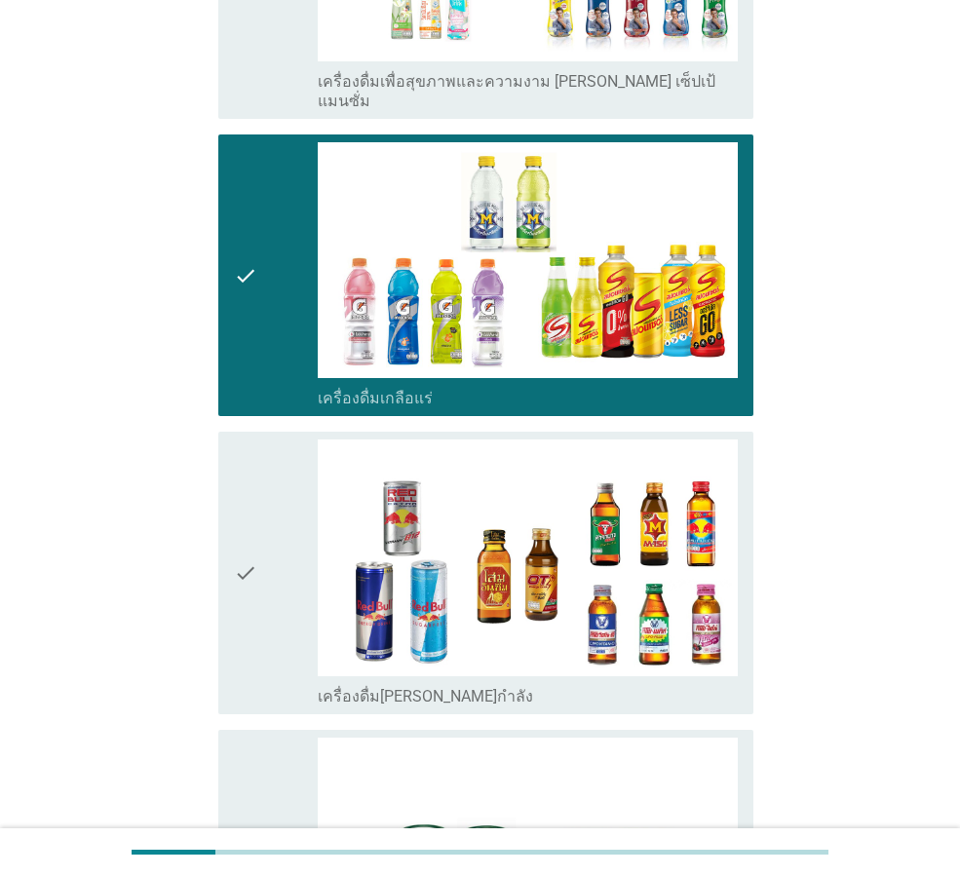
scroll to position [3117, 0]
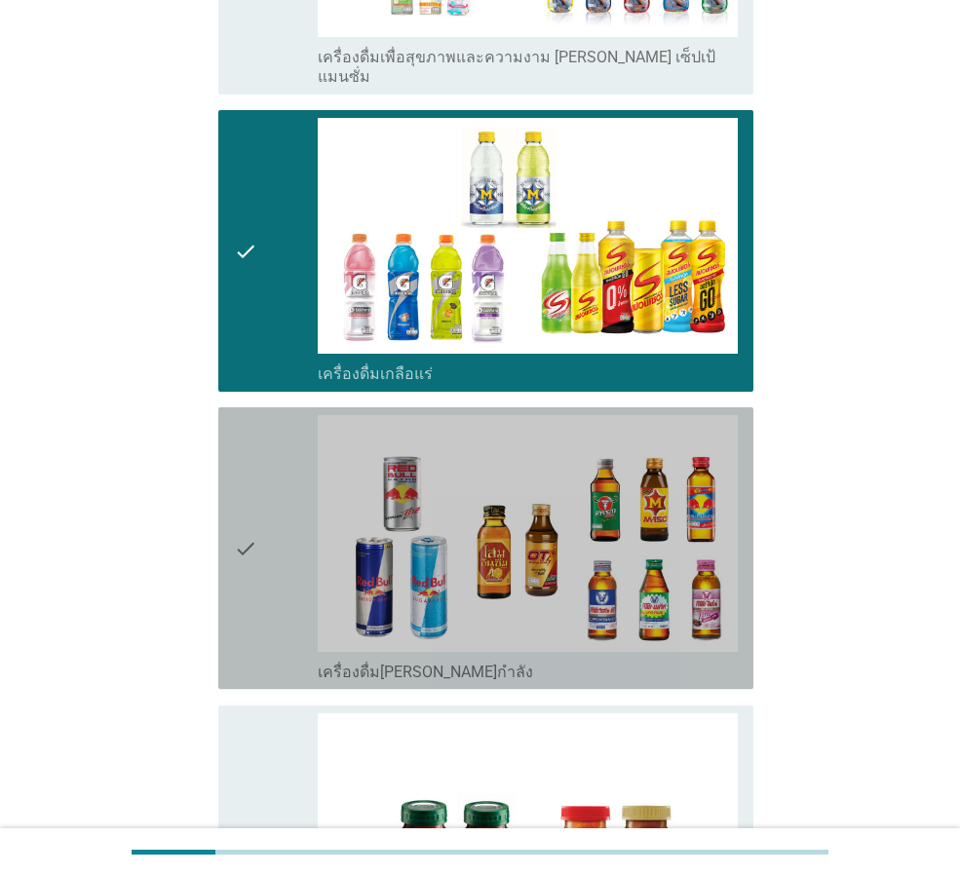
drag, startPoint x: 275, startPoint y: 624, endPoint x: 283, endPoint y: 680, distance: 56.1
click at [274, 626] on div "check" at bounding box center [276, 548] width 84 height 266
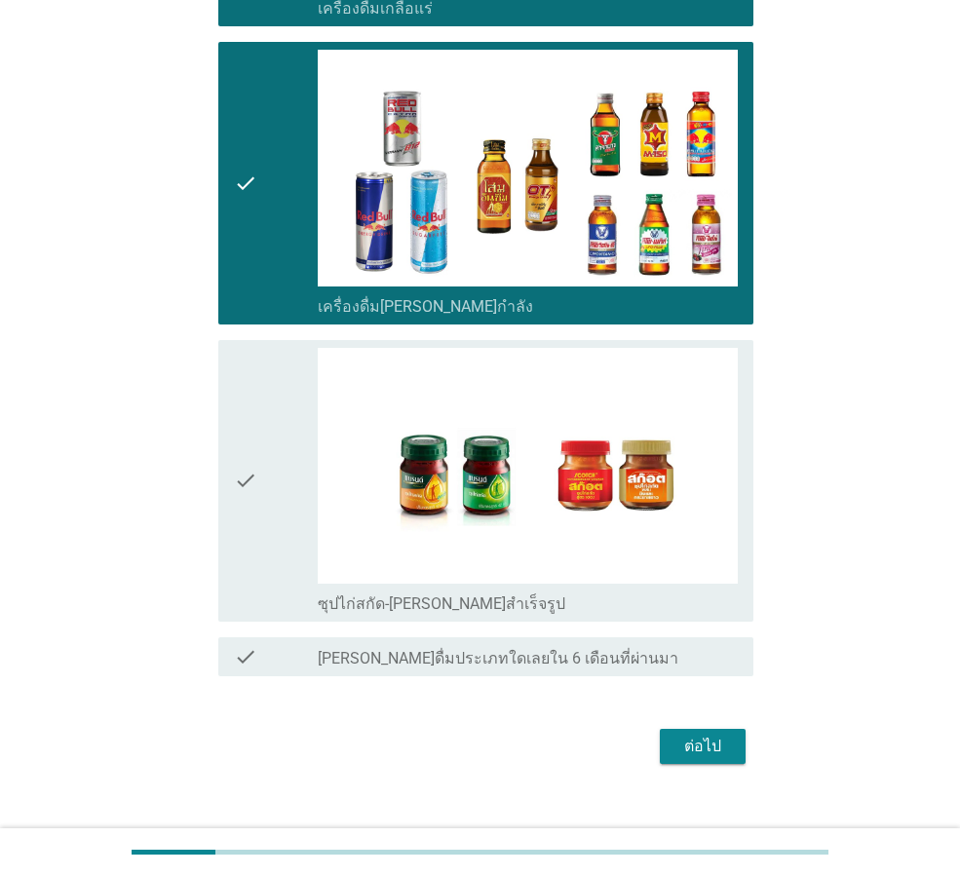
scroll to position [3490, 0]
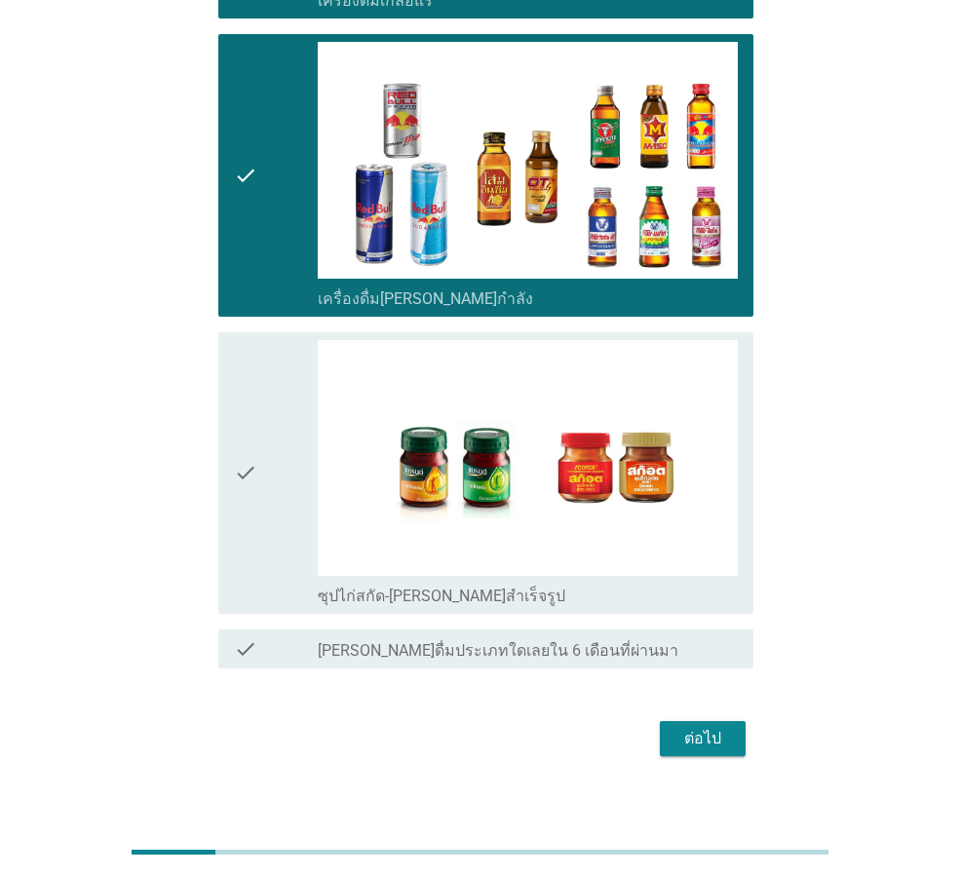
click at [712, 721] on button "ต่อไป" at bounding box center [703, 738] width 86 height 35
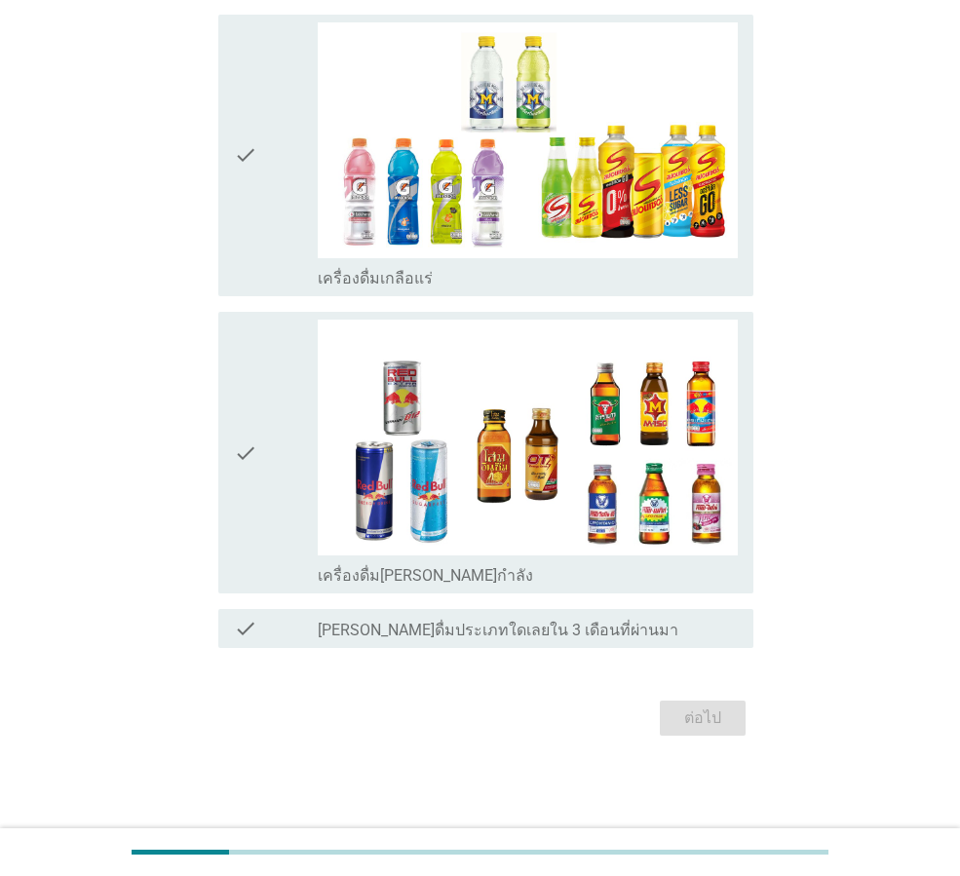
scroll to position [0, 0]
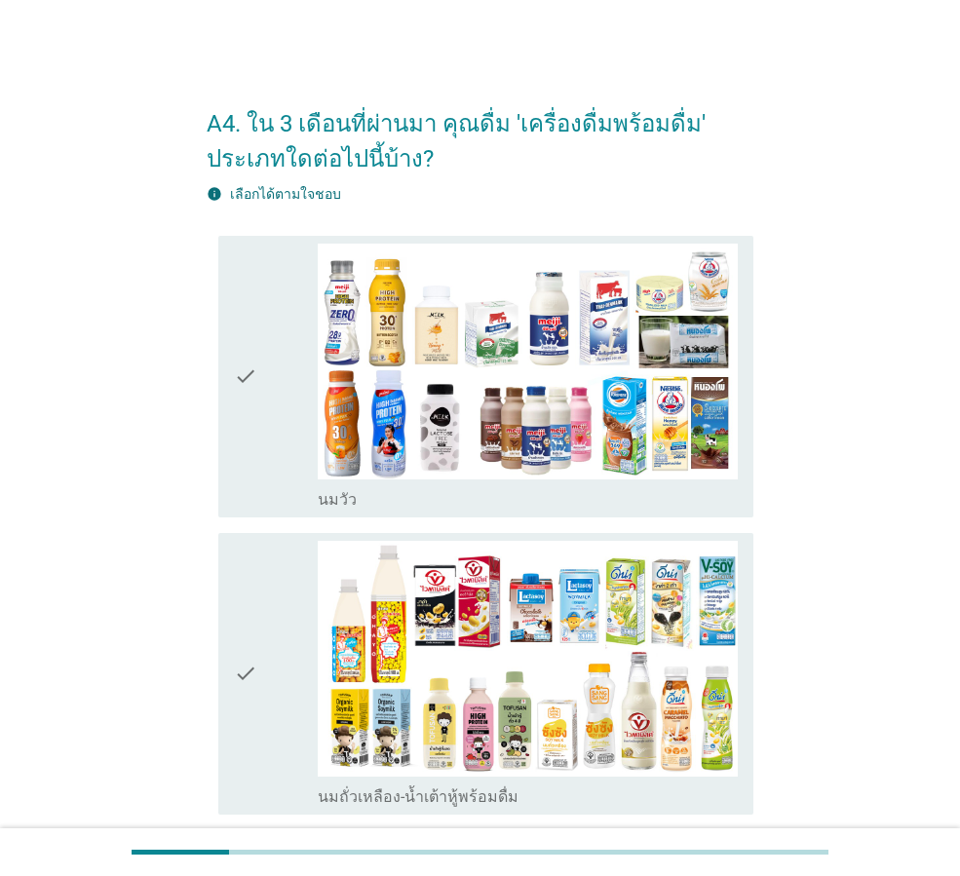
click at [214, 459] on div "check check_box_outline_blank [PERSON_NAME]" at bounding box center [480, 376] width 546 height 297
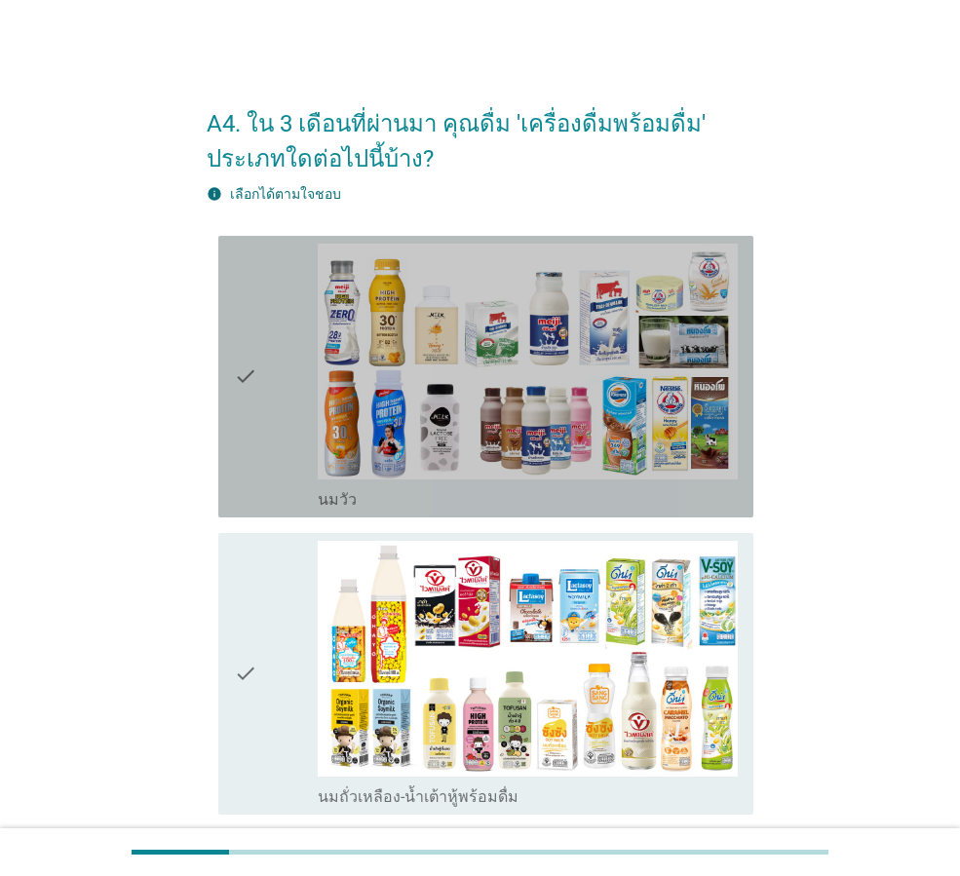
click at [250, 476] on icon "check" at bounding box center [245, 377] width 23 height 266
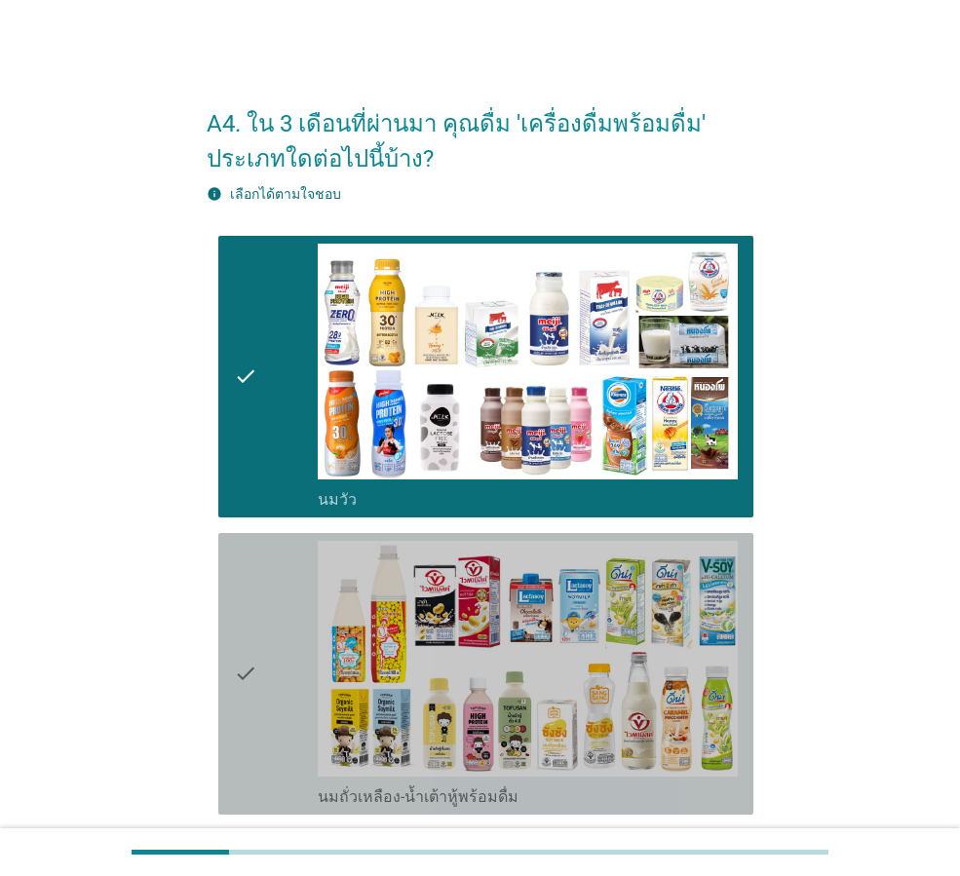
click at [280, 645] on div "check" at bounding box center [276, 674] width 84 height 266
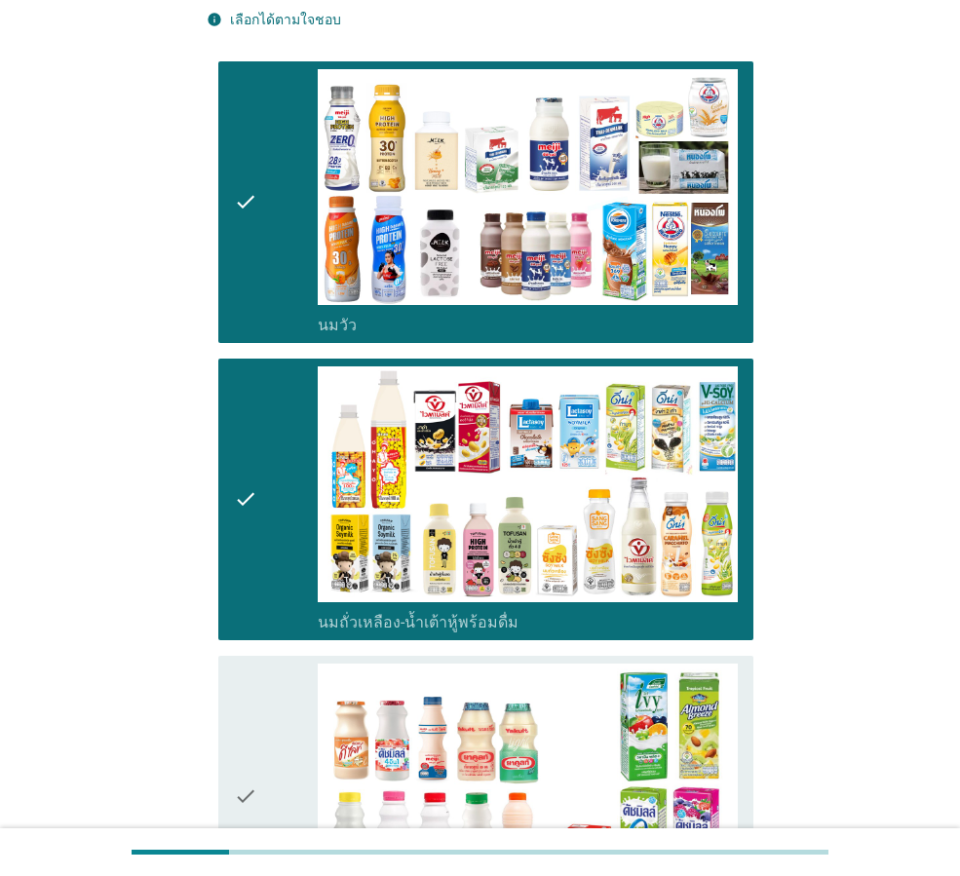
scroll to position [487, 0]
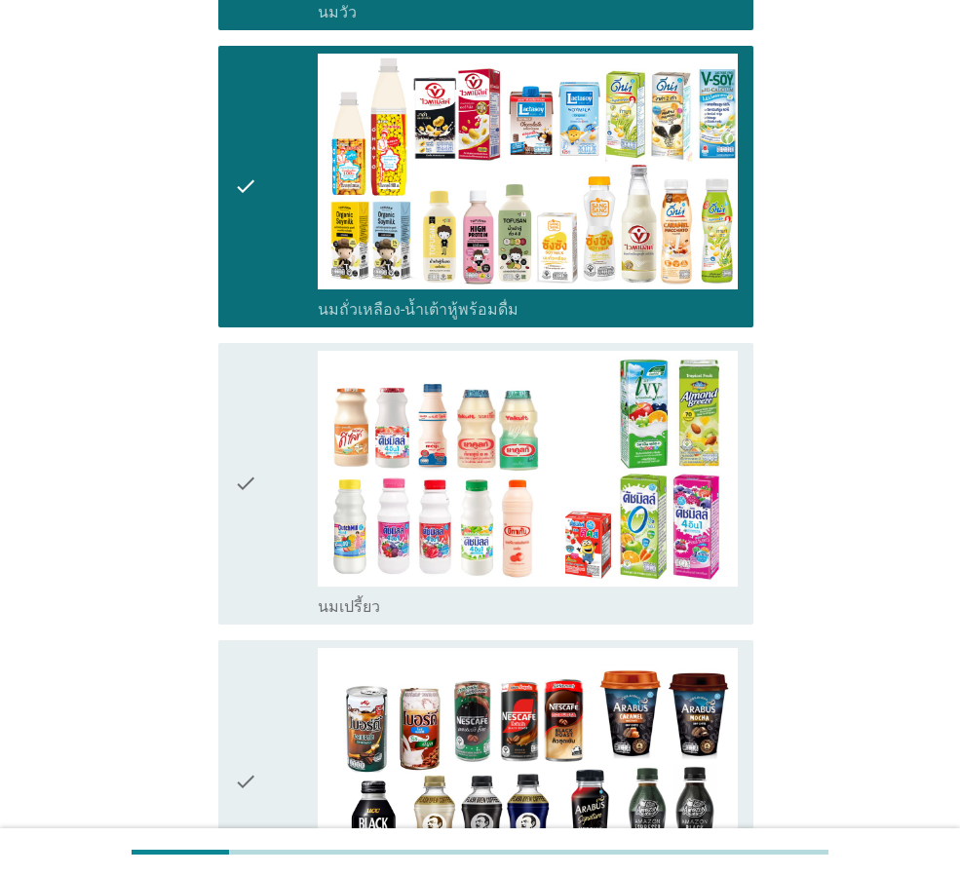
drag, startPoint x: 262, startPoint y: 550, endPoint x: 250, endPoint y: 703, distance: 153.4
click at [262, 555] on div "check" at bounding box center [276, 484] width 84 height 266
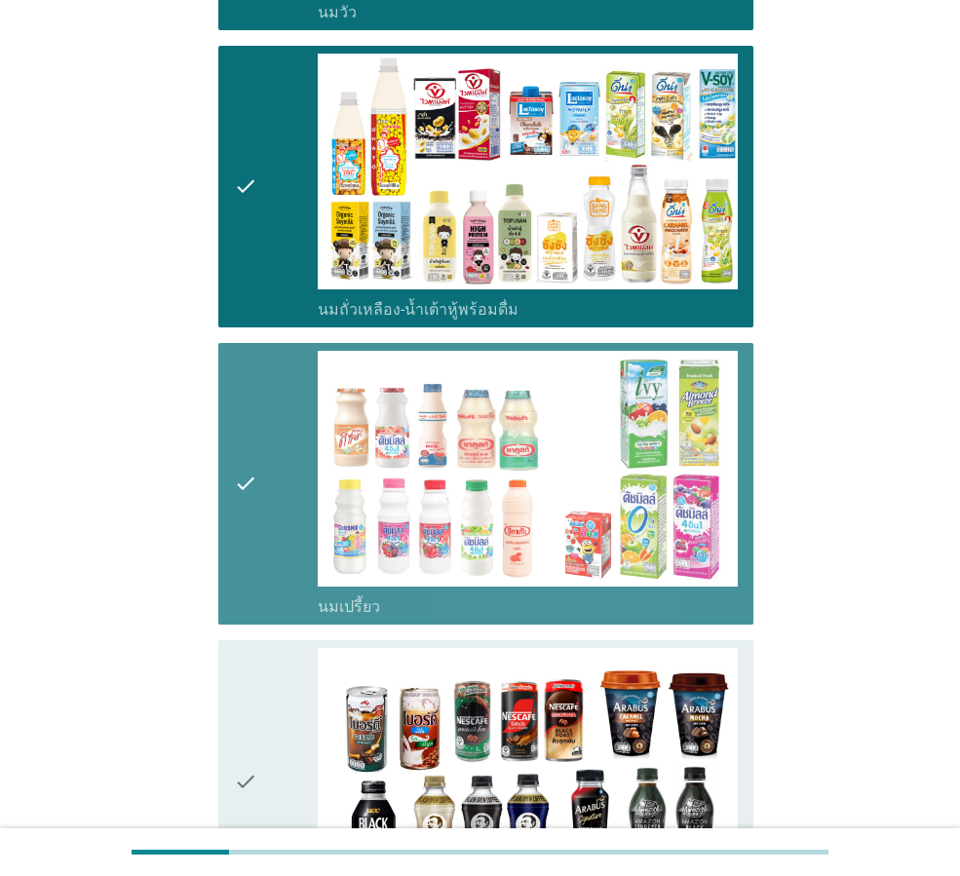
click at [248, 722] on icon "check" at bounding box center [245, 781] width 23 height 266
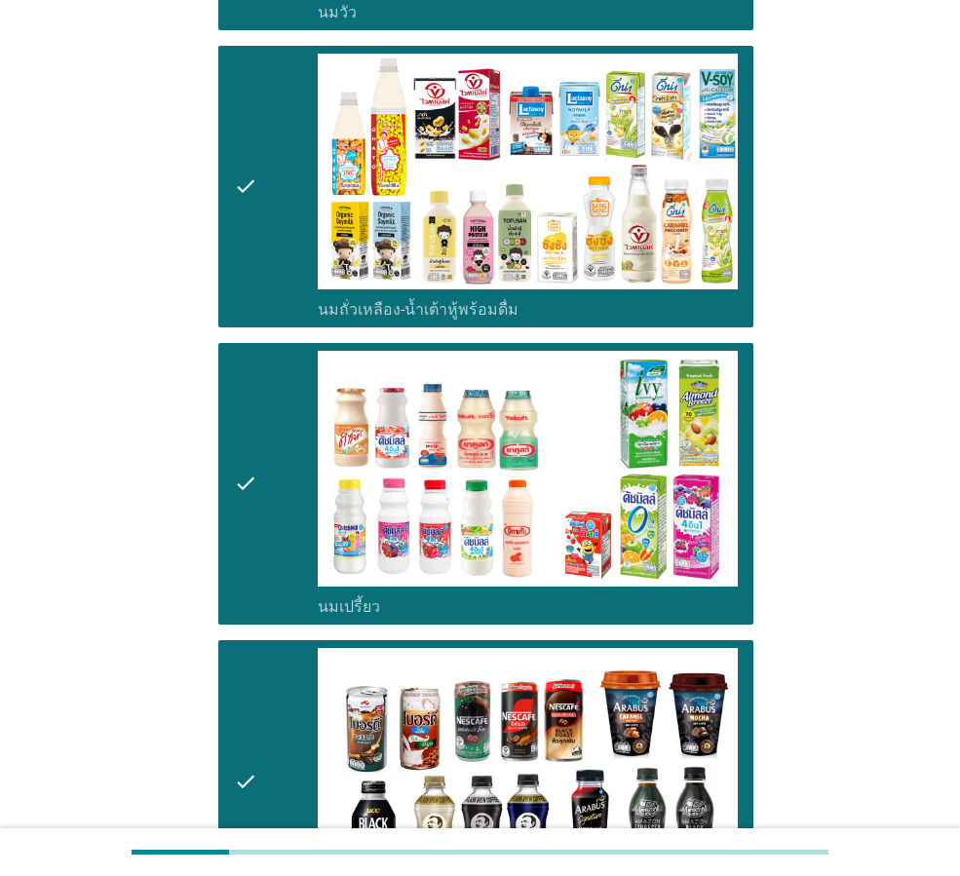
scroll to position [974, 0]
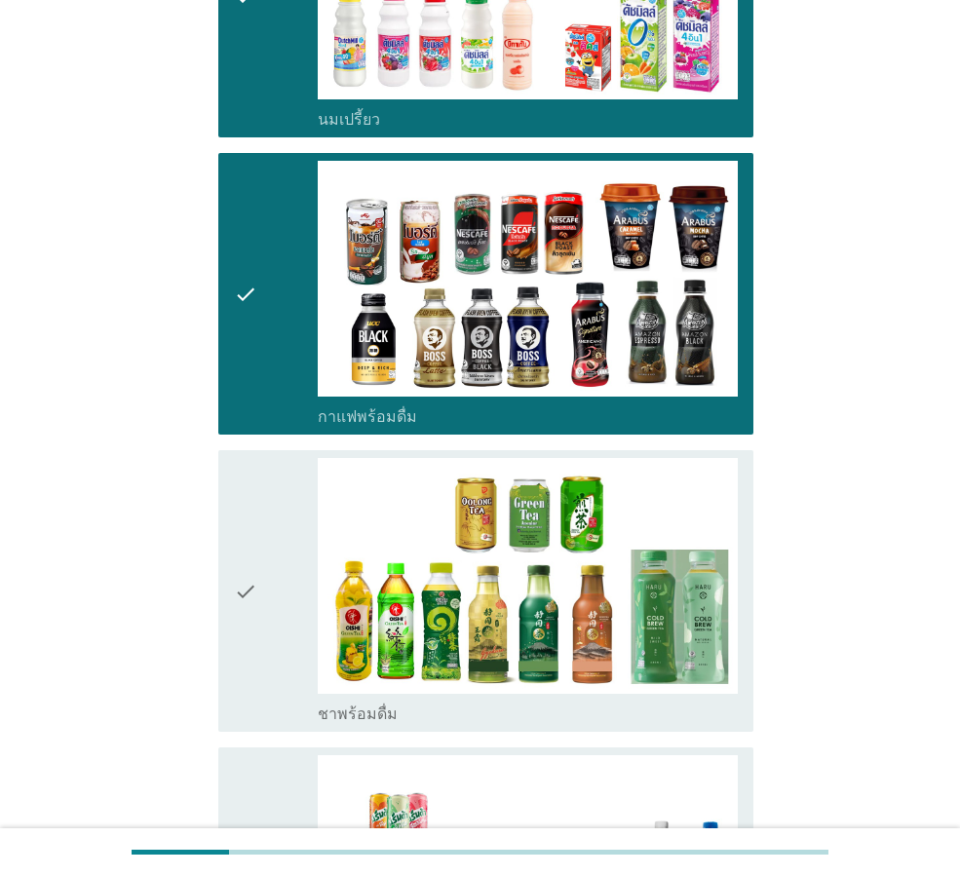
drag, startPoint x: 252, startPoint y: 661, endPoint x: 262, endPoint y: 766, distance: 104.7
click at [257, 671] on icon "check" at bounding box center [245, 591] width 23 height 266
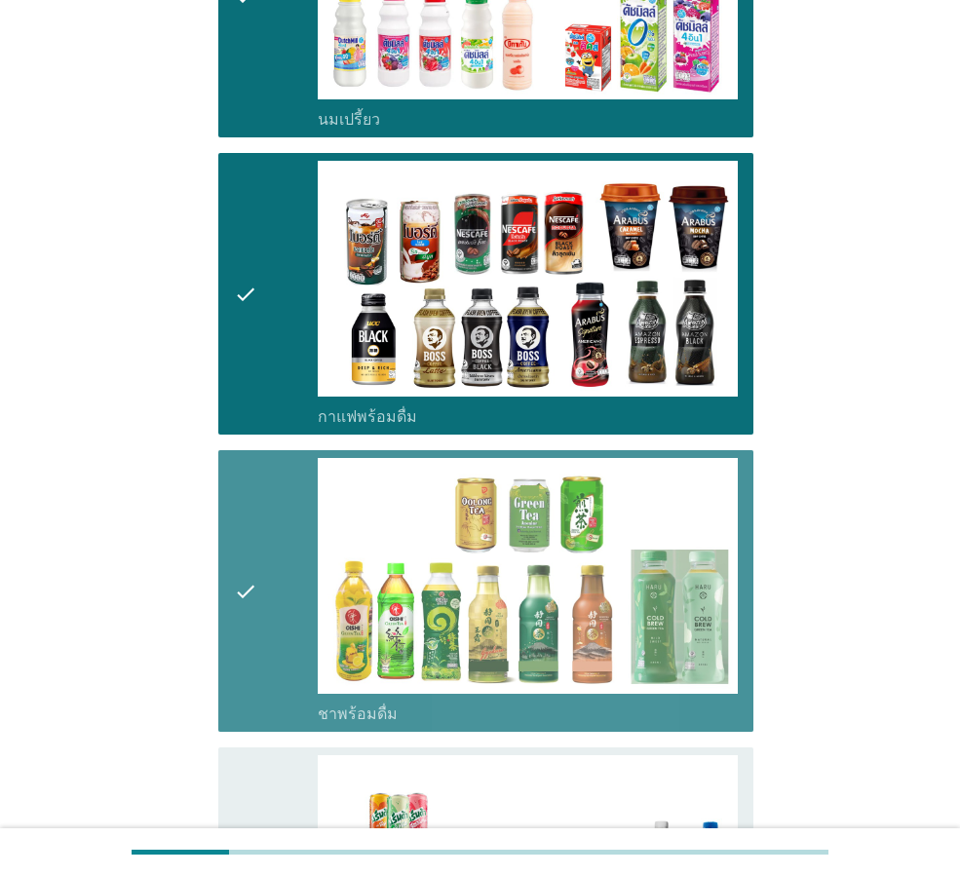
click at [266, 787] on div "check" at bounding box center [276, 888] width 84 height 266
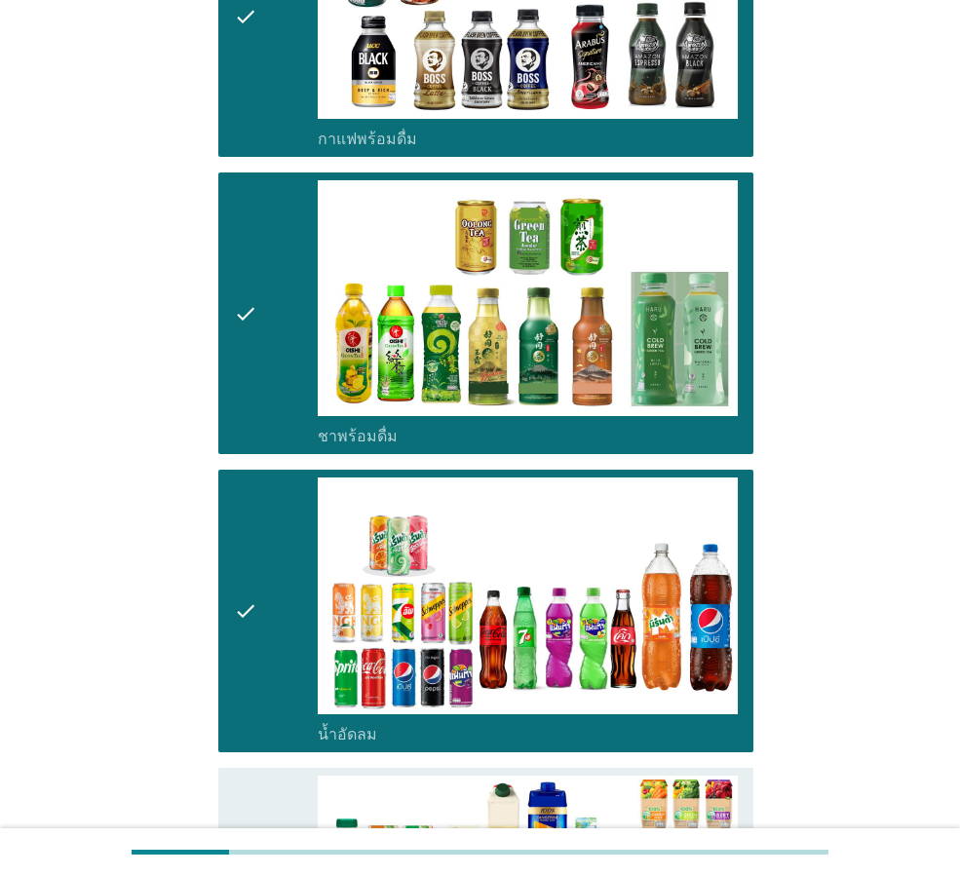
scroll to position [1559, 0]
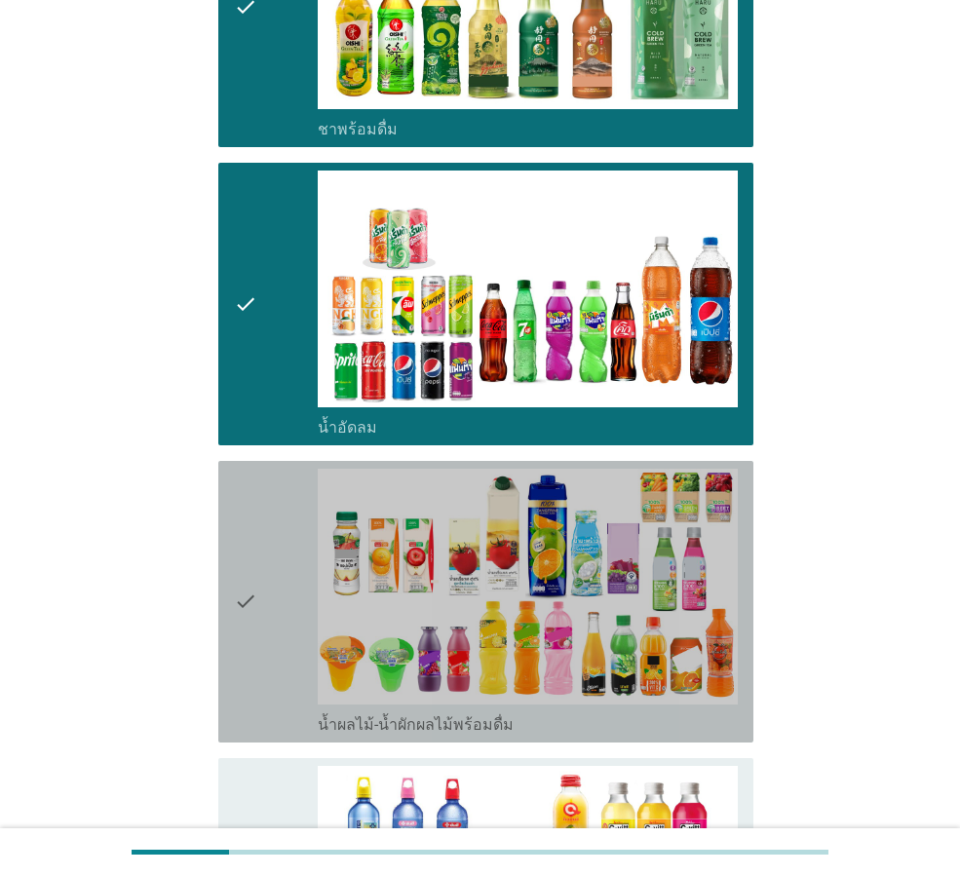
drag, startPoint x: 260, startPoint y: 647, endPoint x: 264, endPoint y: 774, distance: 127.7
click at [263, 656] on div "check" at bounding box center [276, 602] width 84 height 266
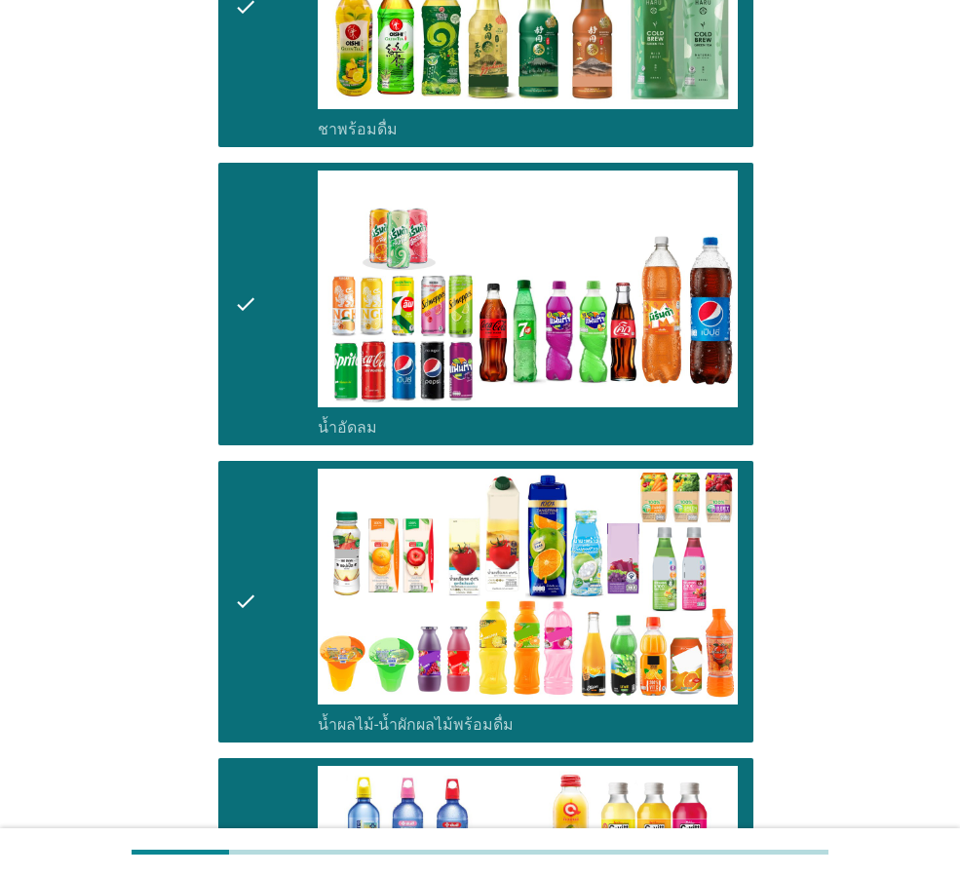
scroll to position [2143, 0]
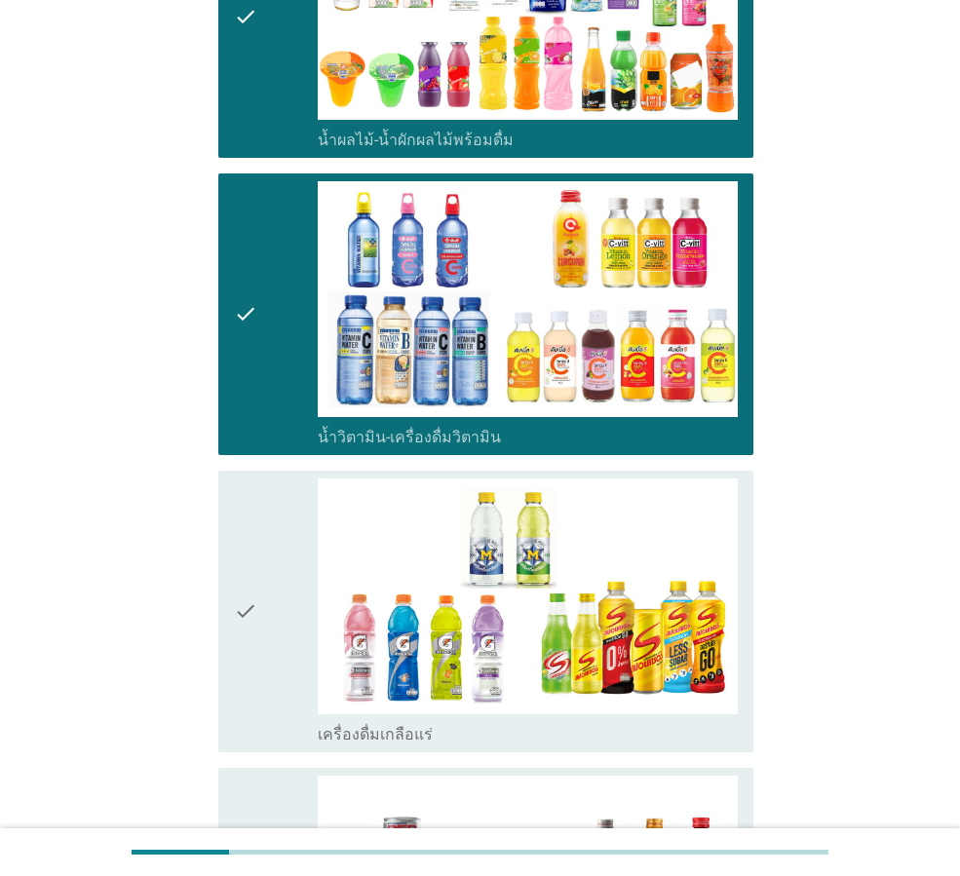
click at [249, 616] on icon "check" at bounding box center [245, 611] width 23 height 266
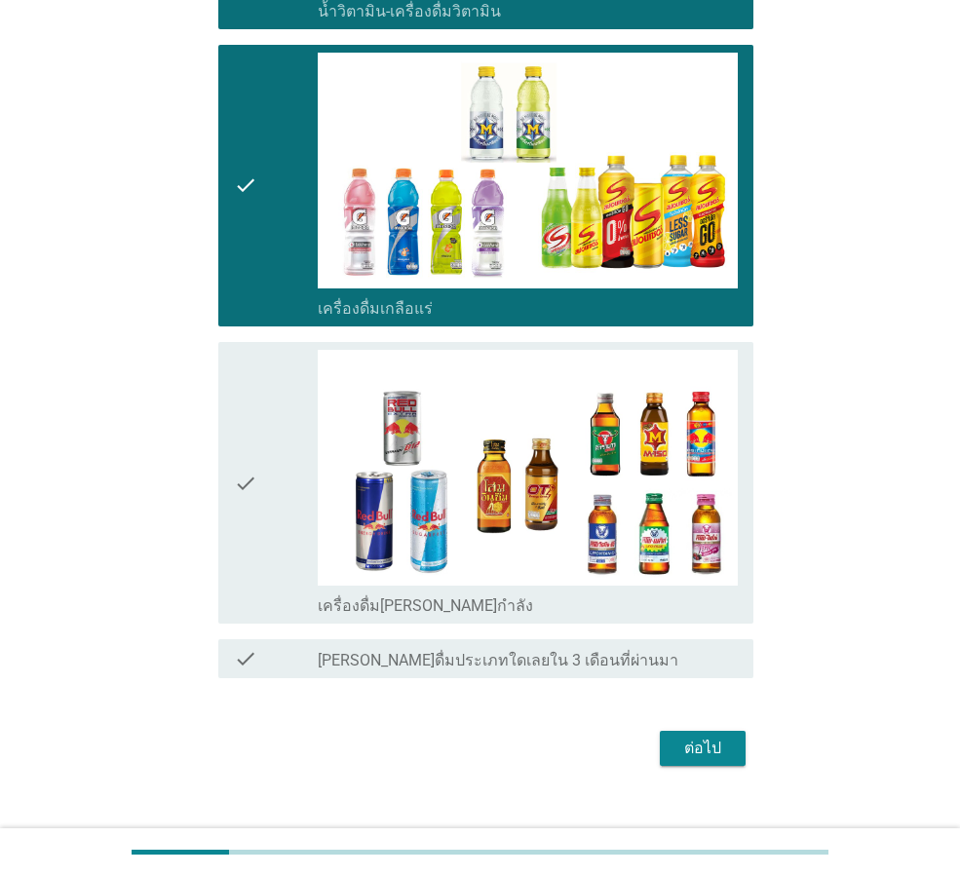
scroll to position [2599, 0]
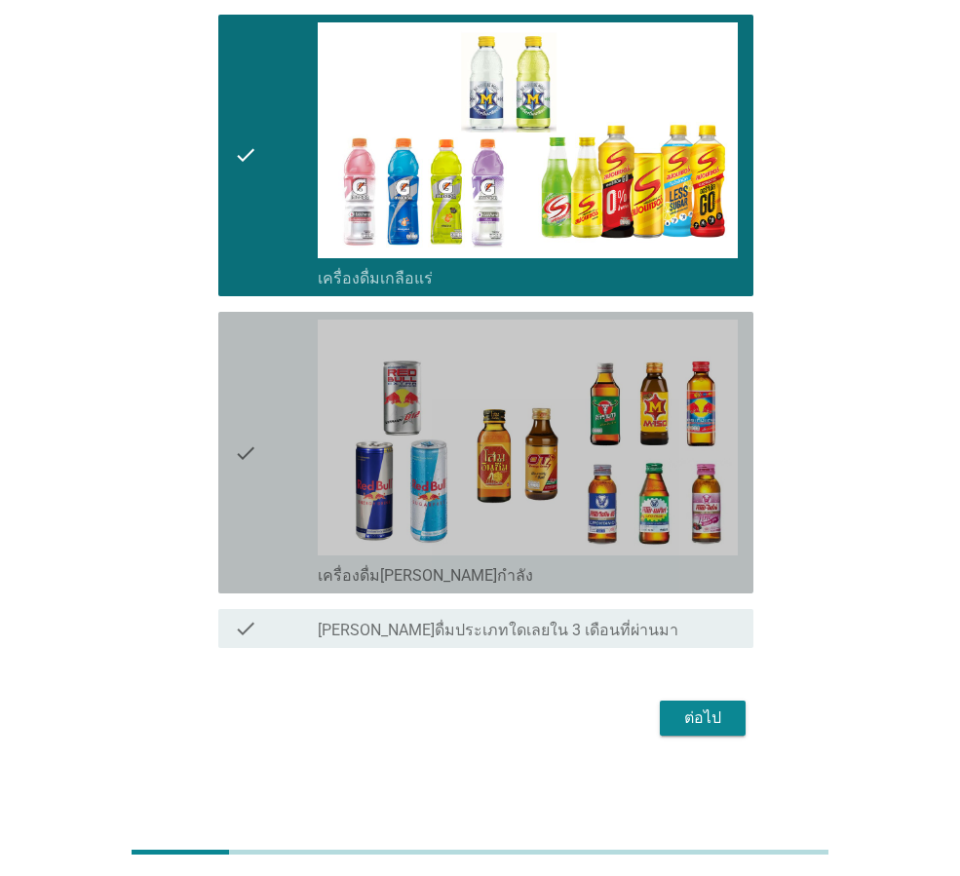
drag, startPoint x: 256, startPoint y: 508, endPoint x: 349, endPoint y: 606, distance: 135.1
click at [259, 509] on div "check" at bounding box center [276, 453] width 84 height 266
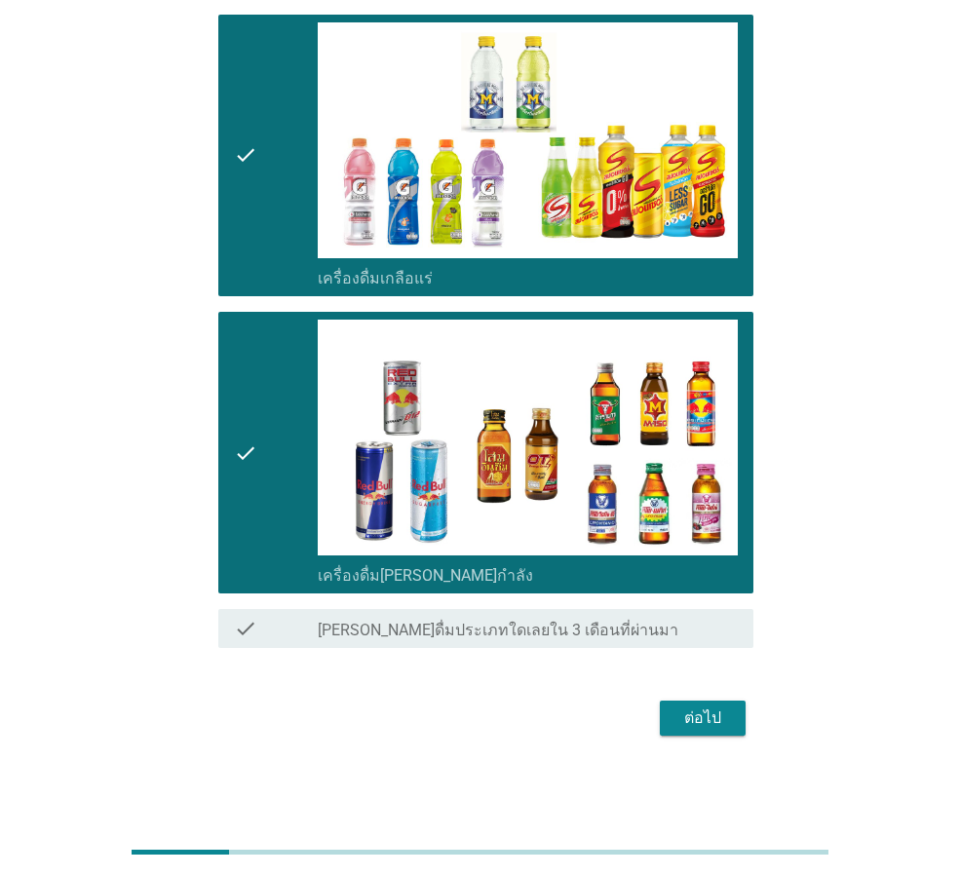
click at [689, 720] on div "ต่อไป" at bounding box center [702, 717] width 55 height 23
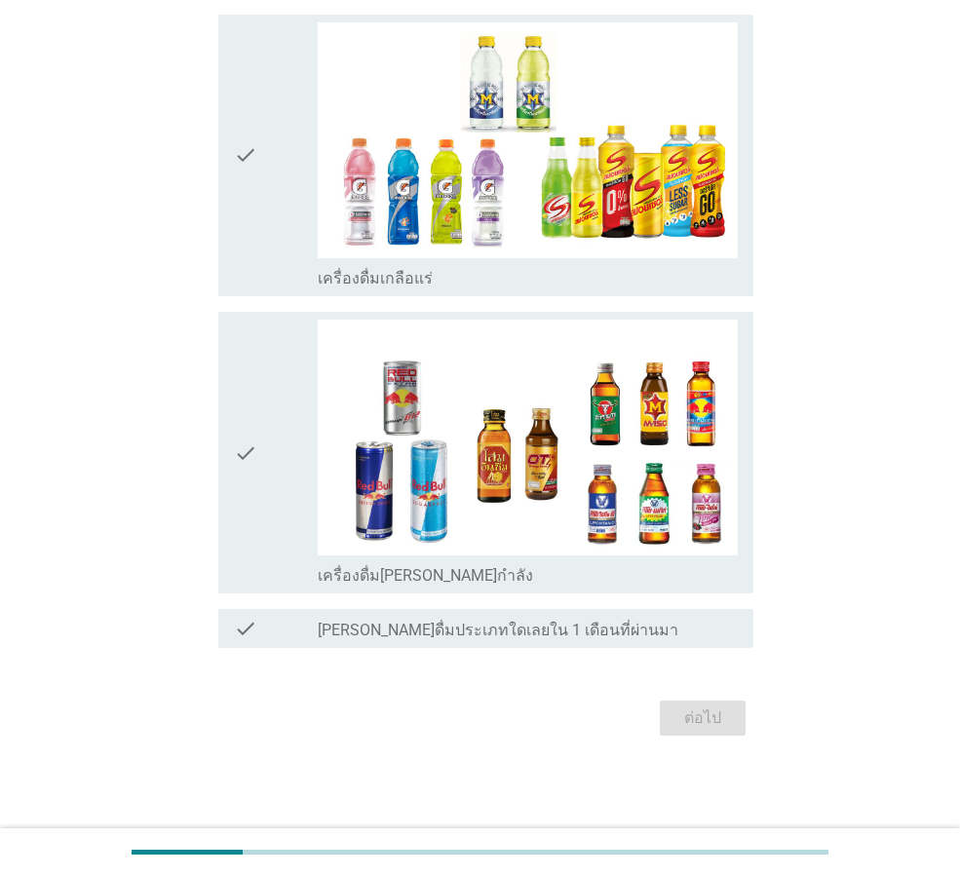
scroll to position [0, 0]
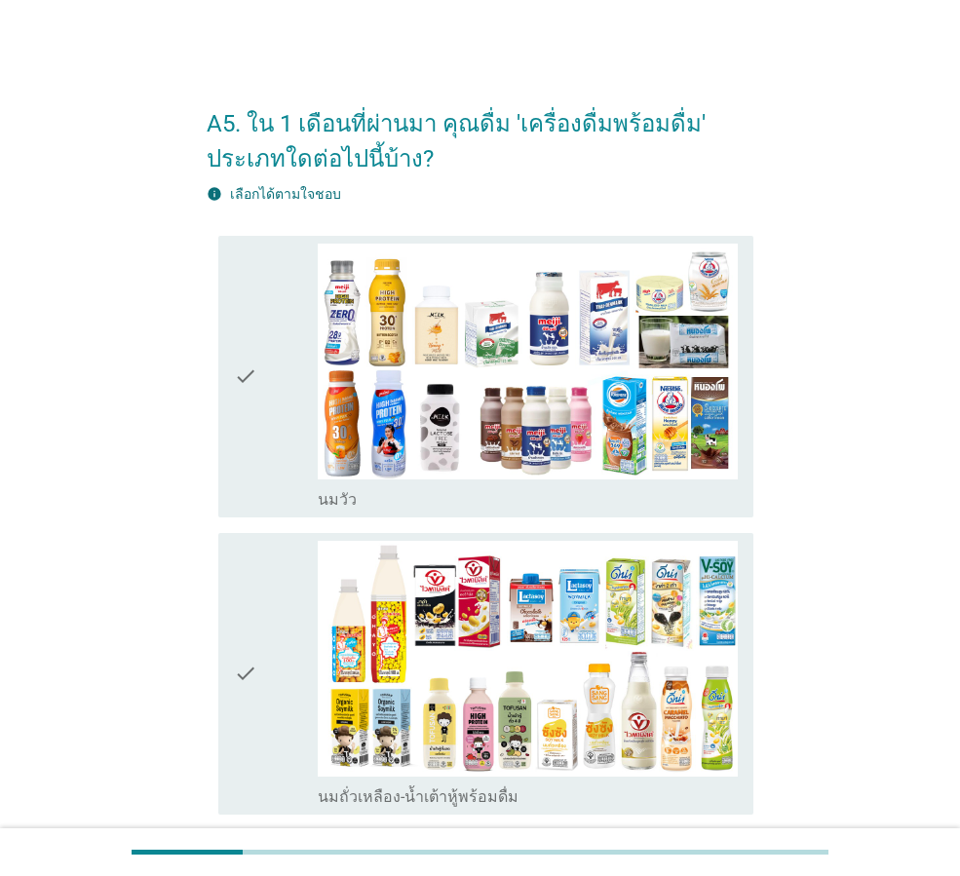
click at [282, 440] on div "check" at bounding box center [276, 377] width 84 height 266
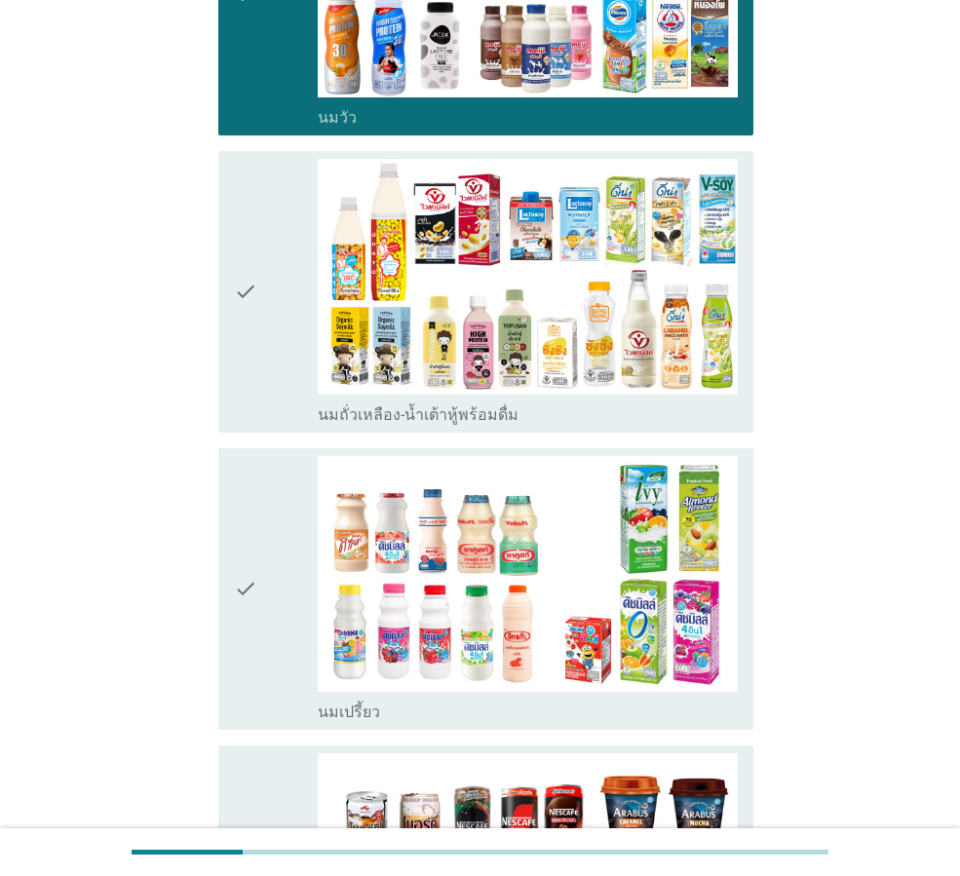
scroll to position [390, 0]
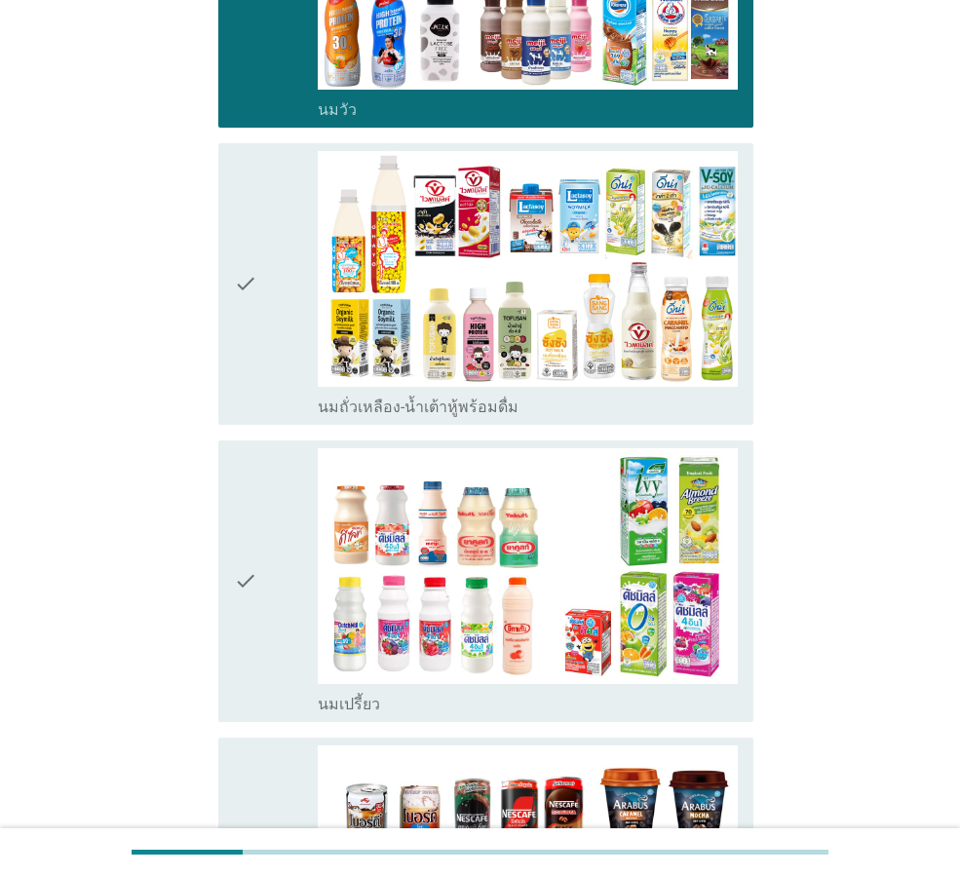
drag, startPoint x: 262, startPoint y: 368, endPoint x: 268, endPoint y: 380, distance: 13.1
click at [268, 379] on div "check" at bounding box center [276, 284] width 84 height 266
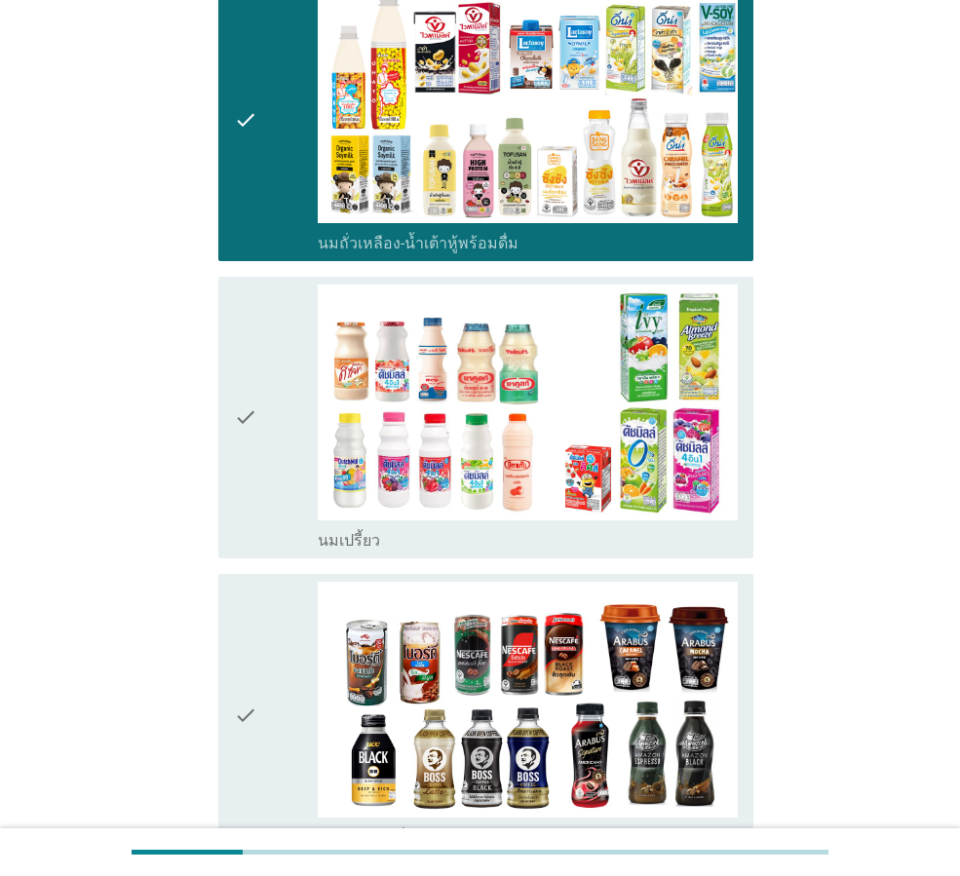
scroll to position [584, 0]
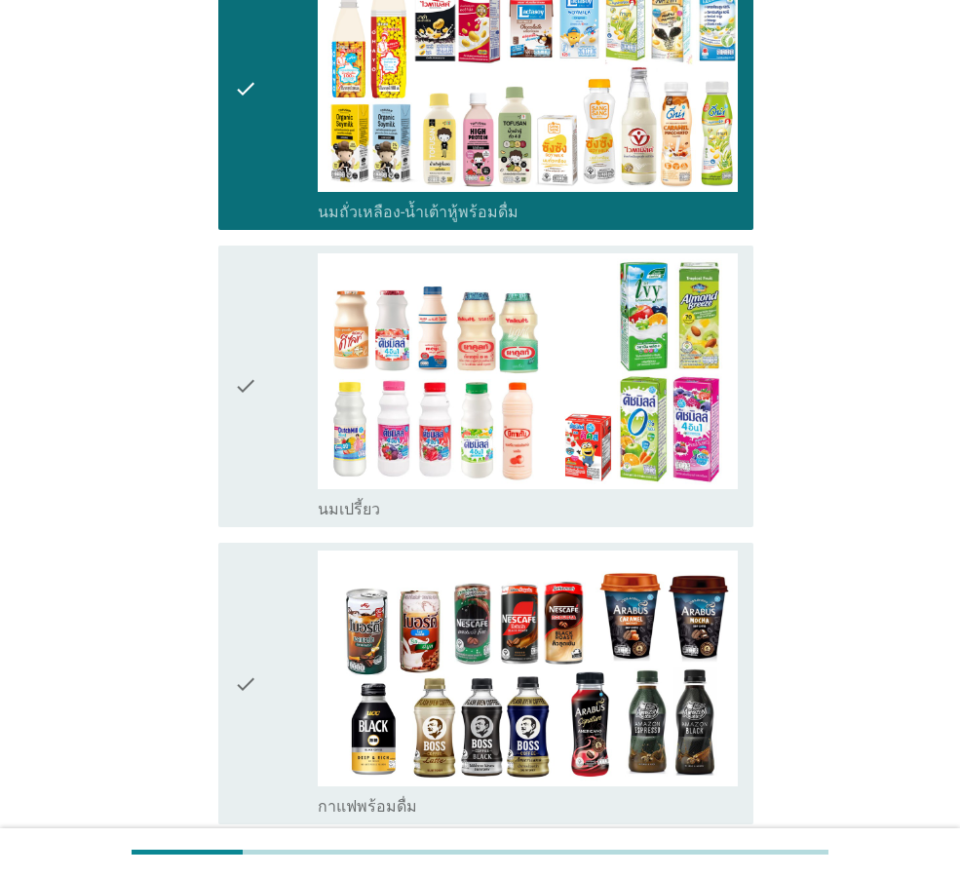
click at [242, 446] on icon "check" at bounding box center [245, 386] width 23 height 266
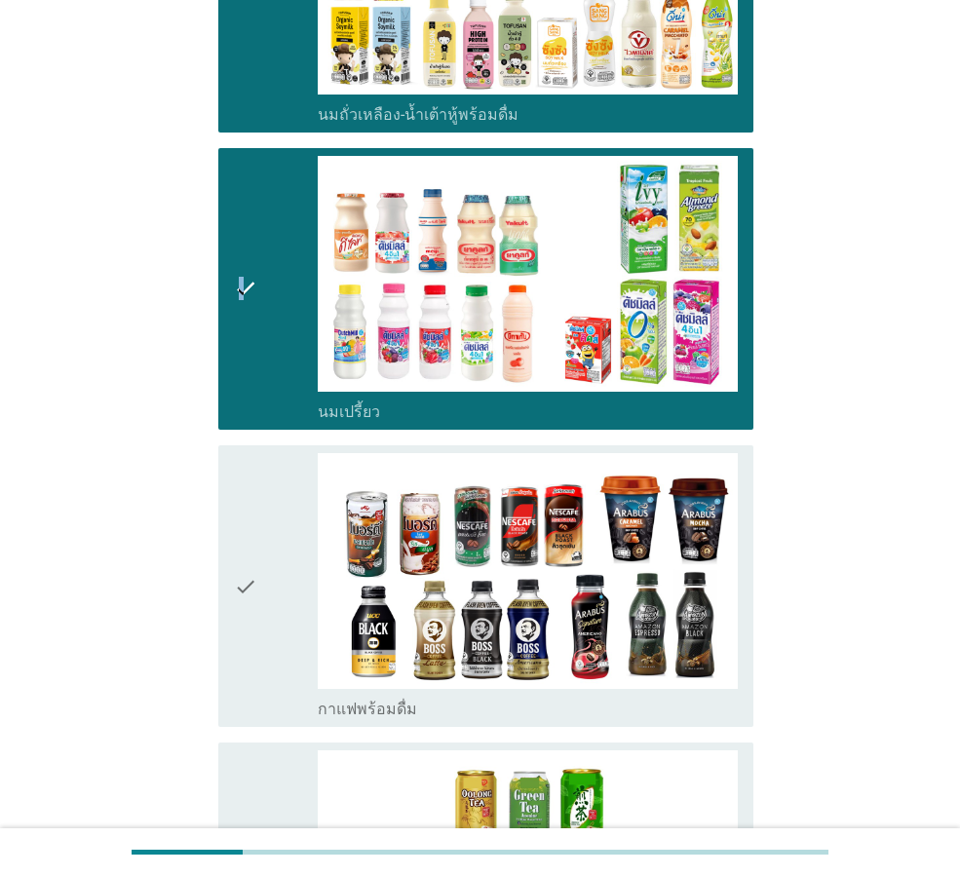
scroll to position [1072, 0]
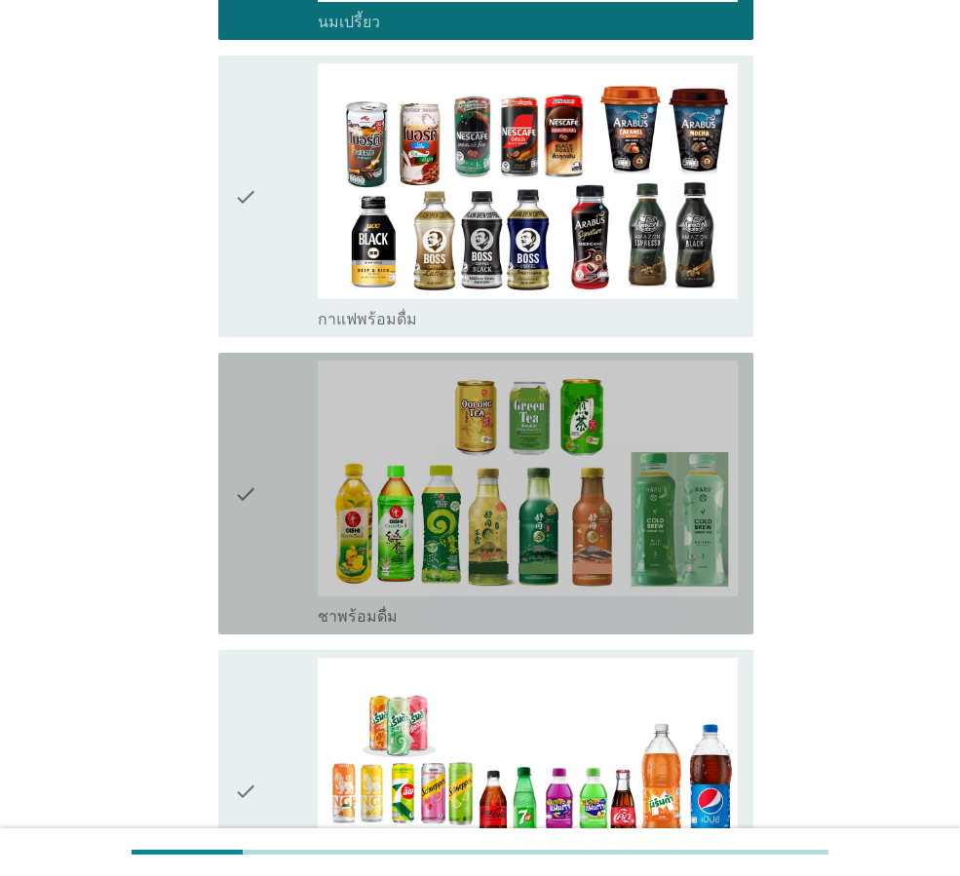
drag, startPoint x: 248, startPoint y: 597, endPoint x: 252, endPoint y: 623, distance: 26.6
click at [248, 596] on icon "check" at bounding box center [245, 493] width 23 height 266
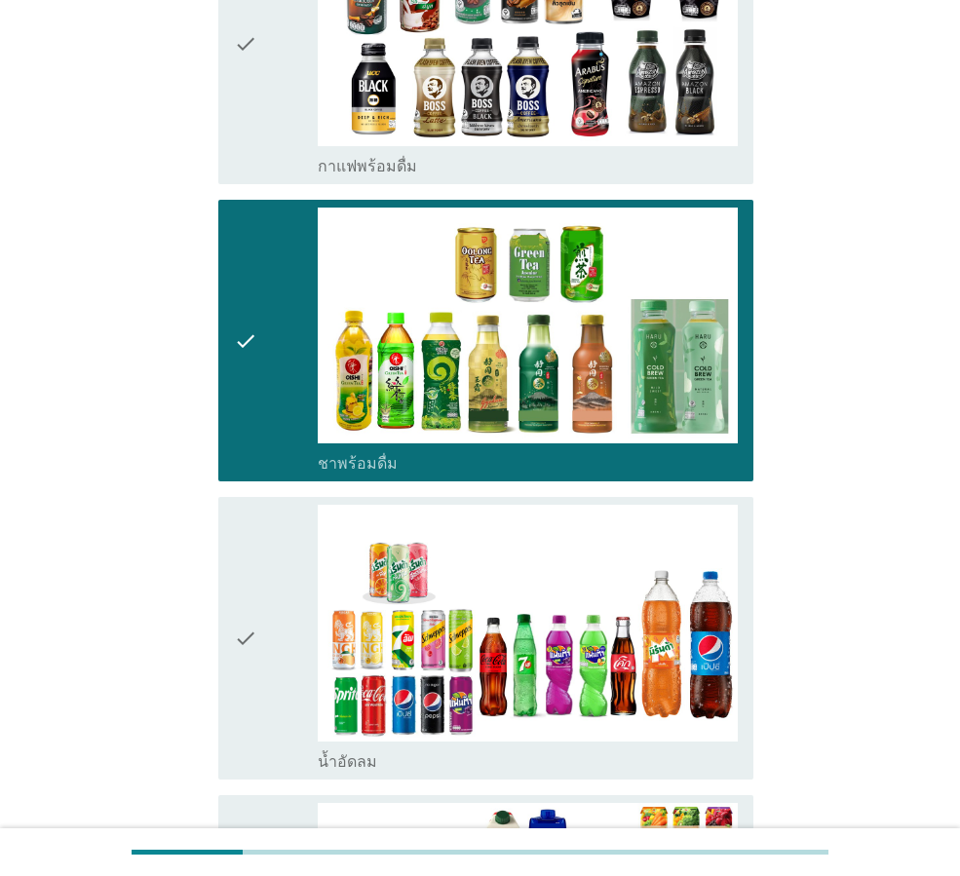
scroll to position [1461, 0]
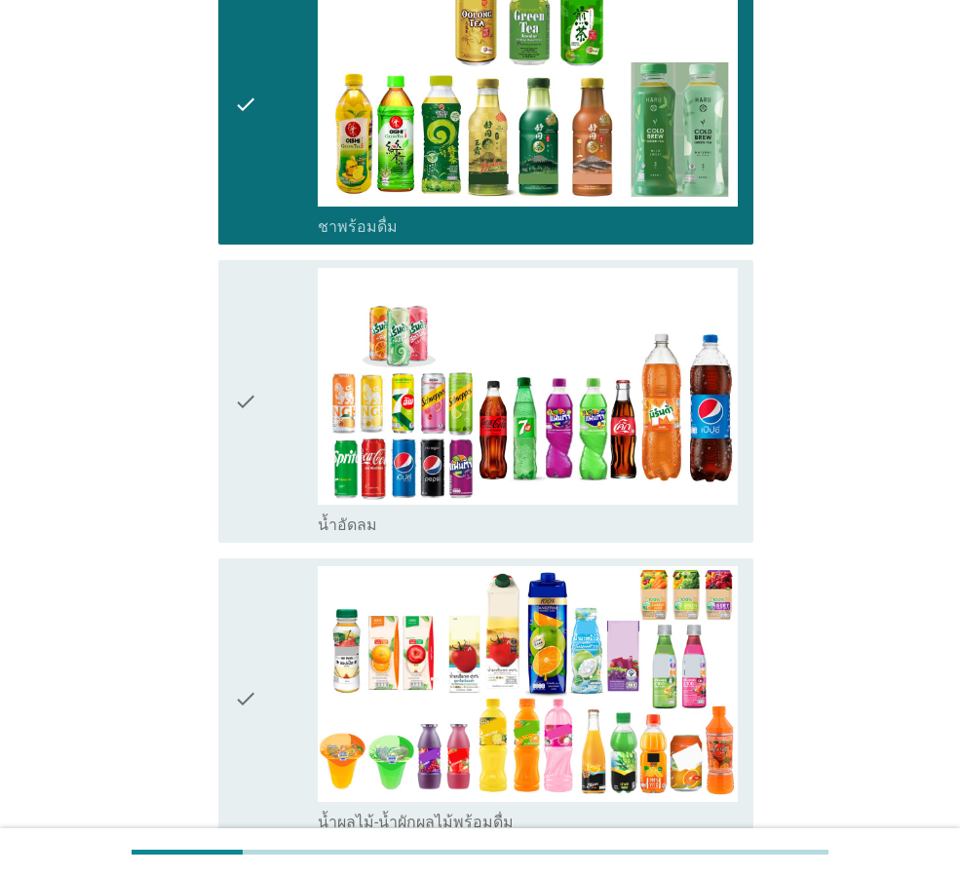
drag, startPoint x: 266, startPoint y: 528, endPoint x: 266, endPoint y: 539, distance: 10.7
click at [266, 527] on div "check" at bounding box center [276, 401] width 84 height 266
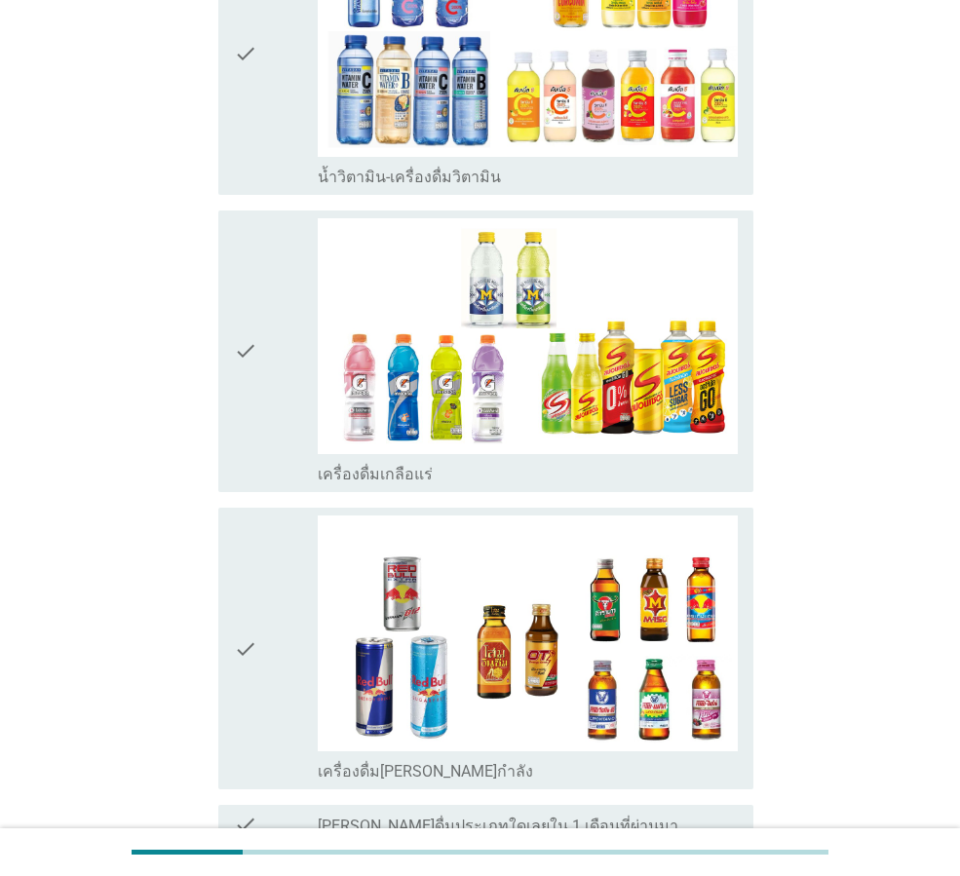
scroll to position [2435, 0]
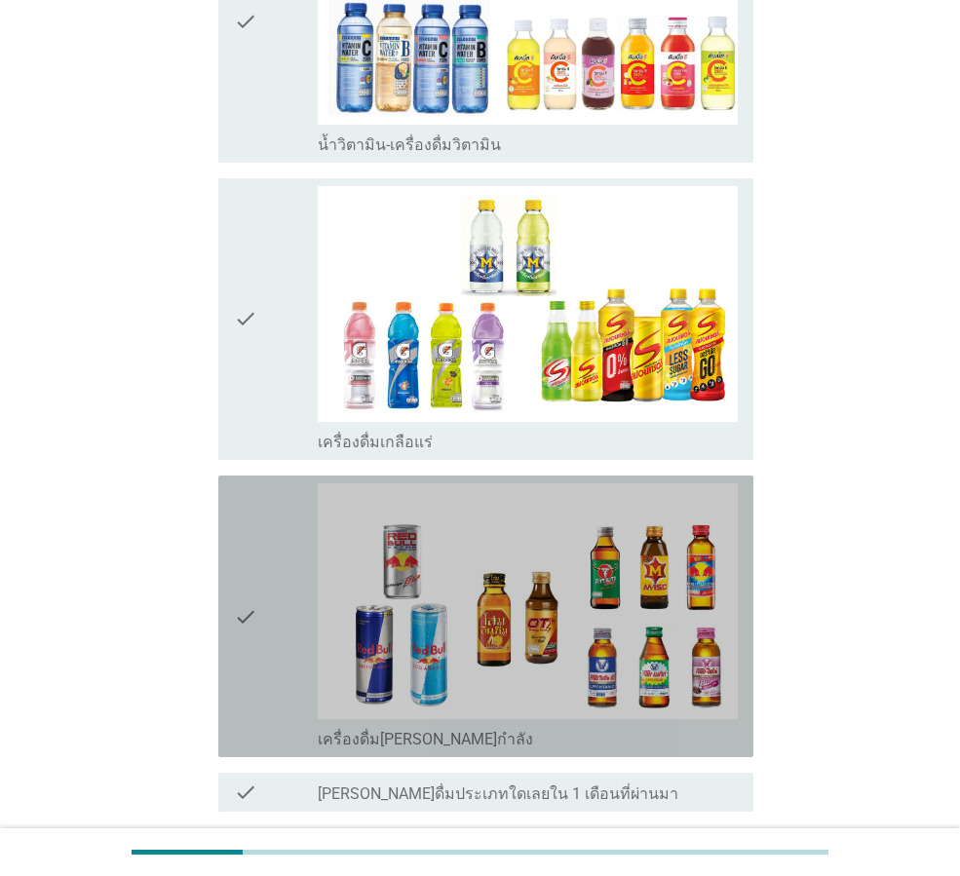
click at [263, 664] on div "check" at bounding box center [276, 616] width 84 height 266
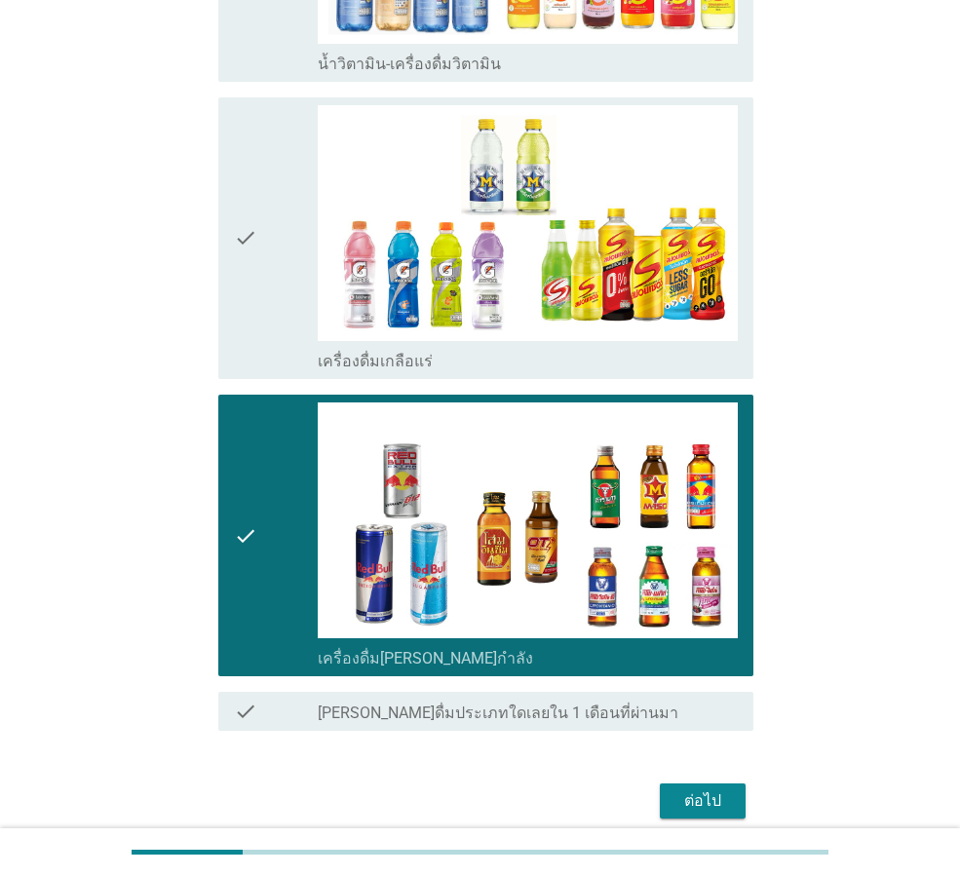
scroll to position [2599, 0]
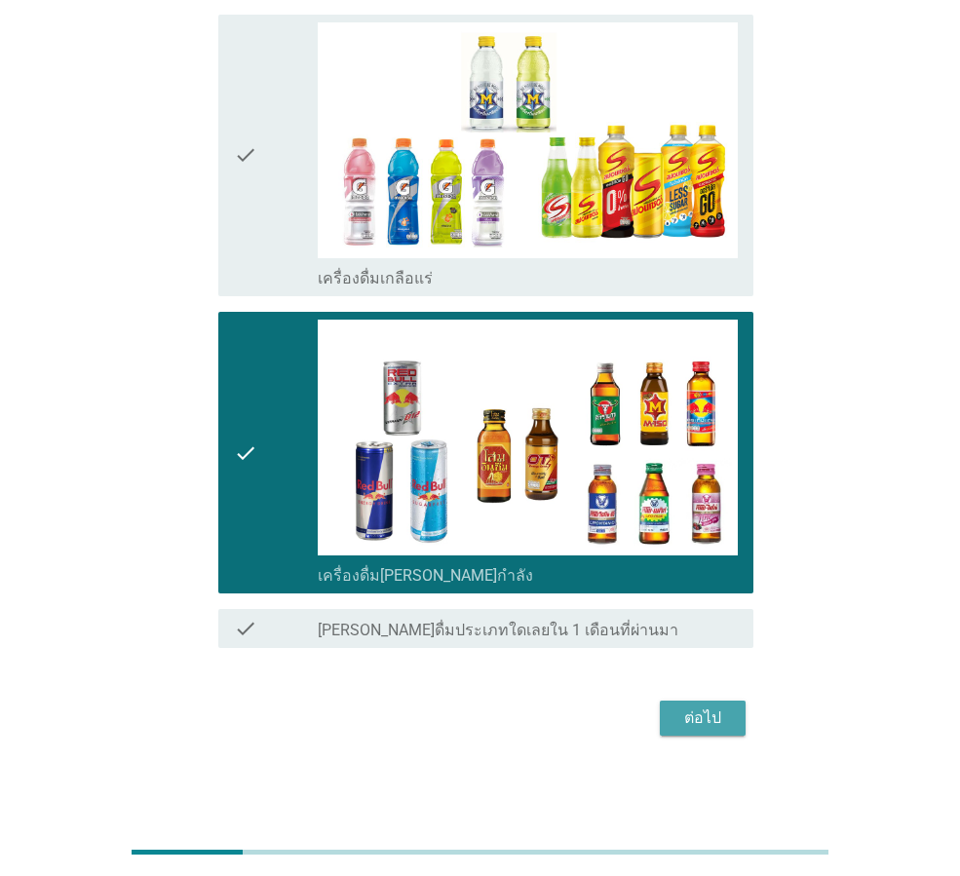
click at [726, 725] on div "ต่อไป" at bounding box center [702, 717] width 55 height 23
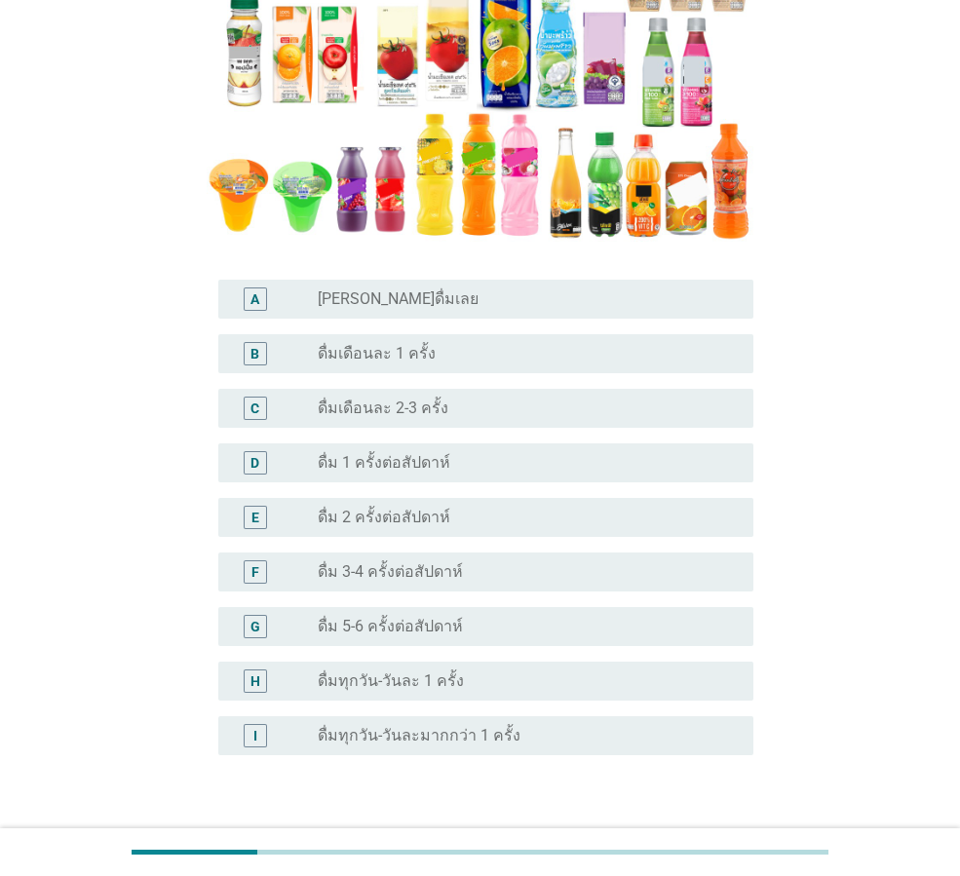
scroll to position [390, 0]
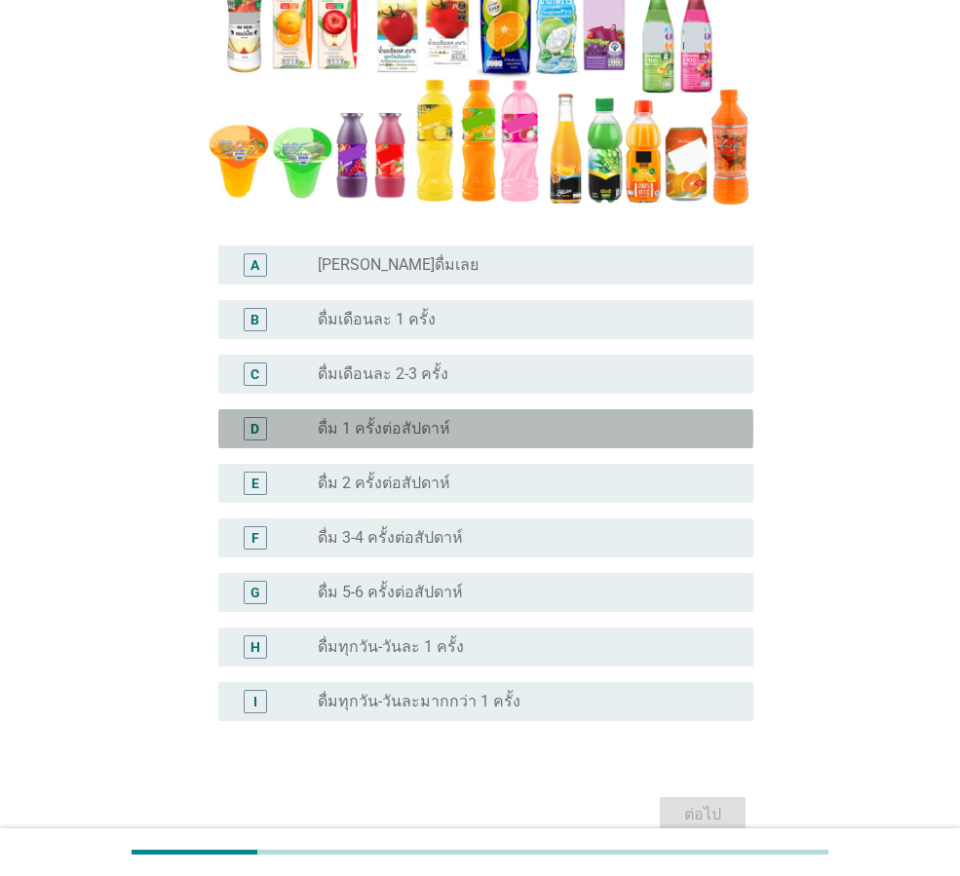
click at [480, 441] on div "D radio_button_unchecked ดื่ม 1 ครั้งต่อสัปดาห์" at bounding box center [485, 428] width 535 height 39
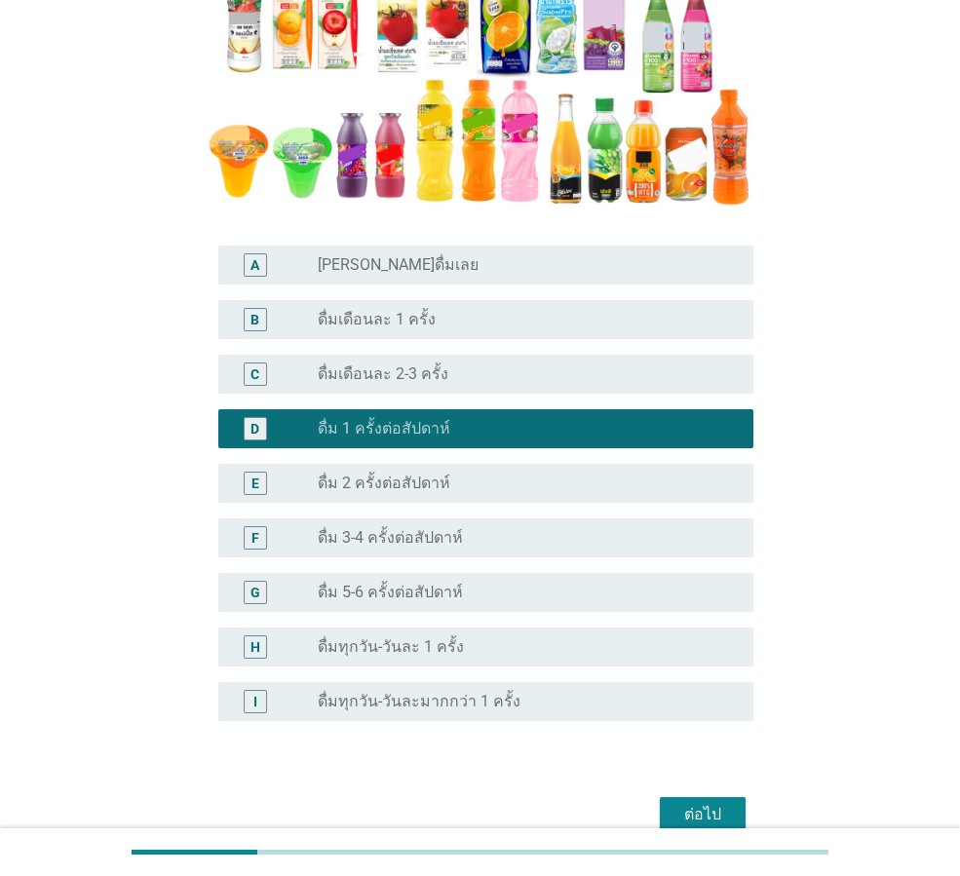
click at [696, 810] on div "ต่อไป" at bounding box center [702, 814] width 55 height 23
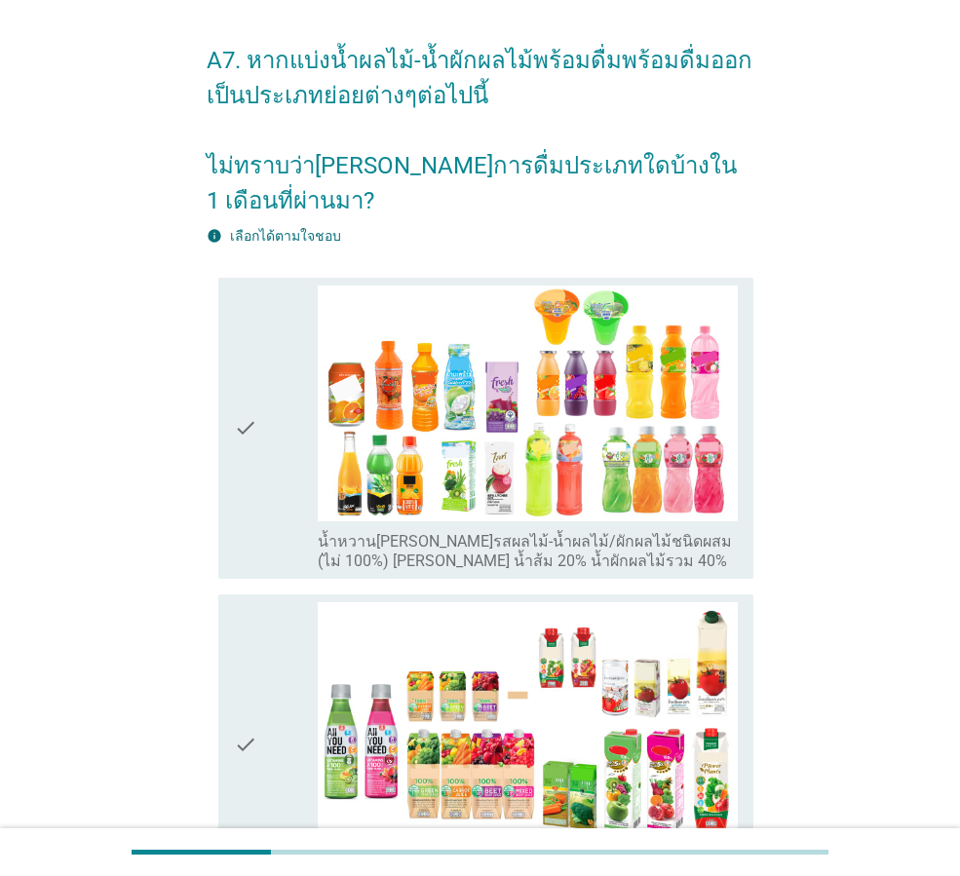
scroll to position [97, 0]
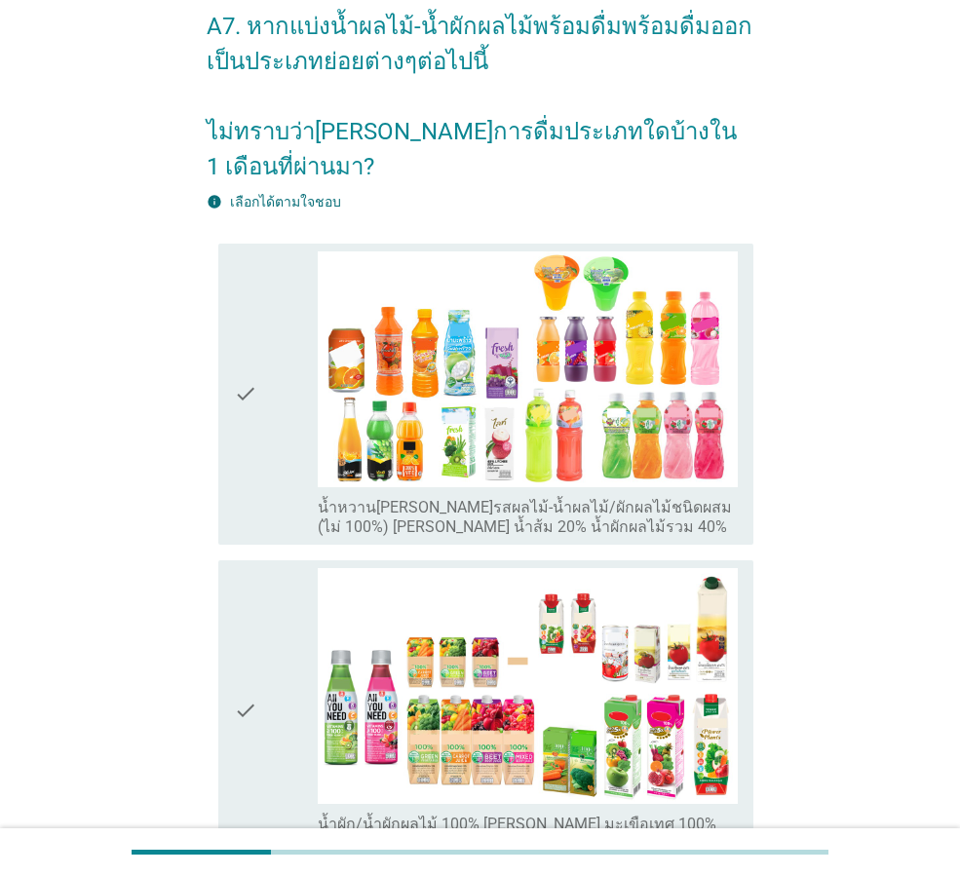
click at [220, 444] on div "check check_box_outline_blank น้ำหวาน[PERSON_NAME]รสผลไม้-น้ำผลไม้/ผักผลไม้ชนิด…" at bounding box center [485, 394] width 535 height 301
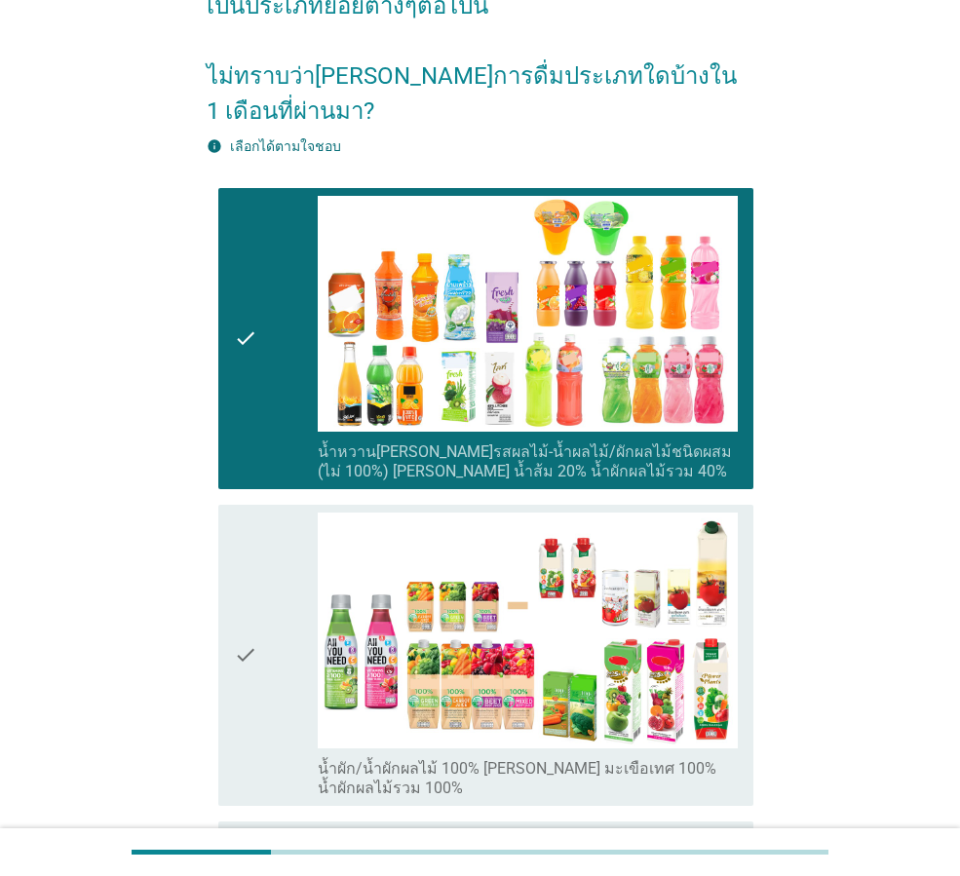
scroll to position [292, 0]
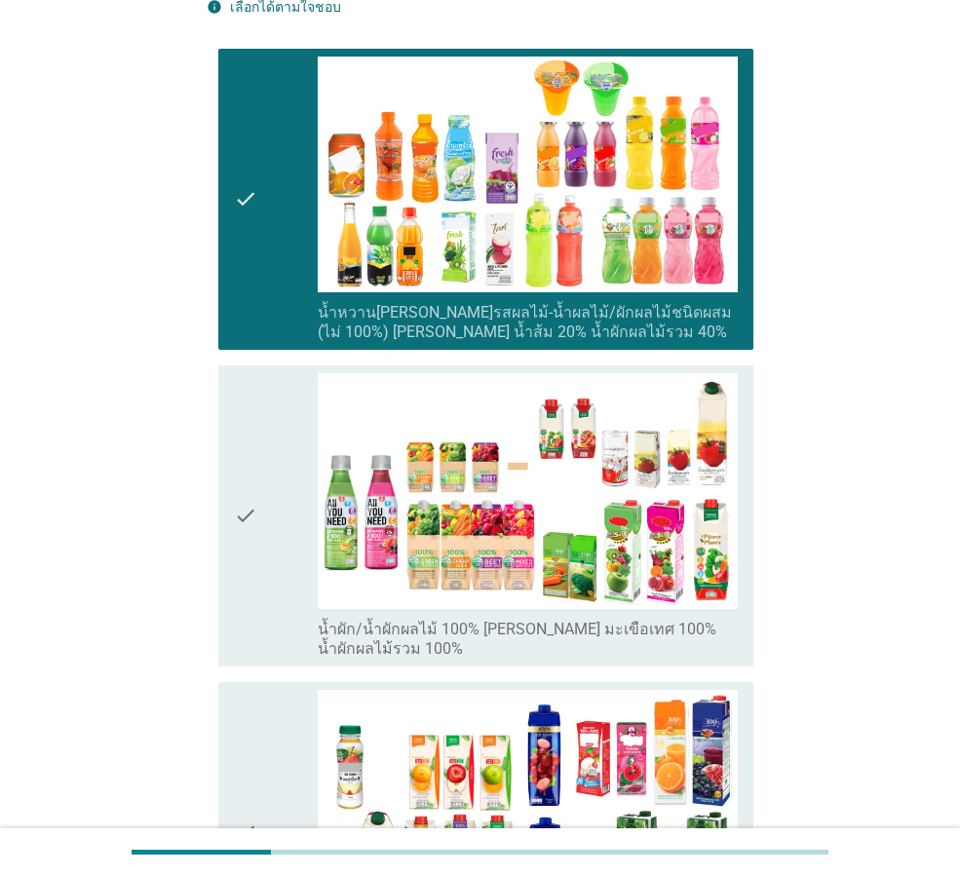
click at [218, 580] on div "check check_box_outline_blank น้ำผัก/น้ำผักผลไม้ 100% [PERSON_NAME] มะเขือเทศ 1…" at bounding box center [485, 515] width 535 height 301
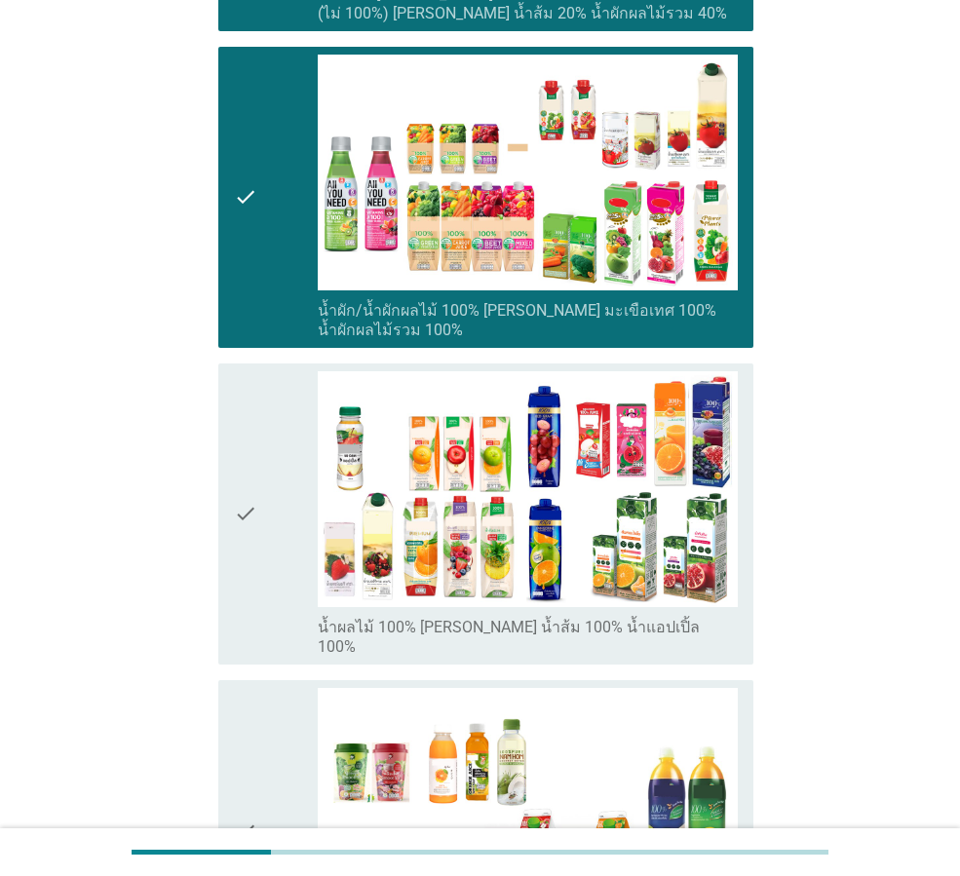
scroll to position [487, 0]
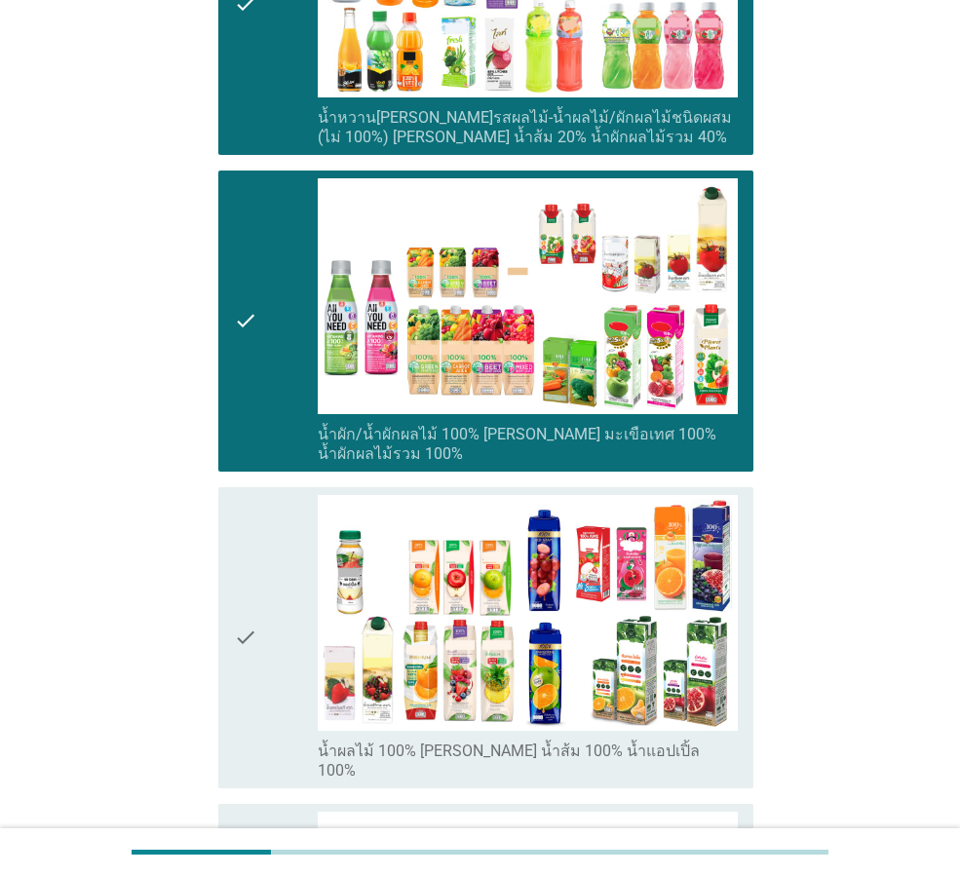
click at [245, 383] on icon "check" at bounding box center [245, 320] width 23 height 285
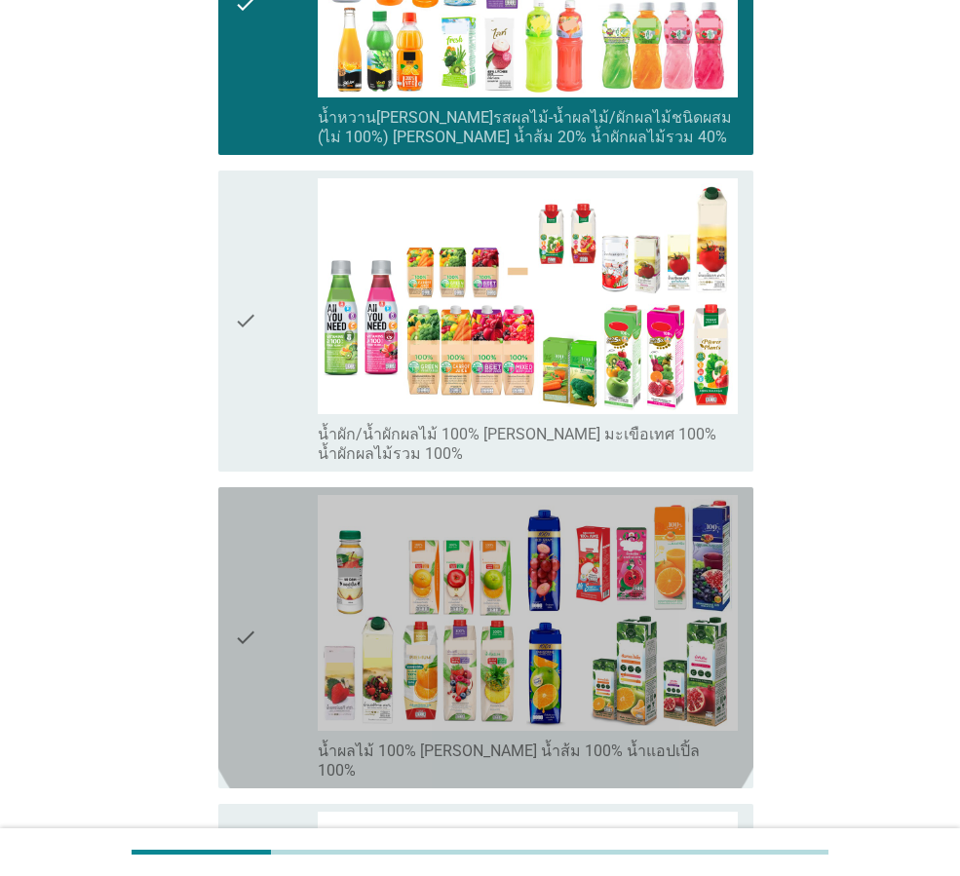
click at [258, 579] on div "check" at bounding box center [276, 637] width 84 height 285
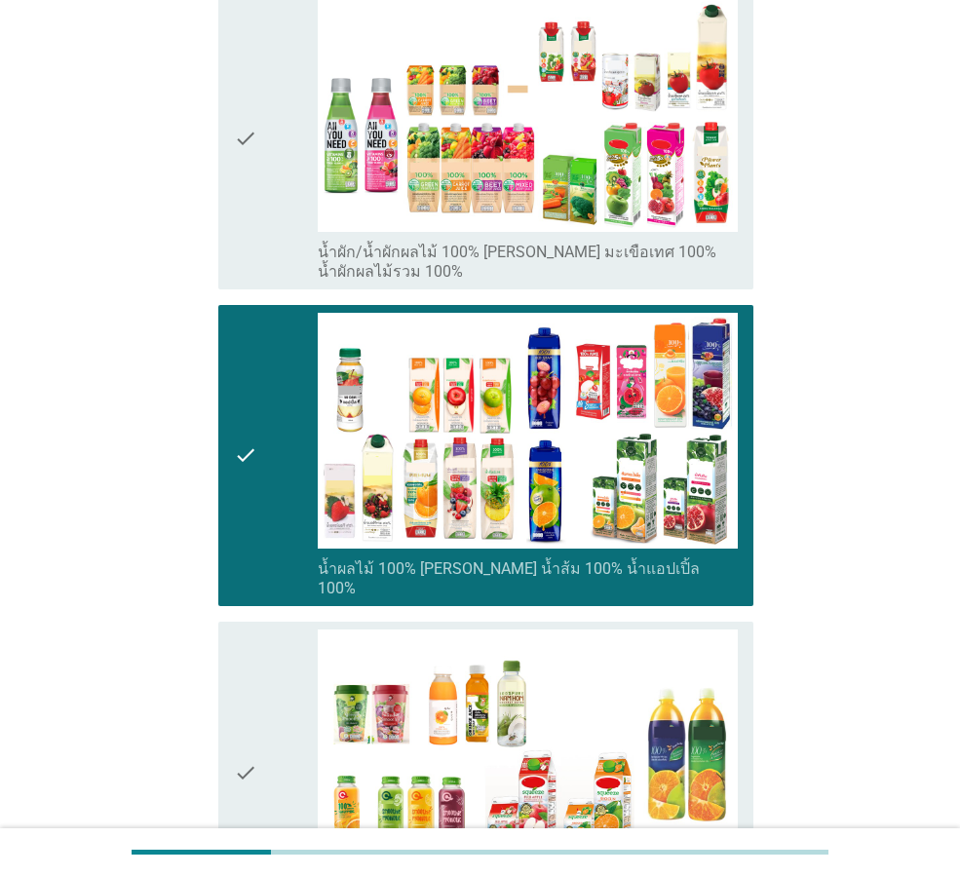
scroll to position [779, 0]
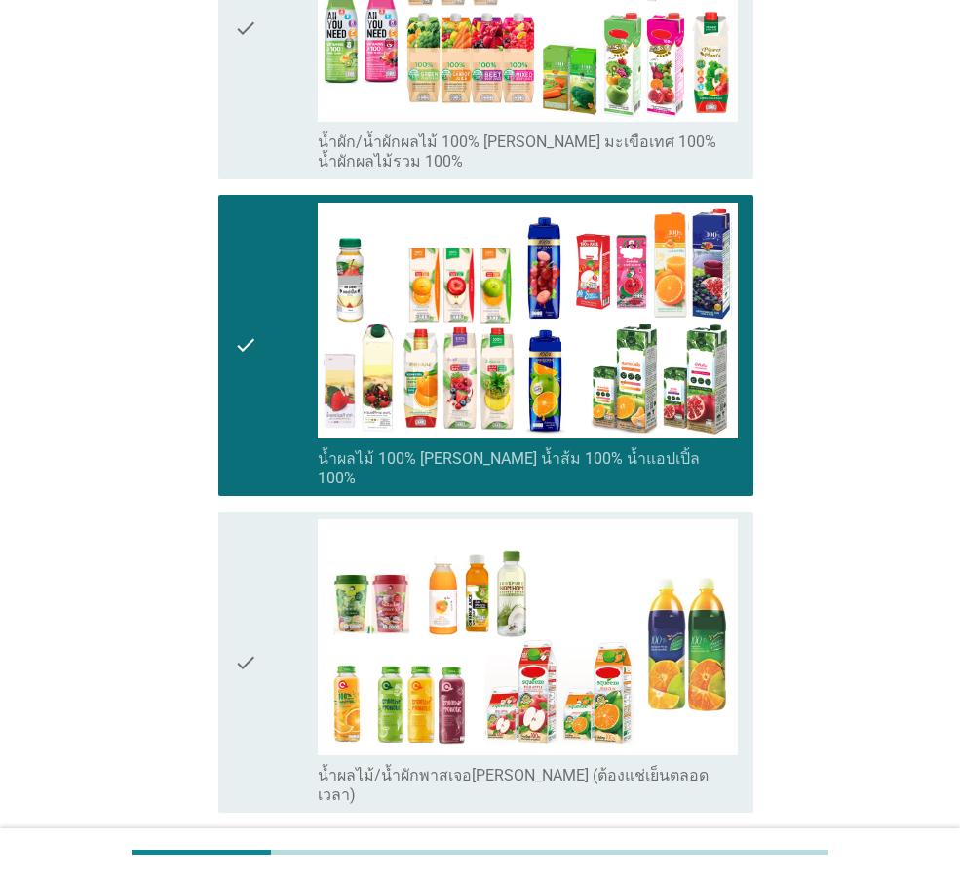
click at [248, 404] on icon "check" at bounding box center [245, 345] width 23 height 285
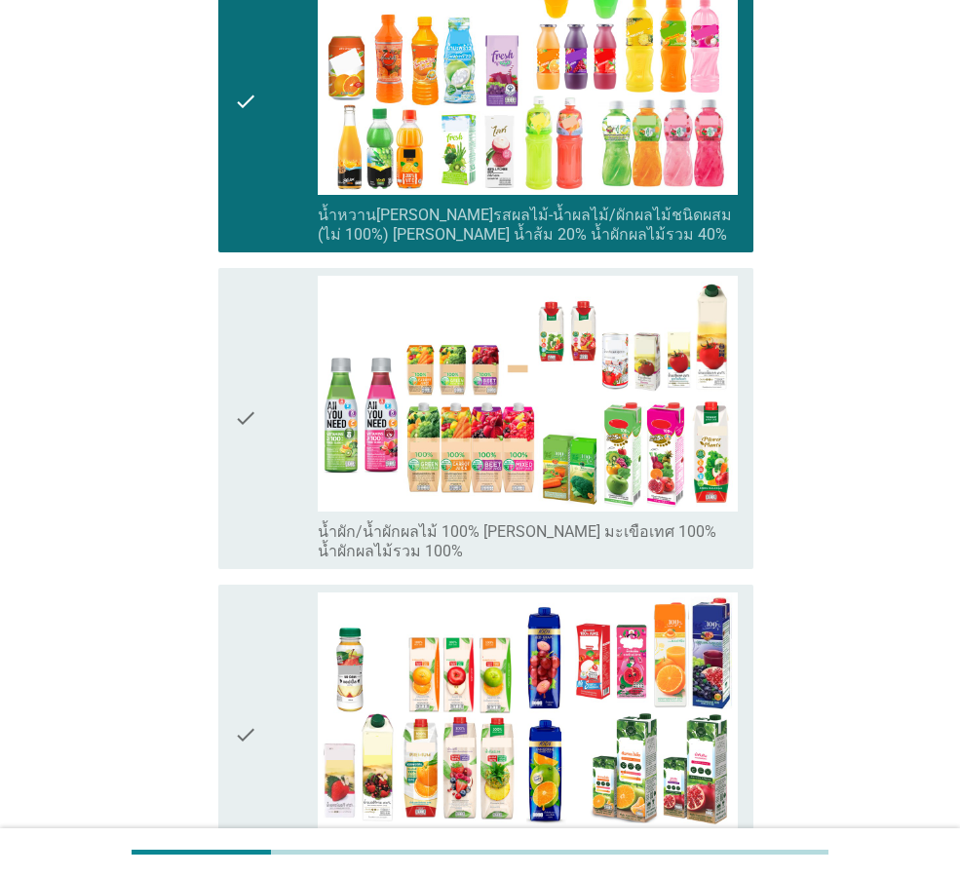
scroll to position [877, 0]
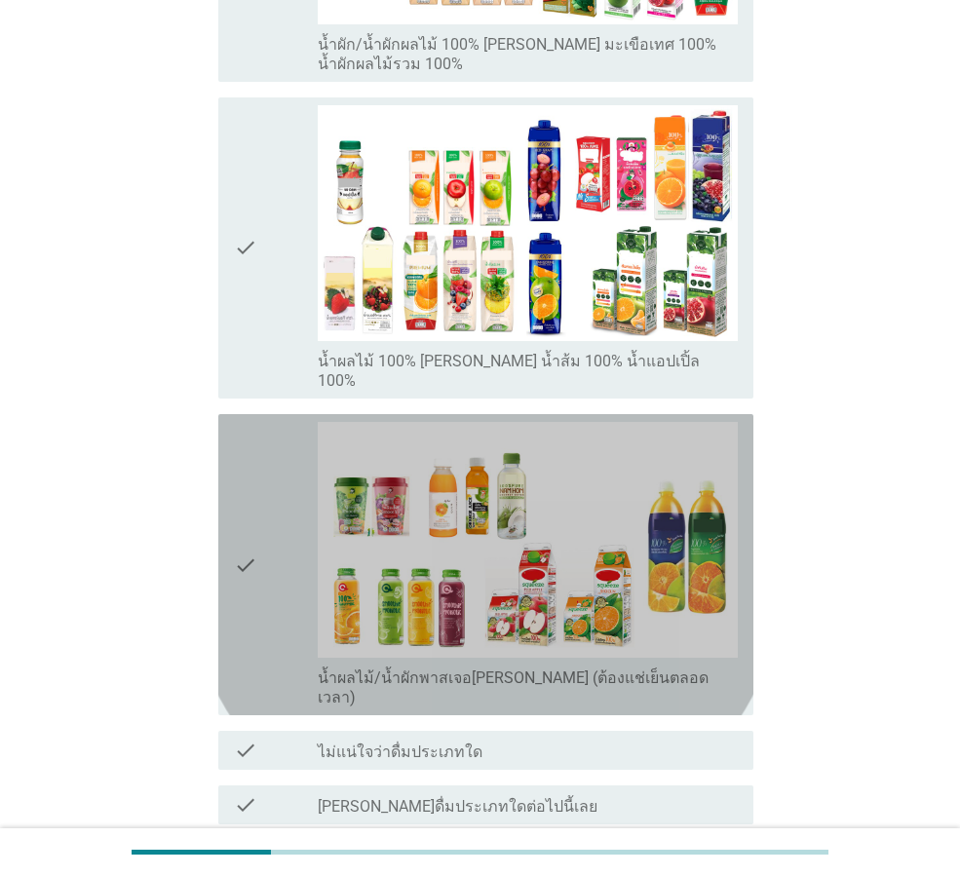
click at [275, 562] on div "check" at bounding box center [276, 564] width 84 height 285
